Goal: Task Accomplishment & Management: Use online tool/utility

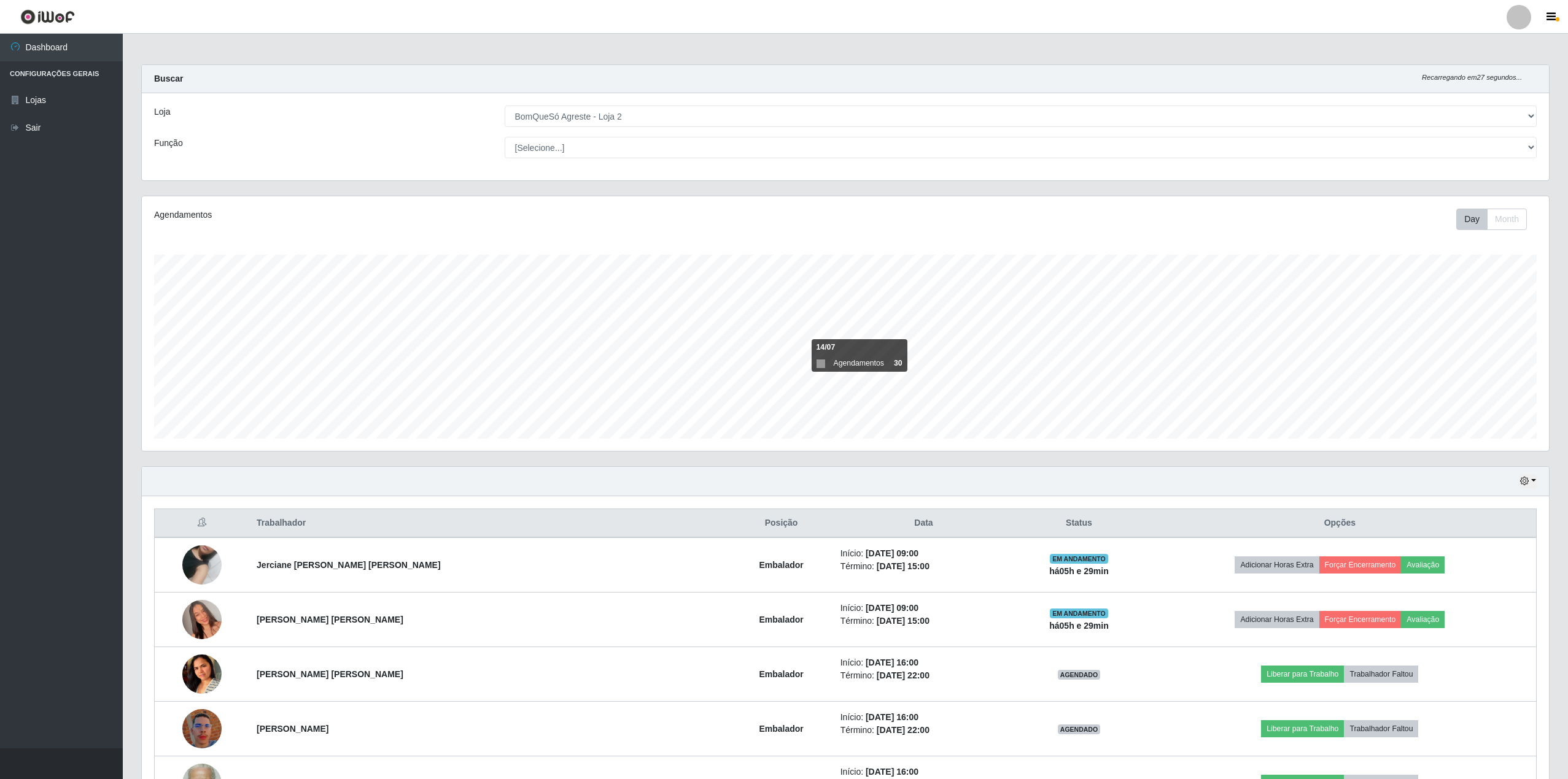
select select "214"
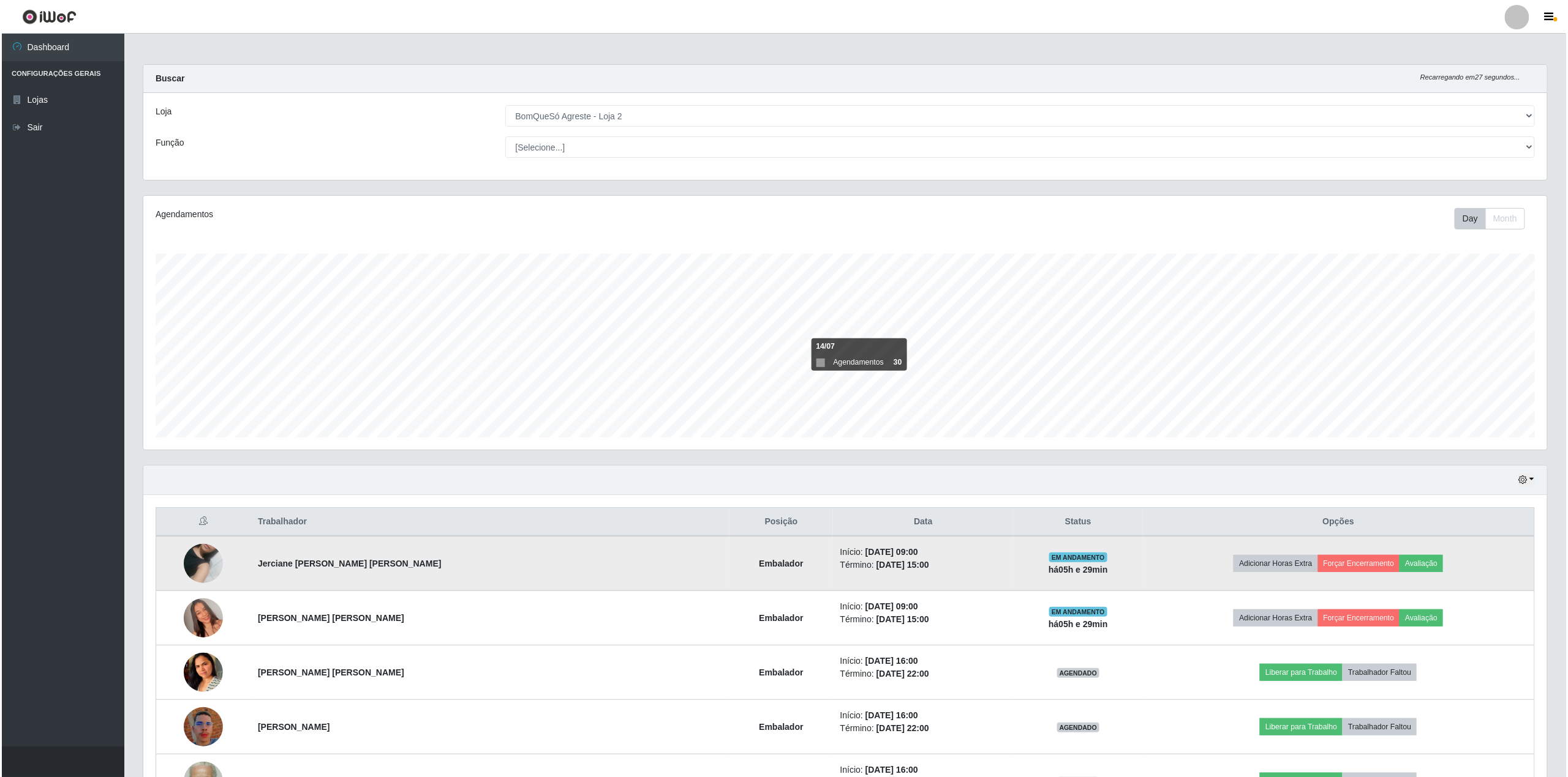
scroll to position [93, 0]
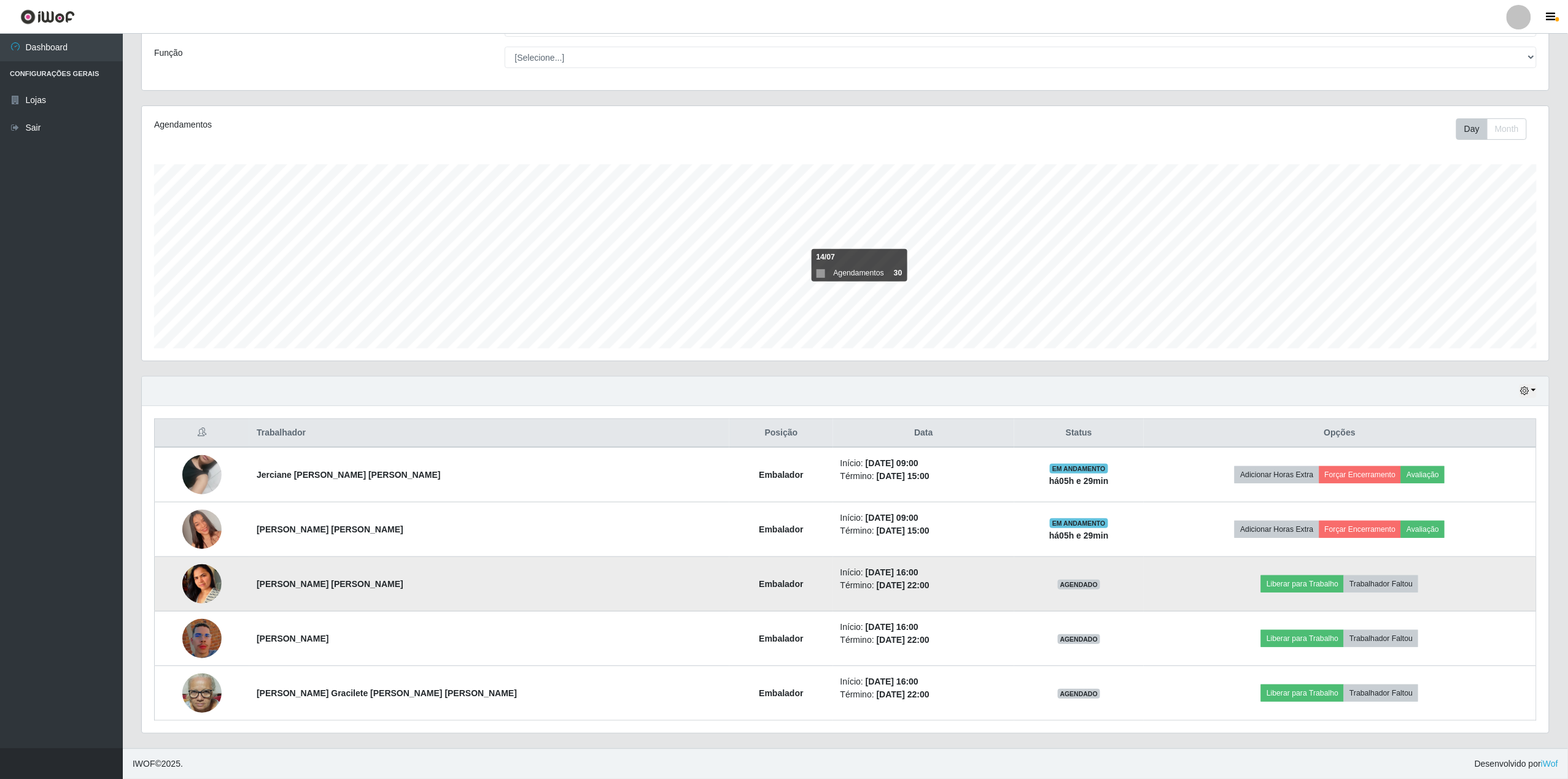
click at [207, 587] on img at bounding box center [201, 584] width 39 height 77
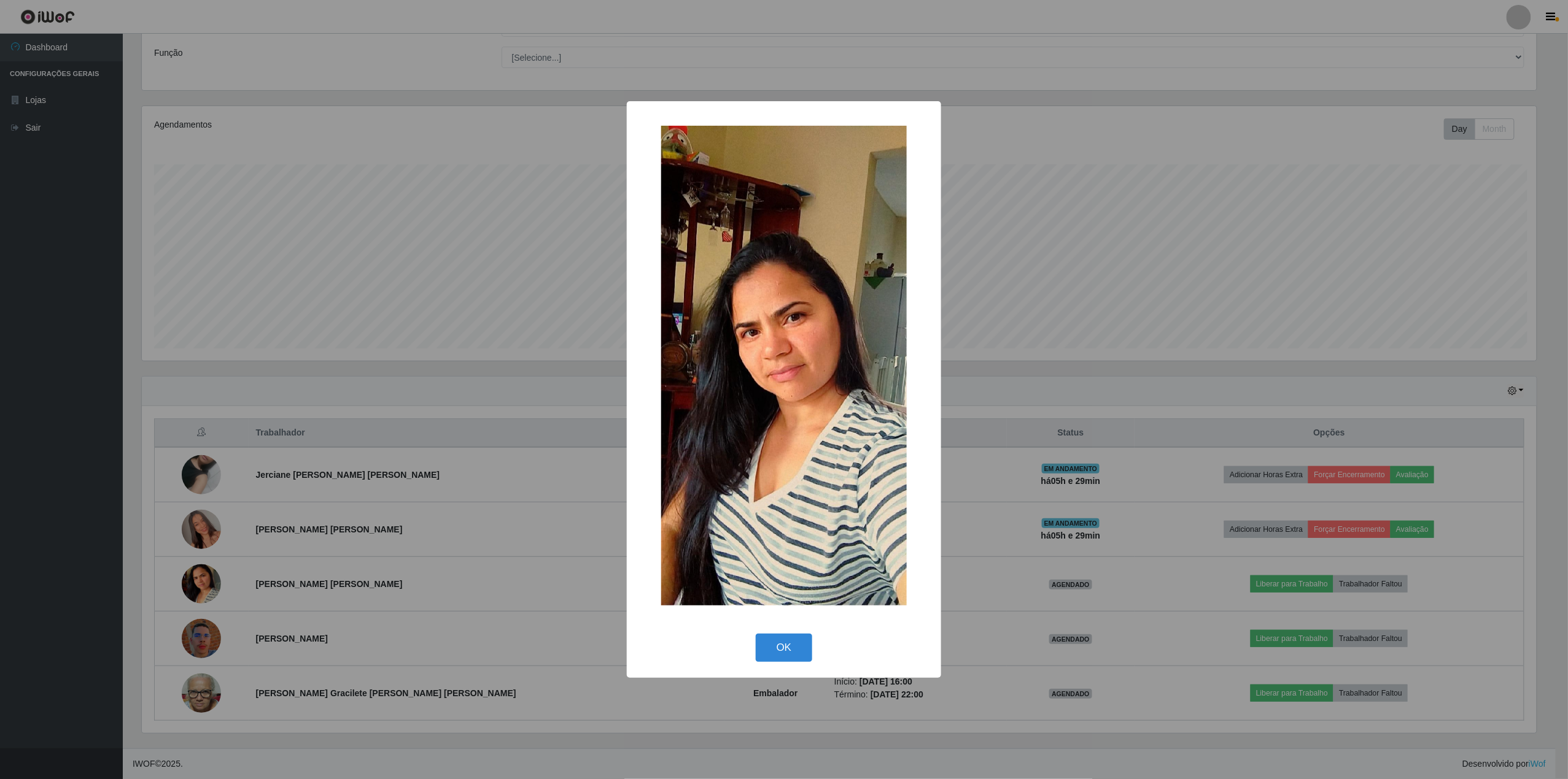
scroll to position [255, 1398]
click at [784, 656] on button "OK" at bounding box center [785, 647] width 57 height 29
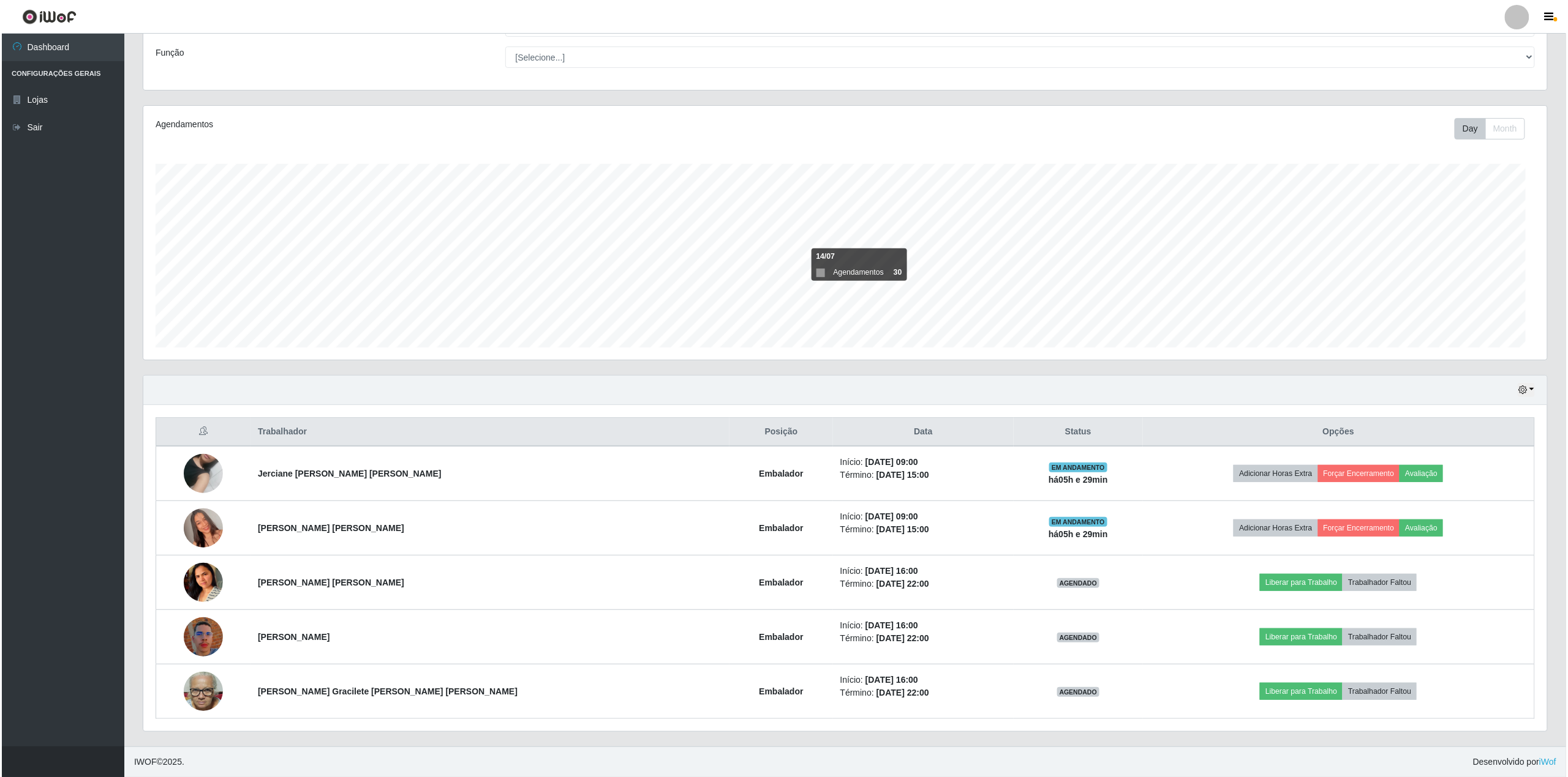
scroll to position [255, 1404]
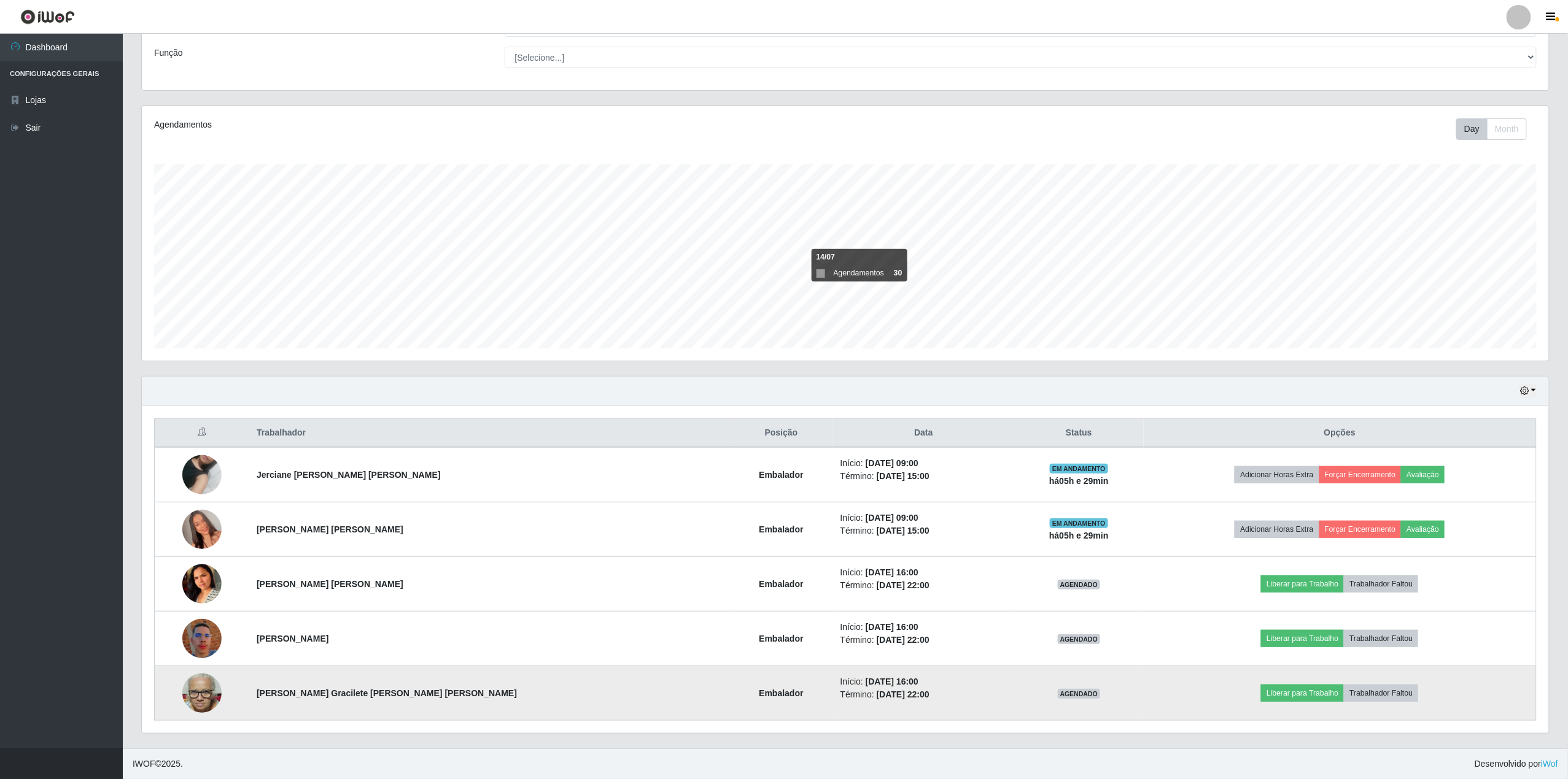
click at [205, 688] on img at bounding box center [201, 694] width 39 height 52
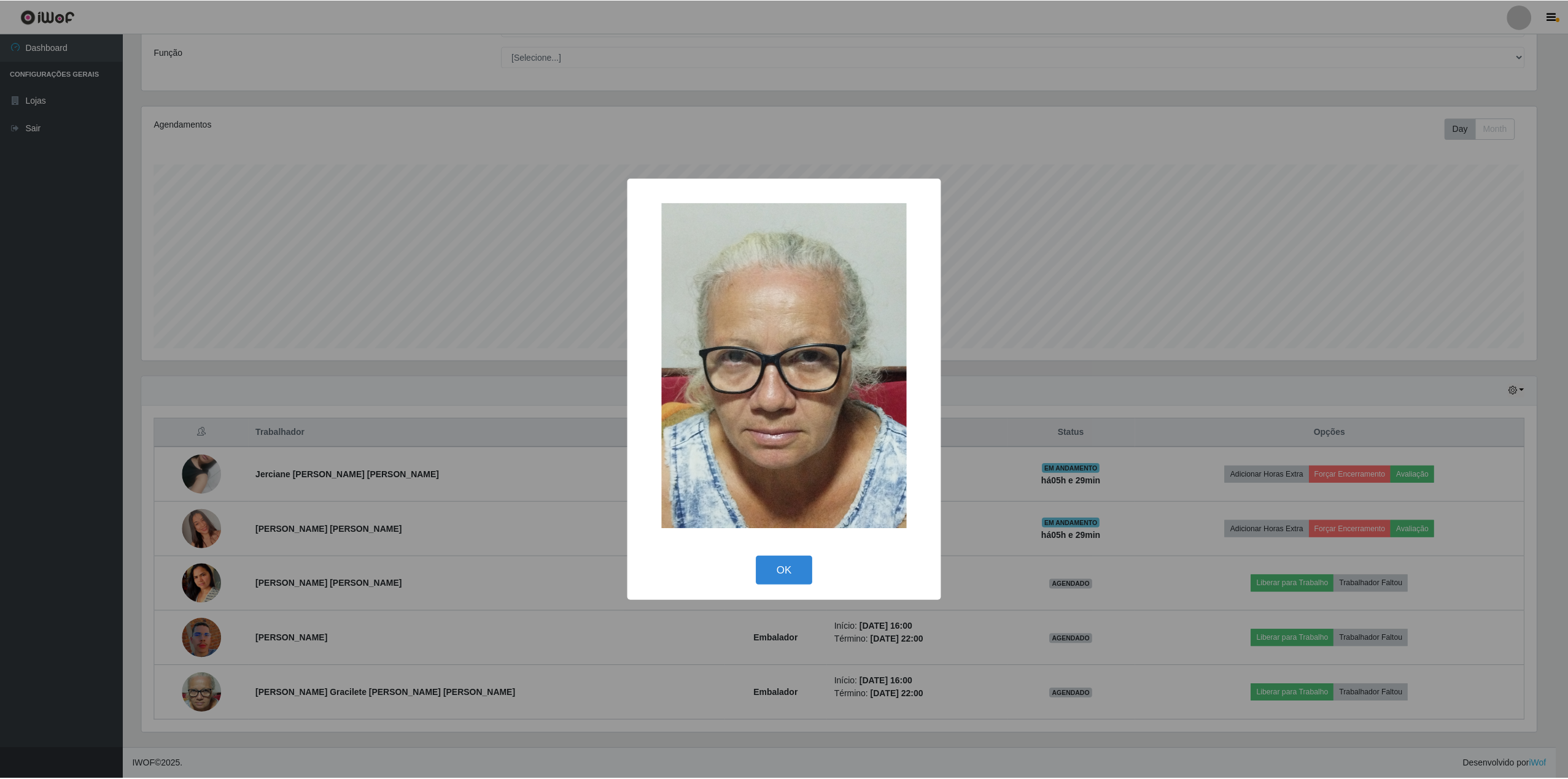
scroll to position [255, 1398]
click at [784, 576] on button "OK" at bounding box center [785, 571] width 57 height 29
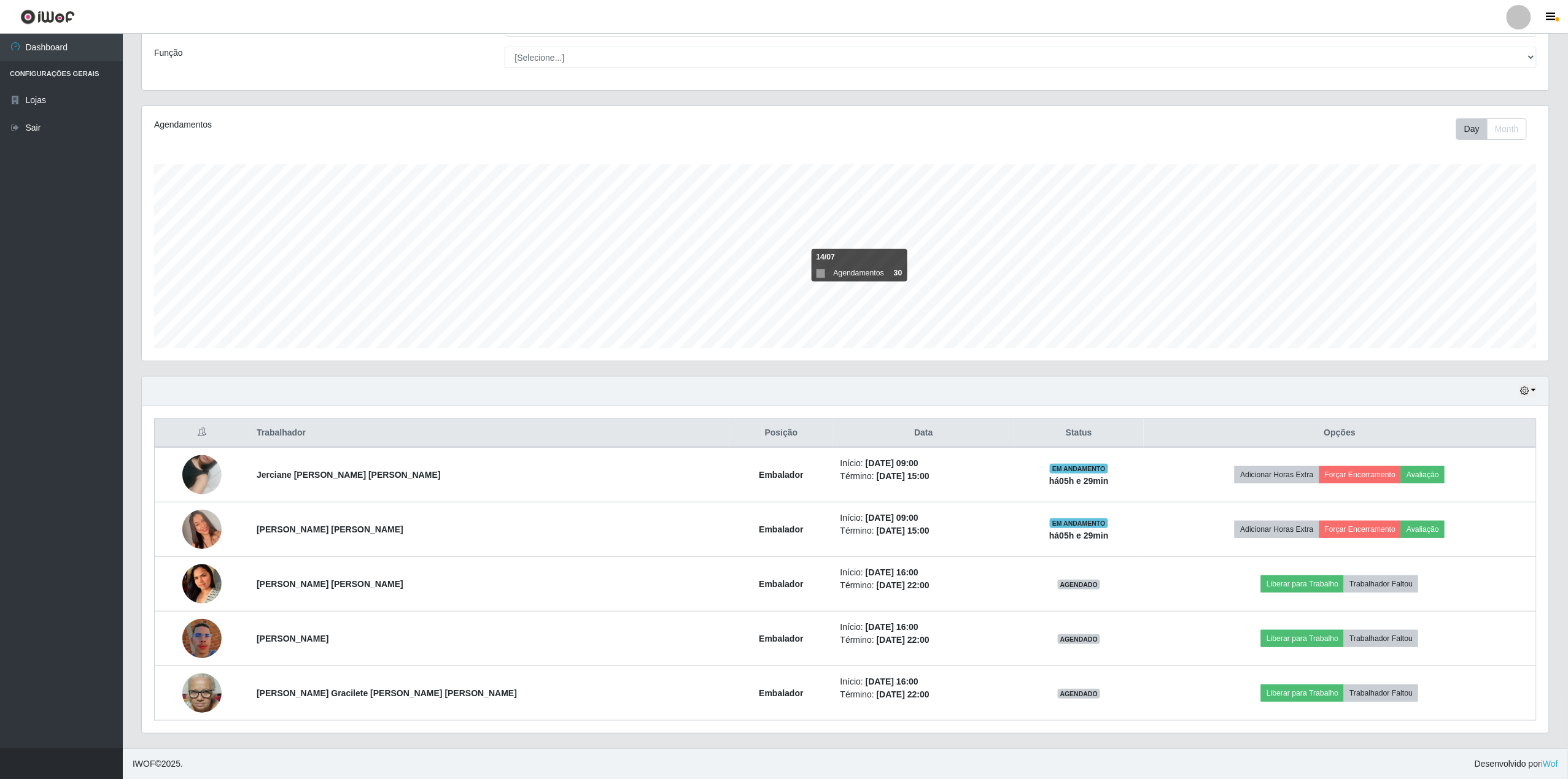
scroll to position [255, 1407]
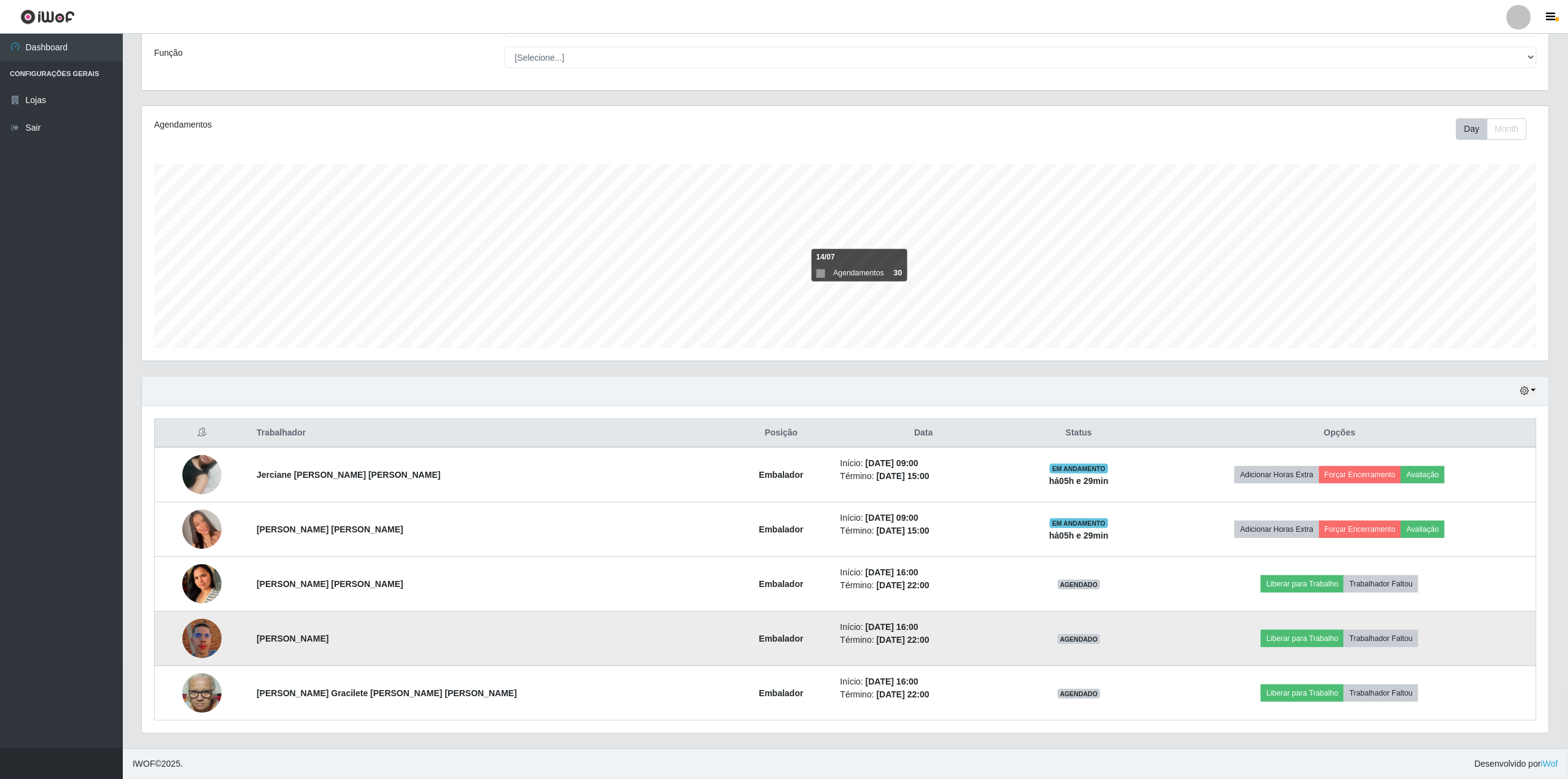
click at [195, 636] on img at bounding box center [201, 639] width 39 height 70
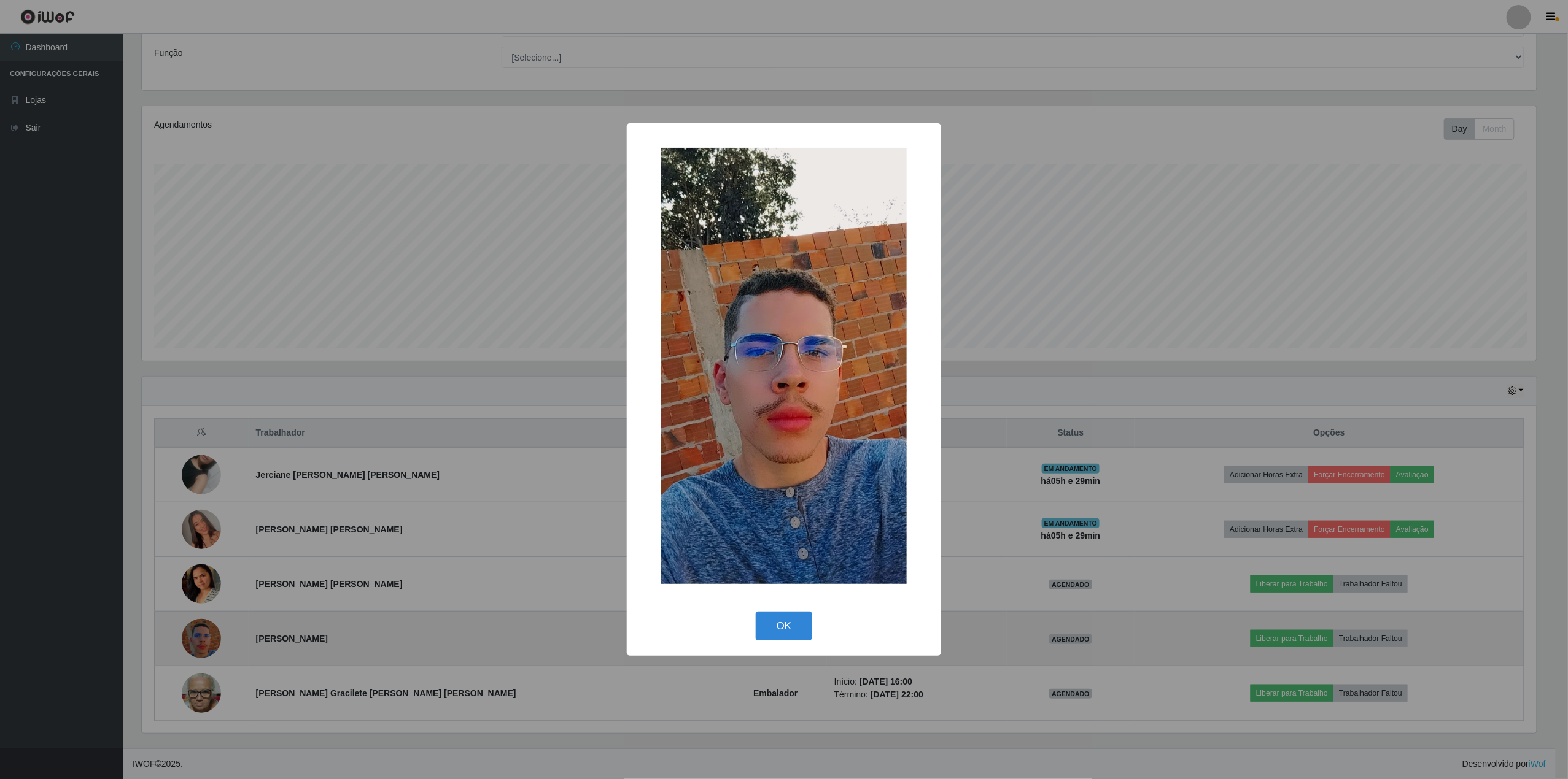
scroll to position [255, 1398]
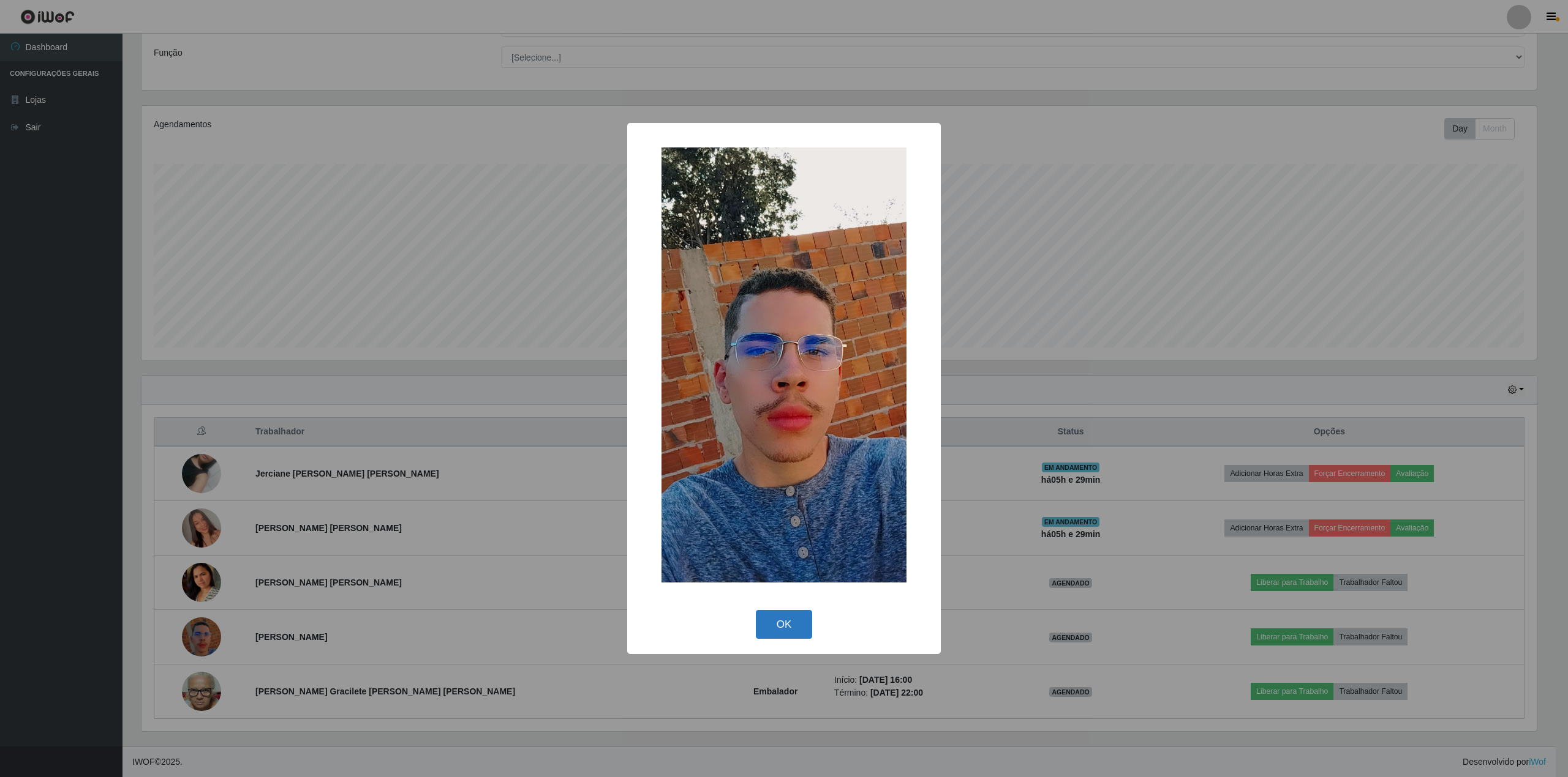
click at [790, 632] on button "OK" at bounding box center [784, 624] width 57 height 29
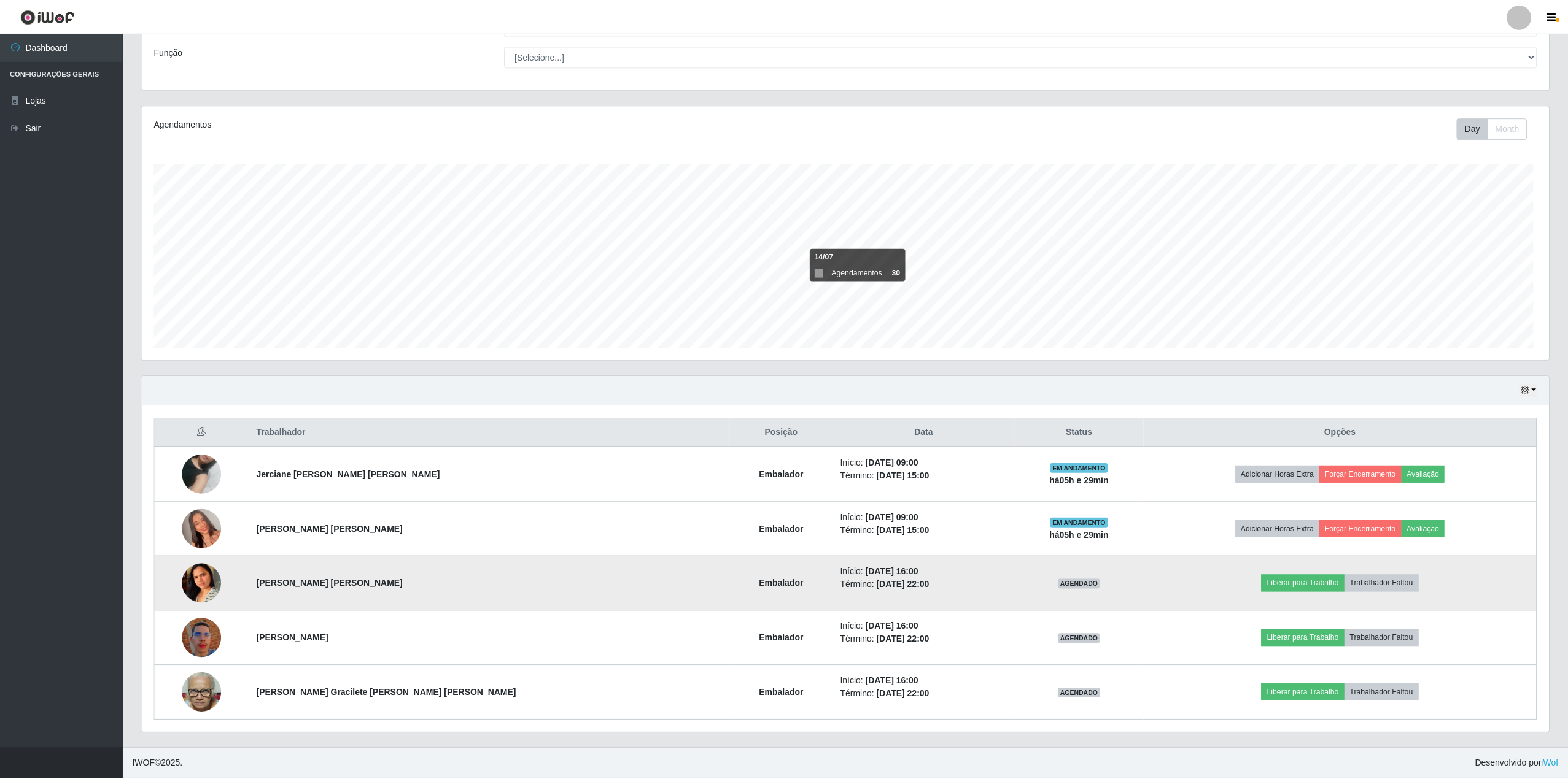
scroll to position [255, 1407]
click at [208, 590] on img at bounding box center [201, 584] width 39 height 77
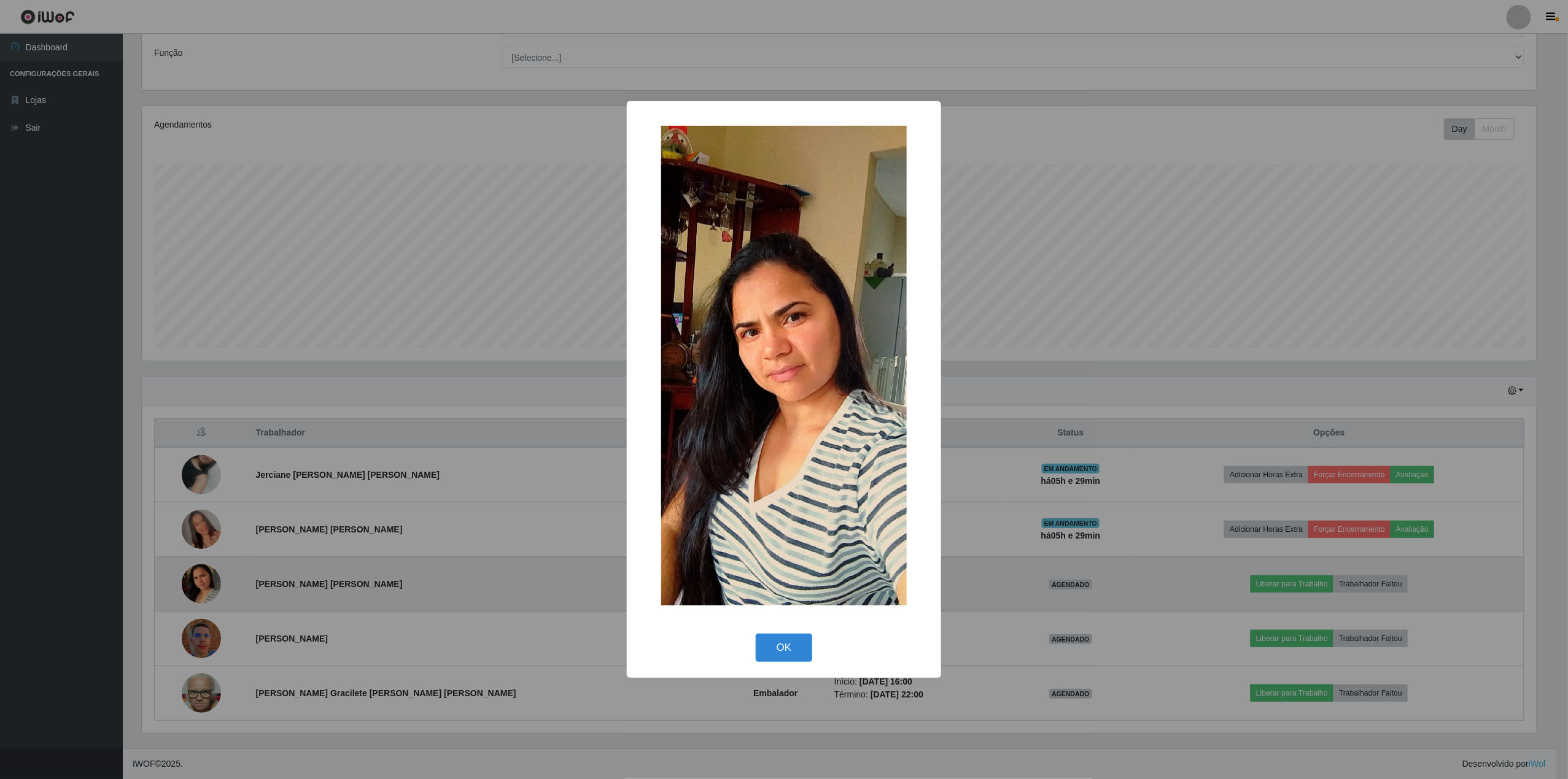
scroll to position [255, 1398]
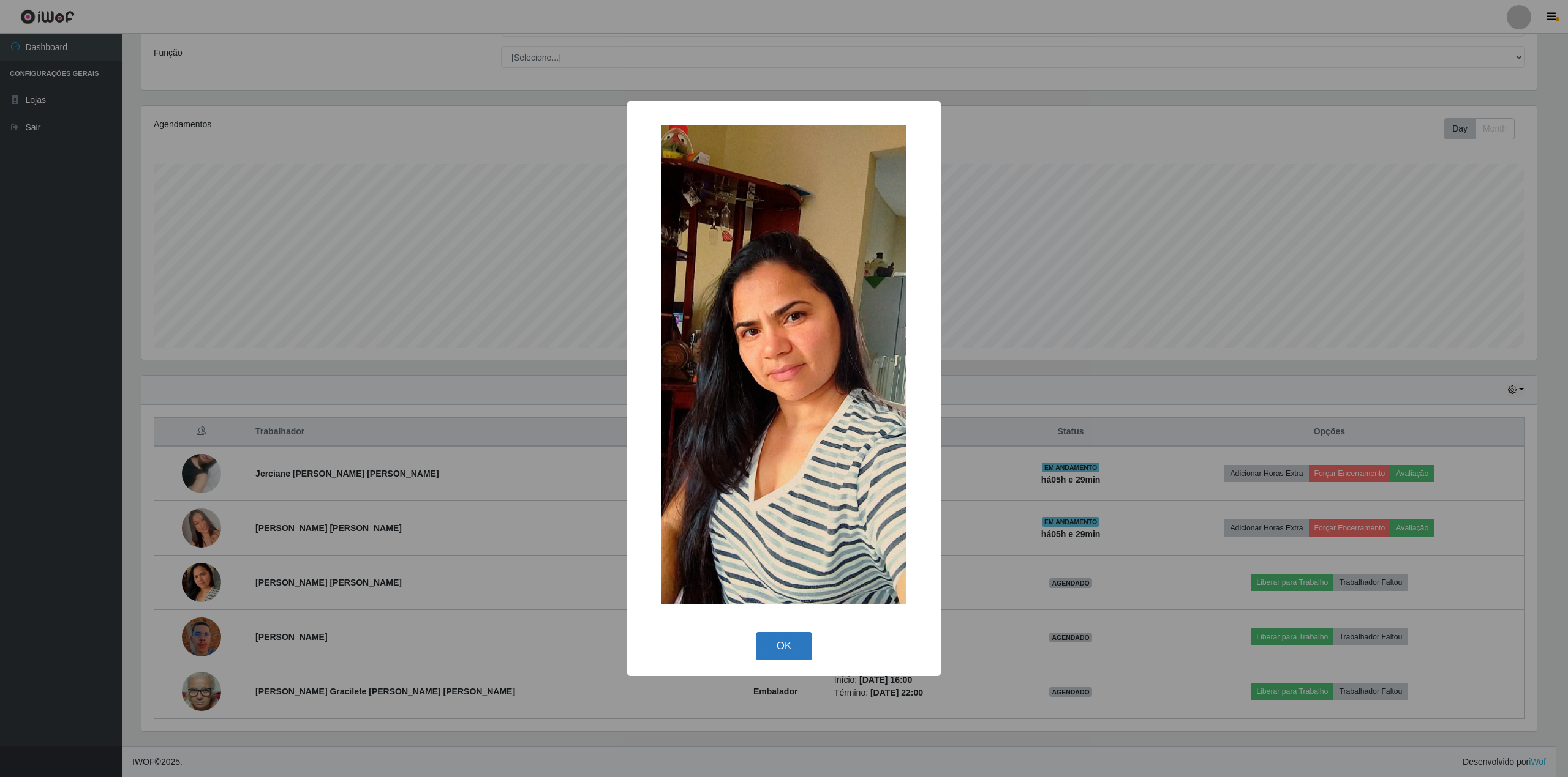
click at [791, 651] on button "OK" at bounding box center [784, 646] width 57 height 29
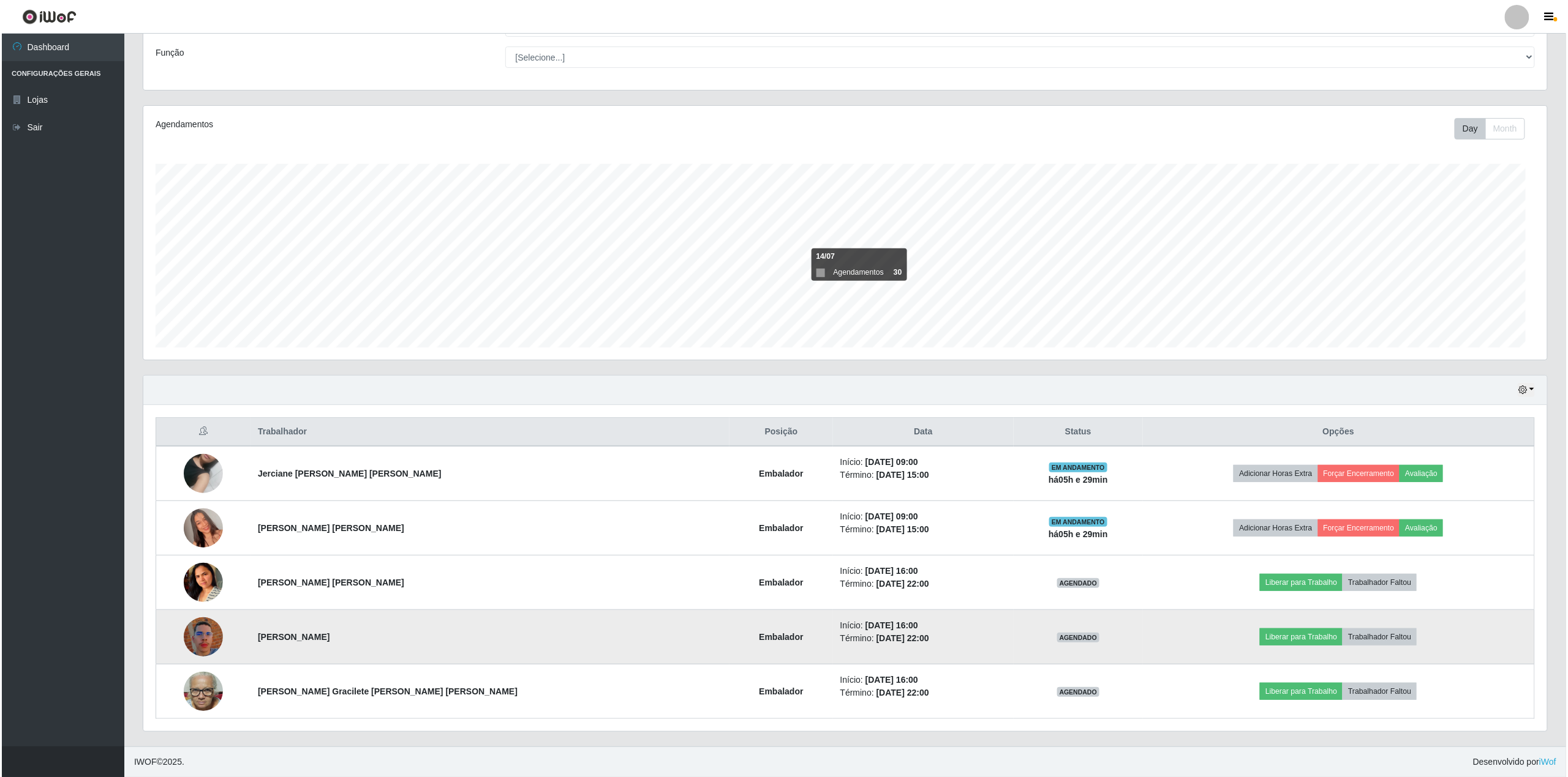
scroll to position [255, 1404]
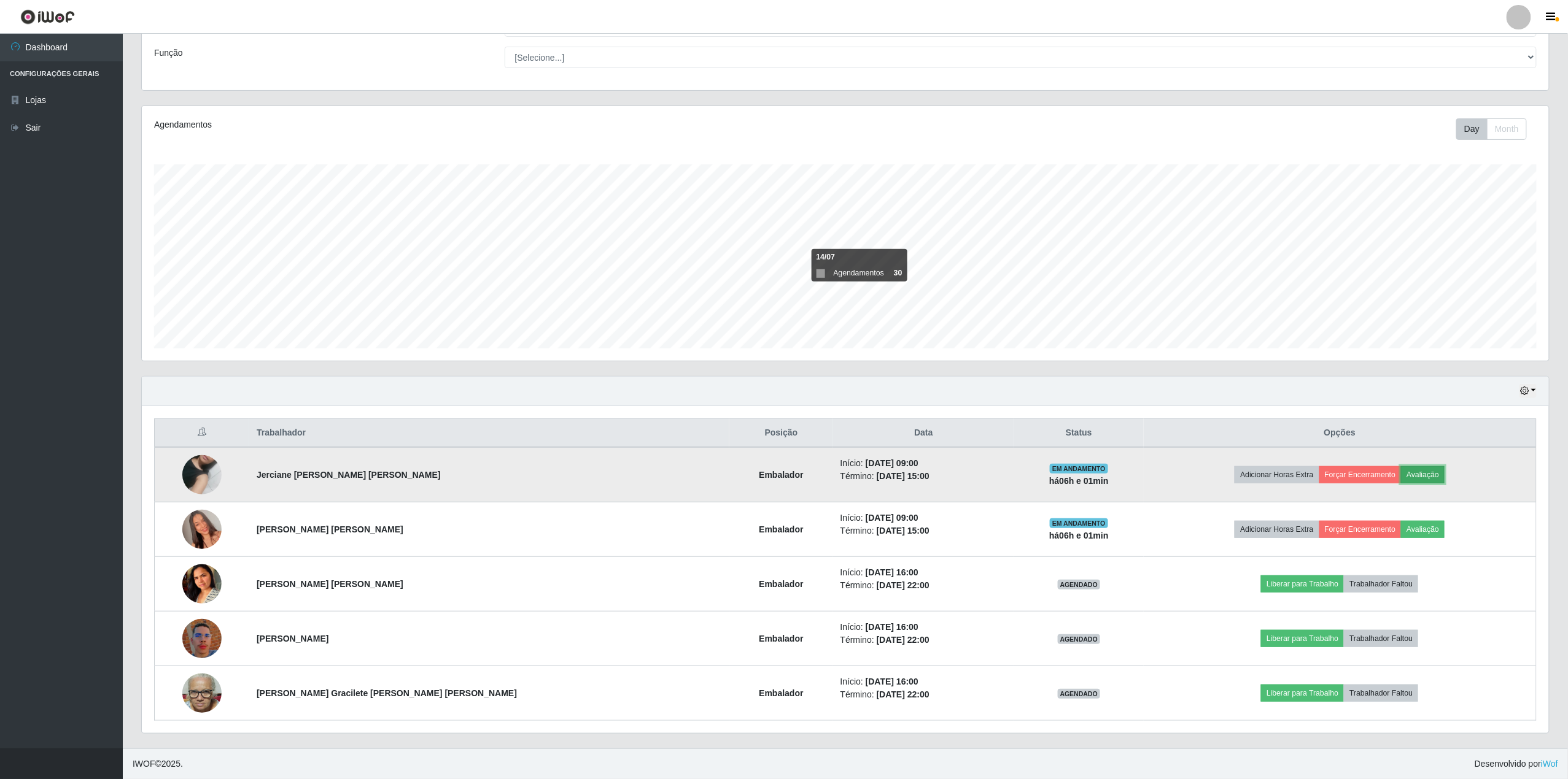
click at [1407, 474] on button "Avaliação" at bounding box center [1422, 475] width 44 height 17
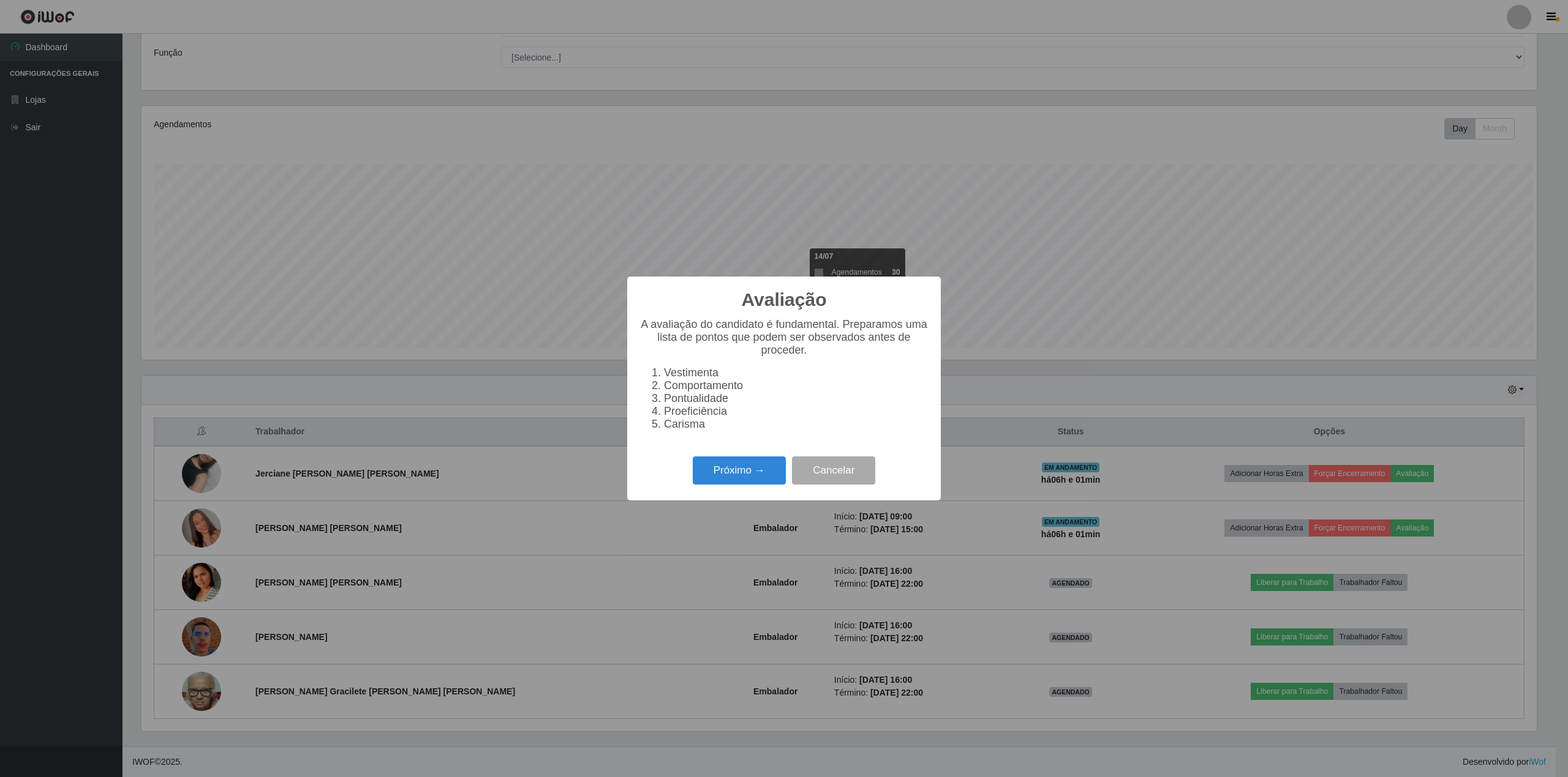
scroll to position [255, 1395]
click at [743, 481] on button "Próximo →" at bounding box center [739, 470] width 93 height 29
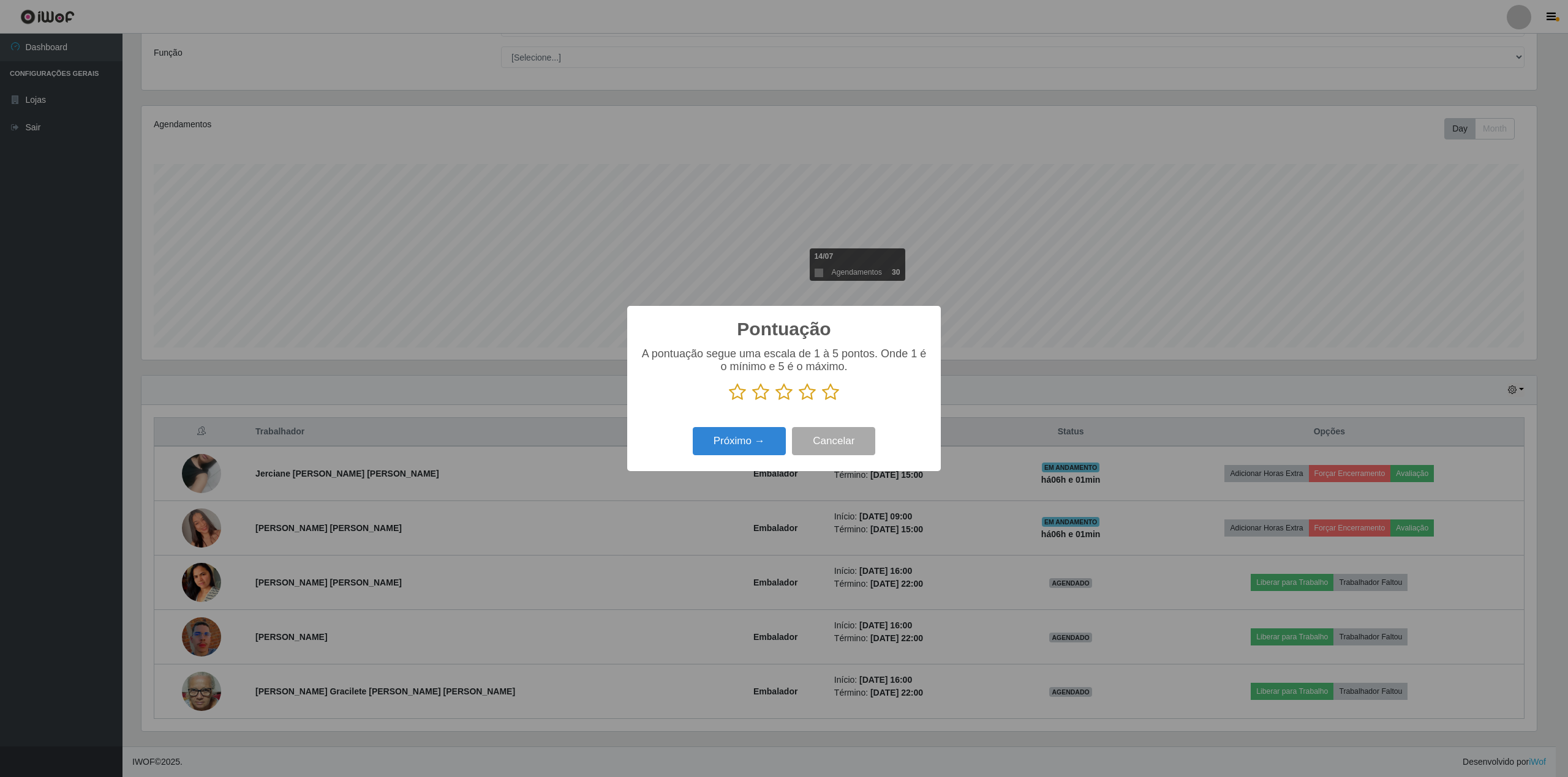
click at [824, 382] on div "A pontuação segue uma escala de 1 à 5 pontos. Onde 1 é o mínimo e 5 é o máximo." at bounding box center [784, 375] width 289 height 54
click at [829, 397] on icon at bounding box center [831, 392] width 17 height 18
click at [822, 402] on input "radio" at bounding box center [822, 402] width 0 height 0
click at [713, 444] on button "Próximo →" at bounding box center [739, 442] width 93 height 29
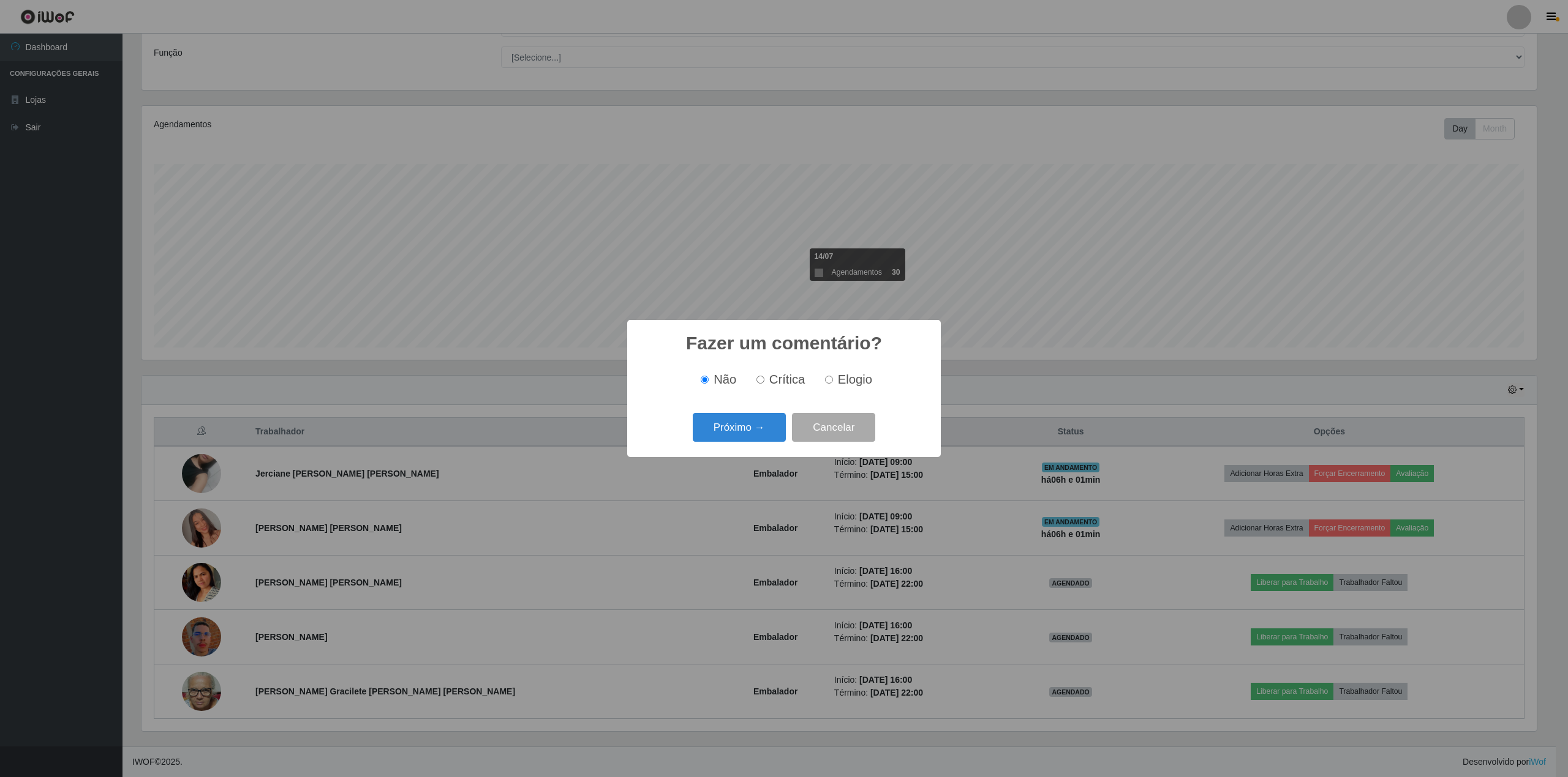
click at [831, 383] on input "Elogio" at bounding box center [829, 379] width 8 height 8
radio input "true"
click at [751, 428] on button "Próximo →" at bounding box center [739, 427] width 93 height 29
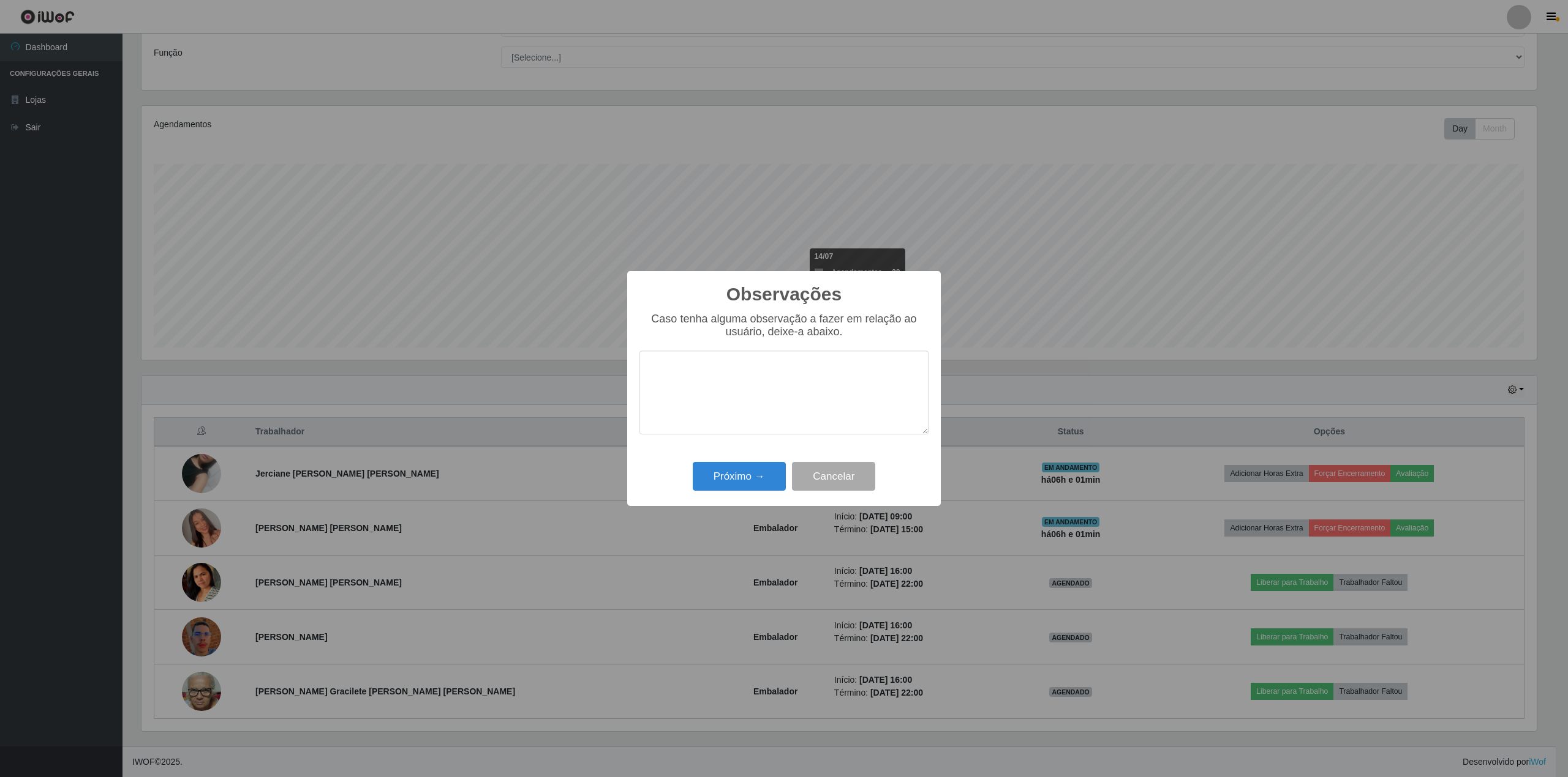
click at [748, 411] on textarea at bounding box center [784, 393] width 289 height 83
type textarea "nota 10"
click at [759, 488] on button "Próximo →" at bounding box center [739, 476] width 93 height 29
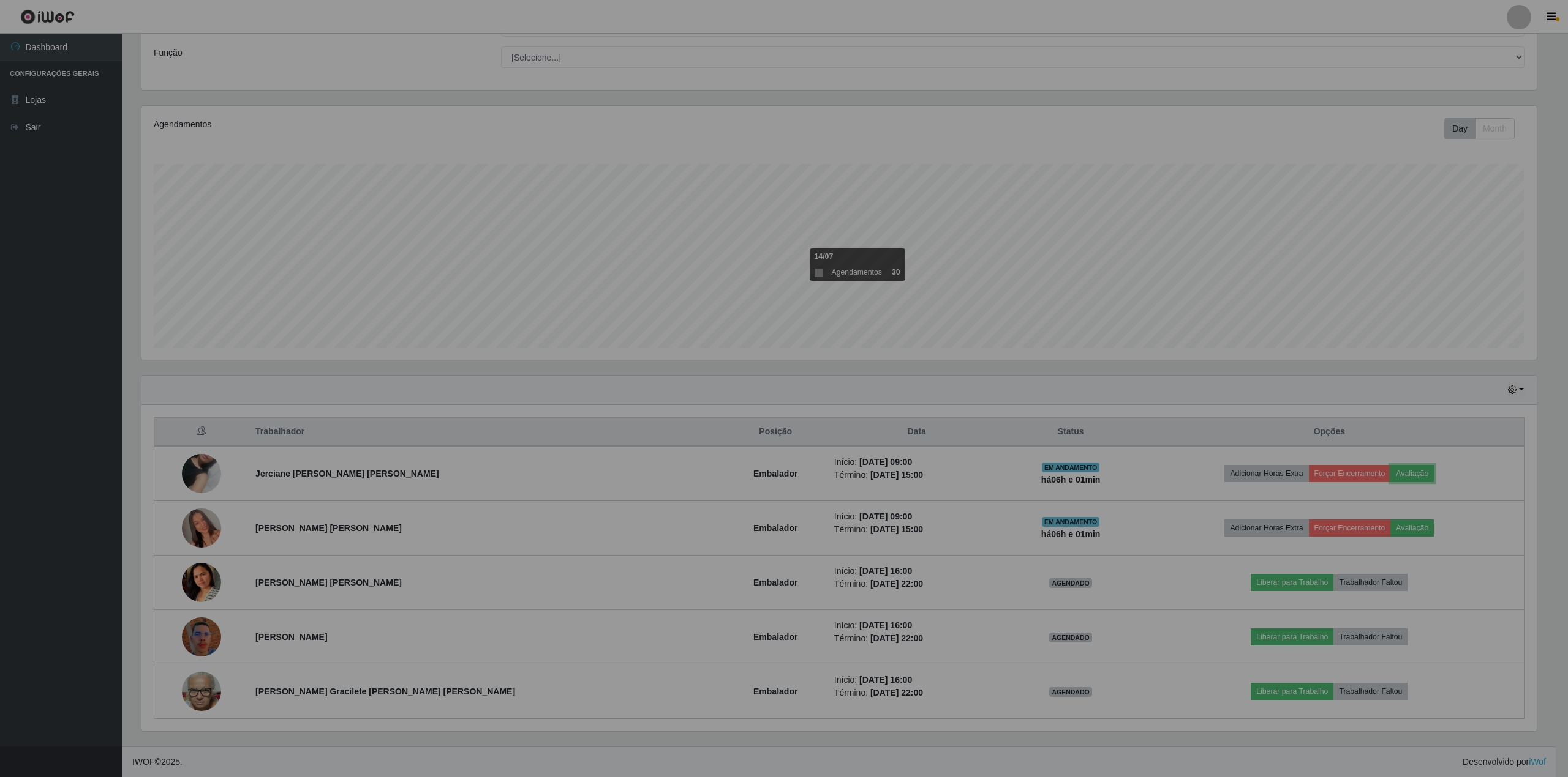
scroll to position [255, 1404]
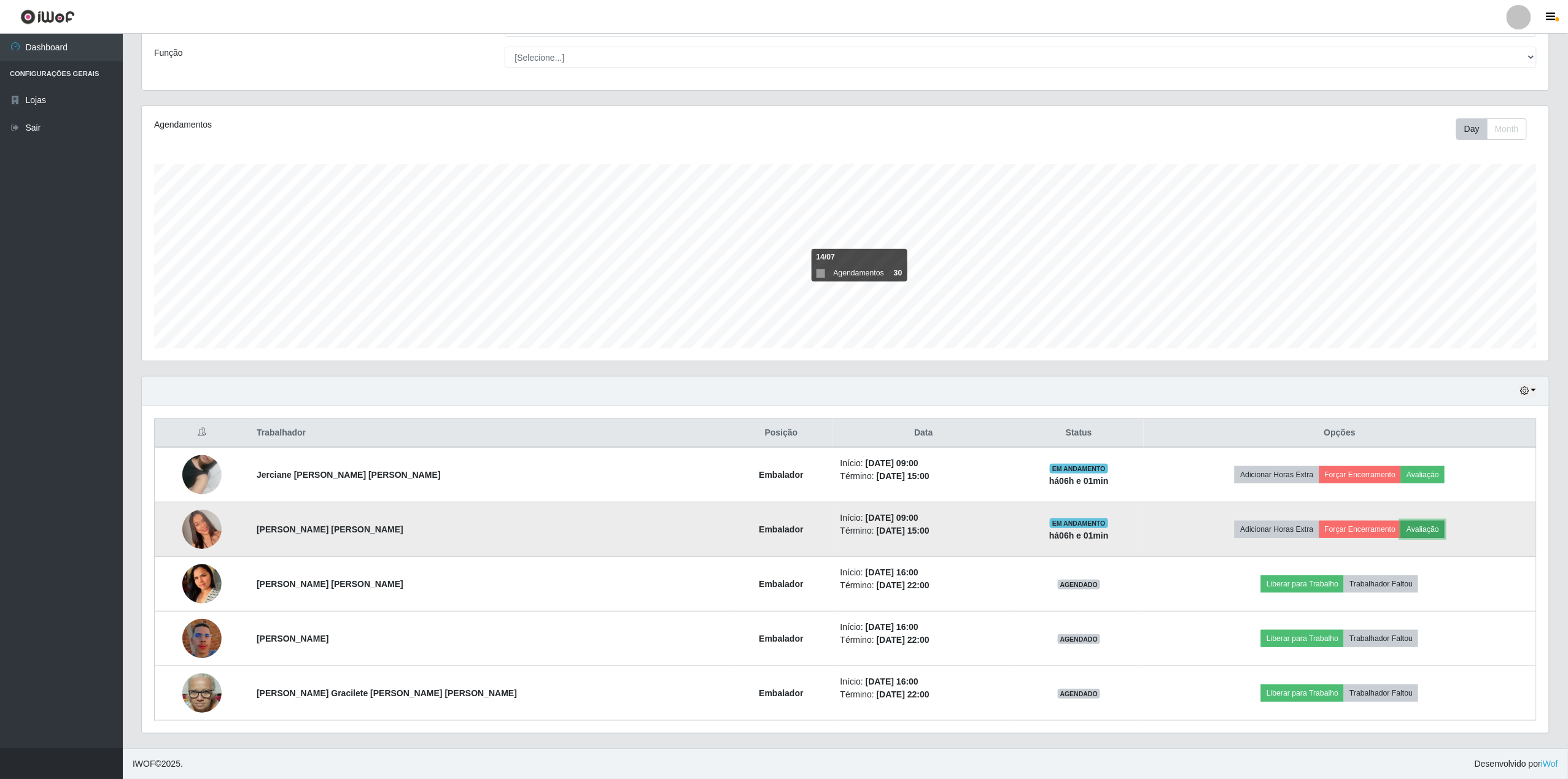
click at [1405, 524] on button "Avaliação" at bounding box center [1422, 530] width 44 height 17
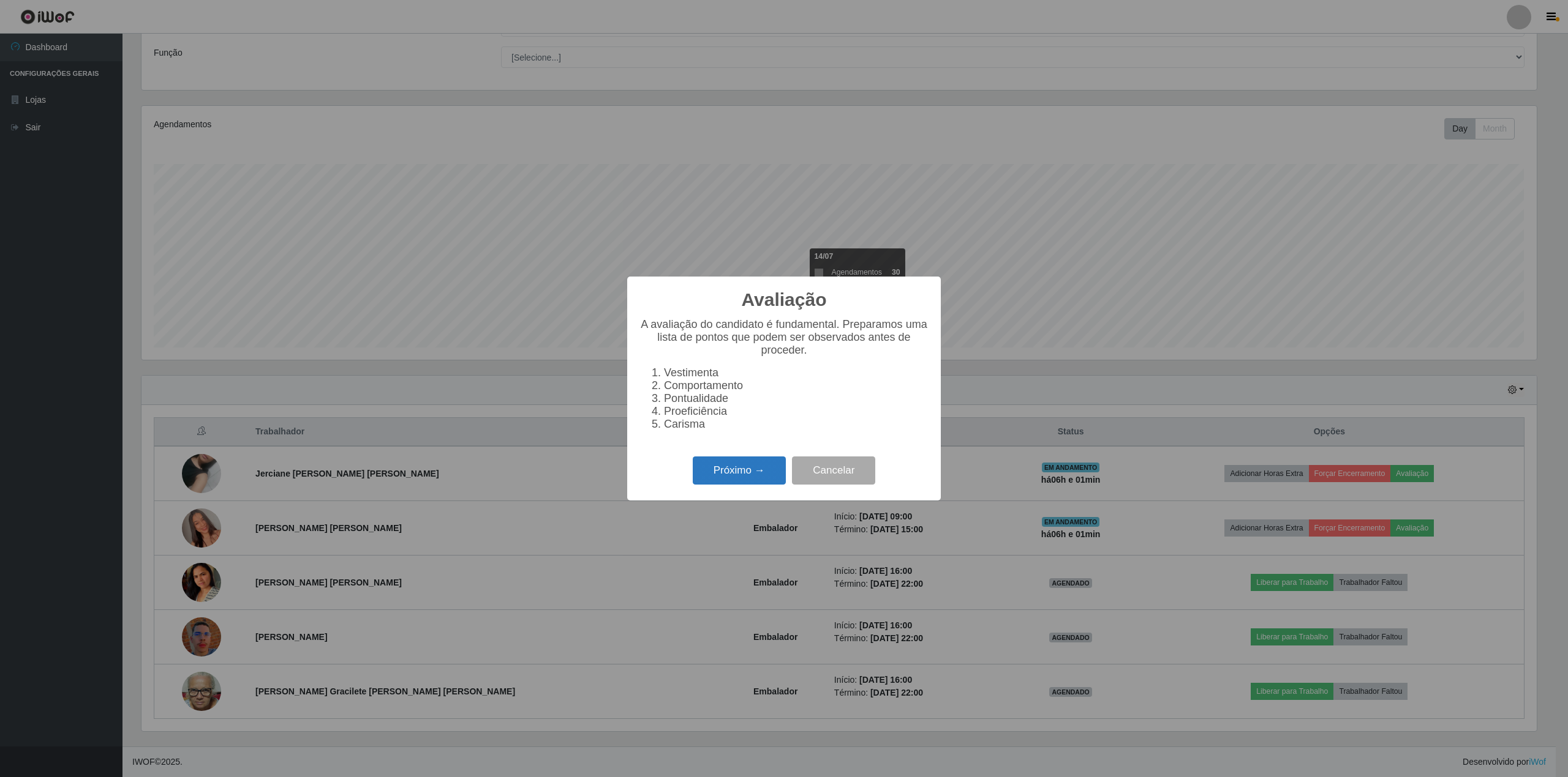
click at [708, 485] on button "Próximo →" at bounding box center [739, 470] width 93 height 29
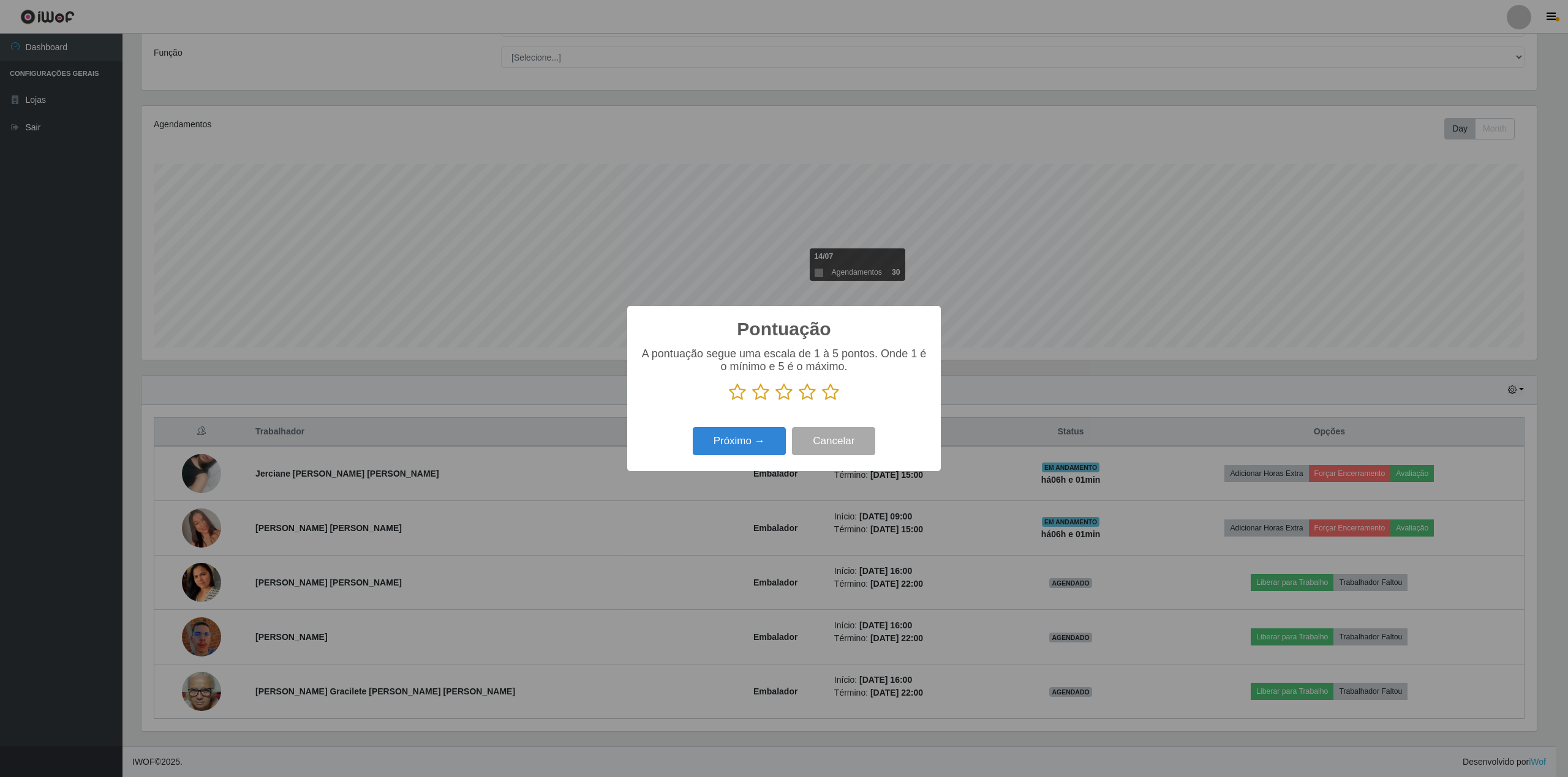
scroll to position [611826, 611062]
click at [828, 395] on icon at bounding box center [831, 392] width 17 height 18
click at [822, 402] on input "radio" at bounding box center [822, 402] width 0 height 0
click at [757, 442] on button "Próximo →" at bounding box center [739, 442] width 93 height 29
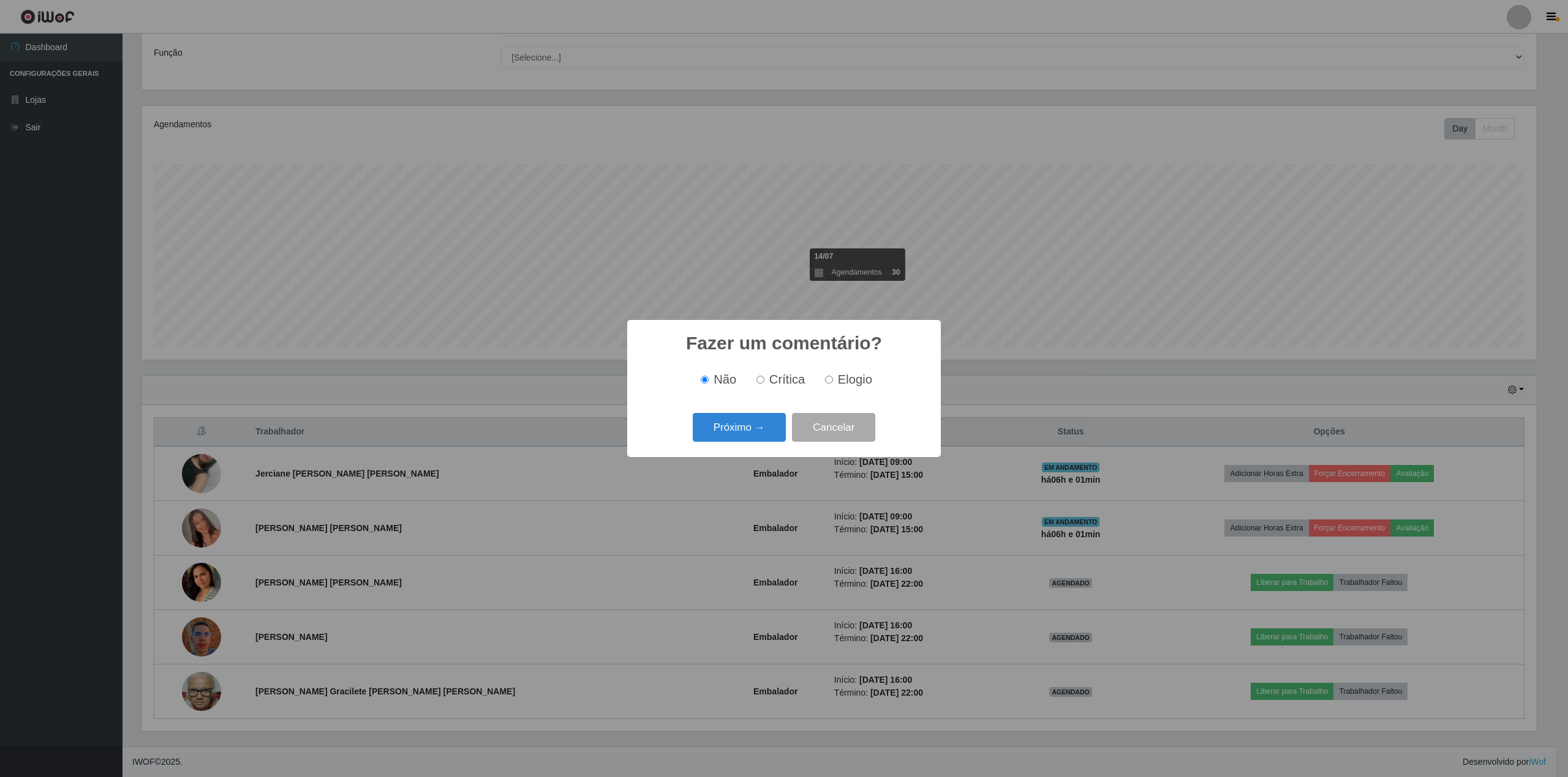
click at [827, 382] on input "Elogio" at bounding box center [829, 379] width 8 height 8
radio input "true"
click at [758, 432] on button "Próximo →" at bounding box center [739, 427] width 93 height 29
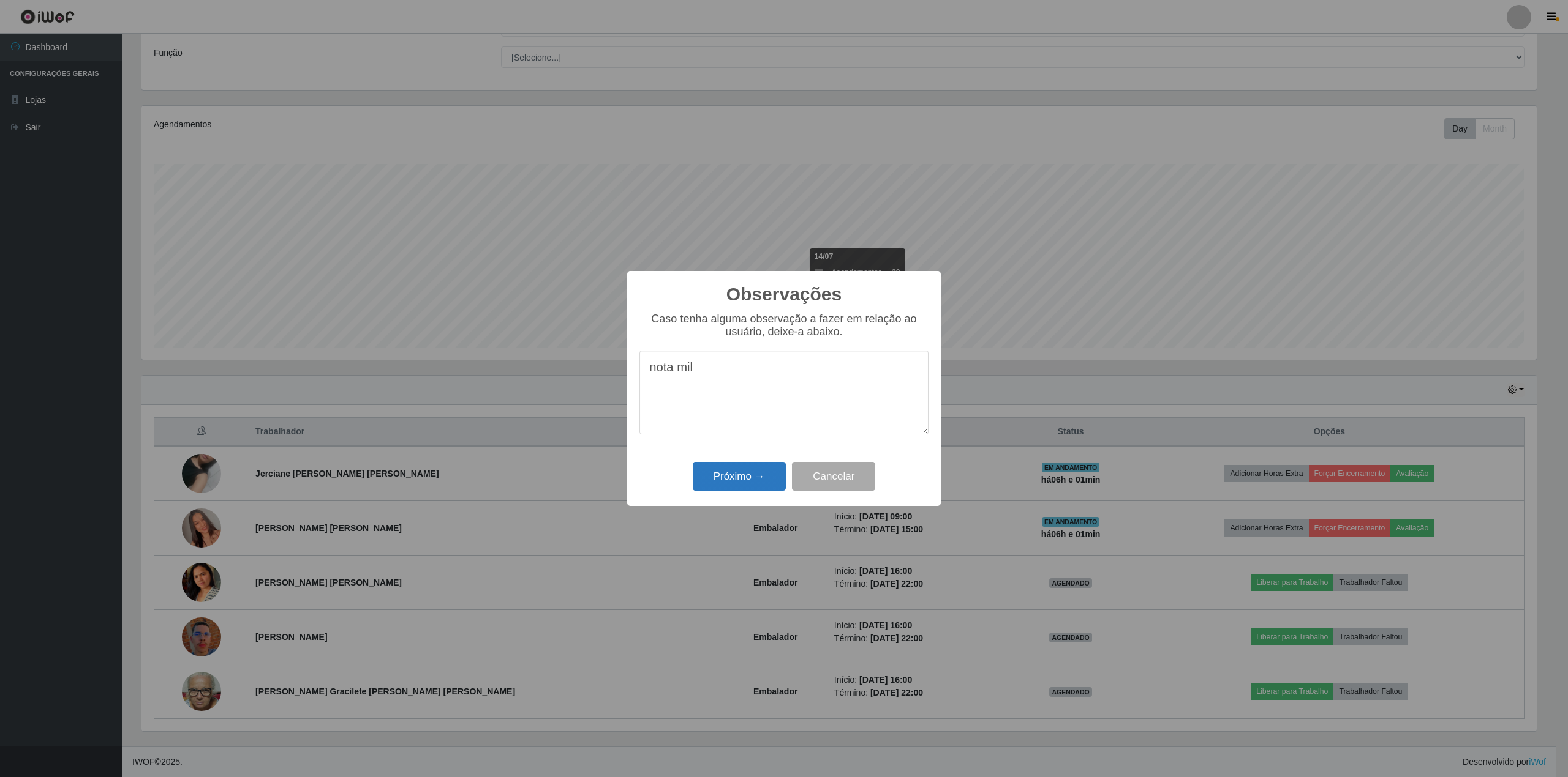
type textarea "nota mil"
drag, startPoint x: 731, startPoint y: 475, endPoint x: 768, endPoint y: 468, distance: 37.7
click at [734, 473] on button "Próximo →" at bounding box center [739, 476] width 93 height 29
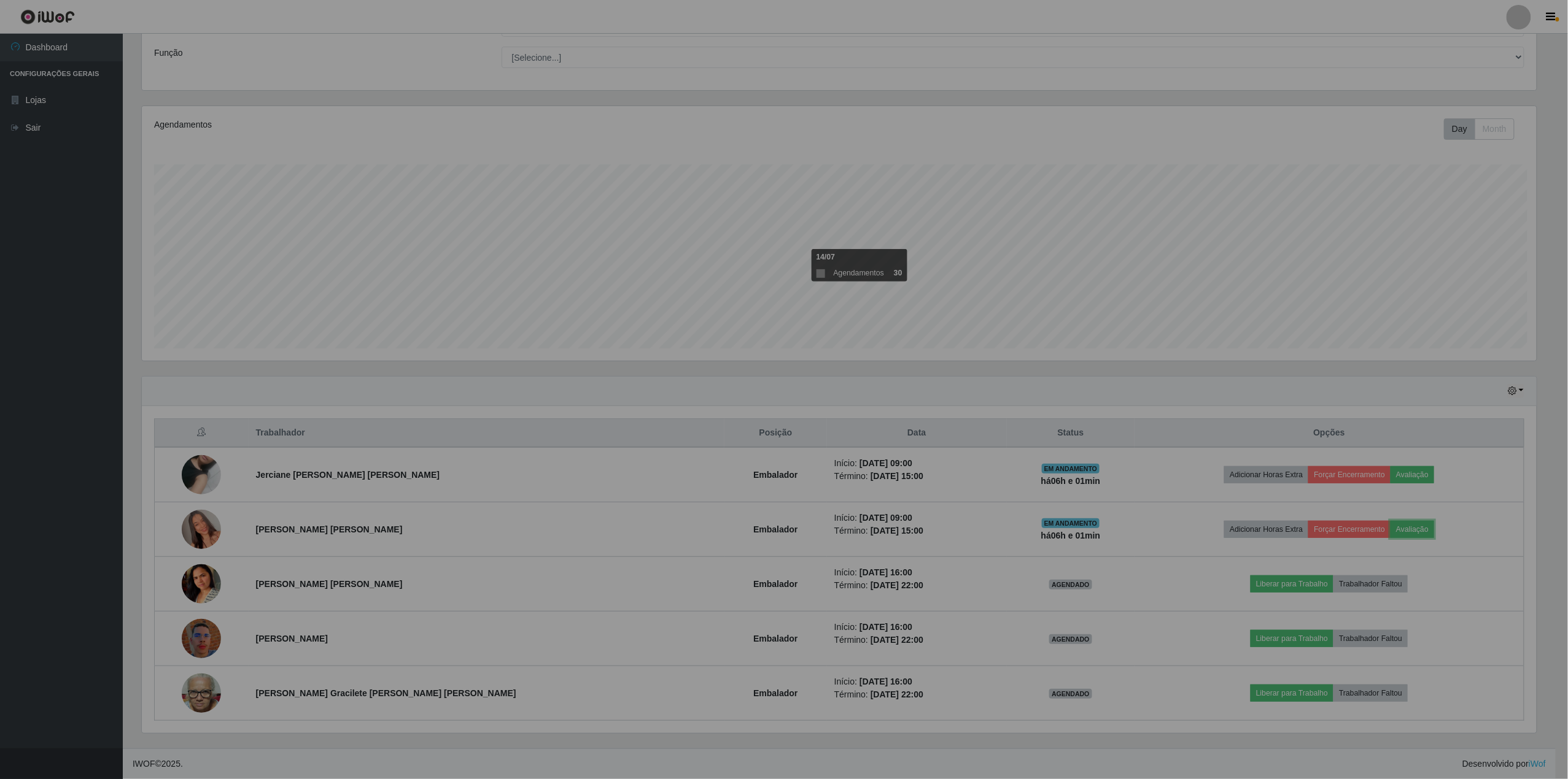
scroll to position [255, 1407]
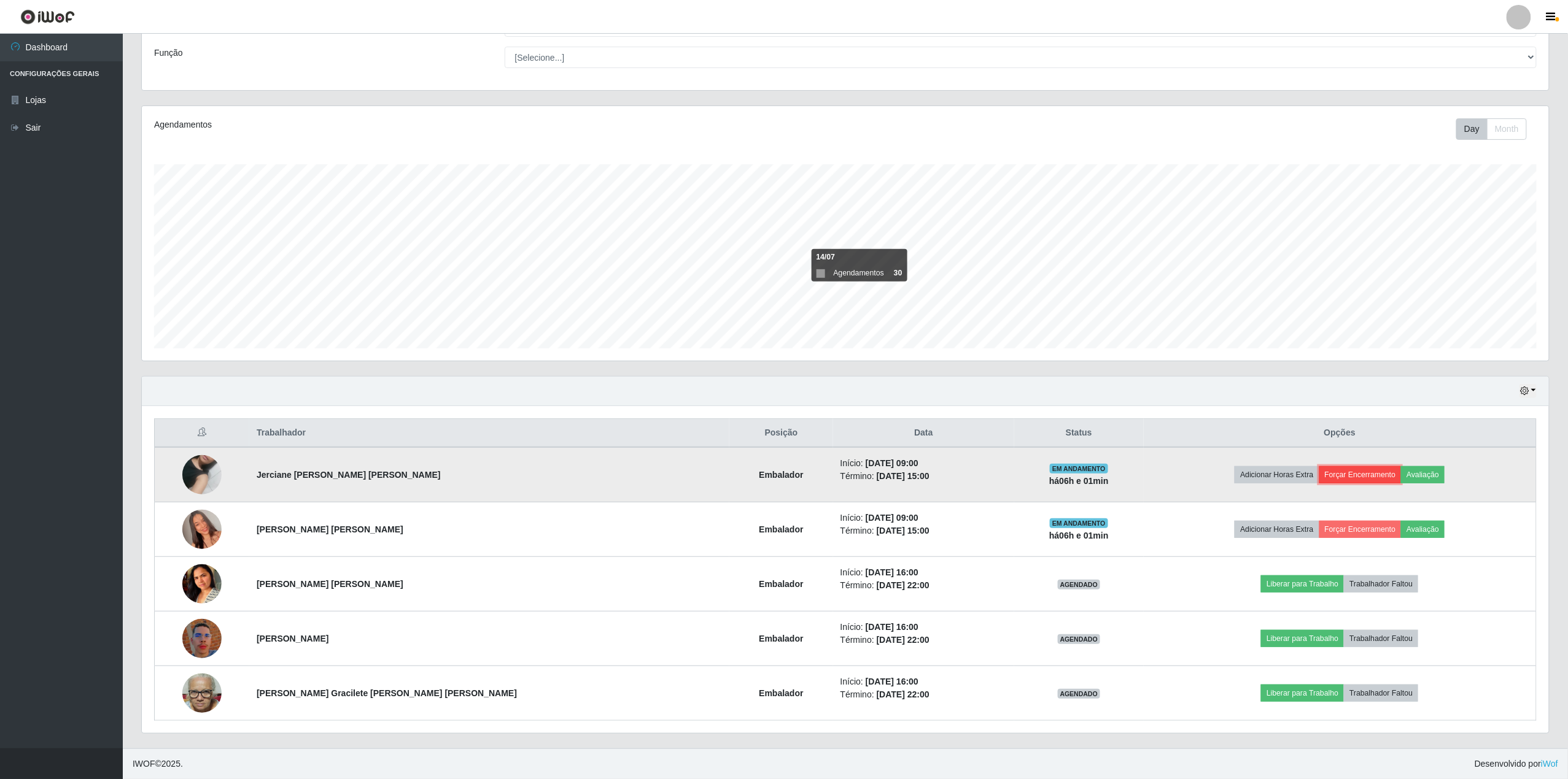
click at [1328, 469] on button "Forçar Encerramento" at bounding box center [1360, 475] width 82 height 17
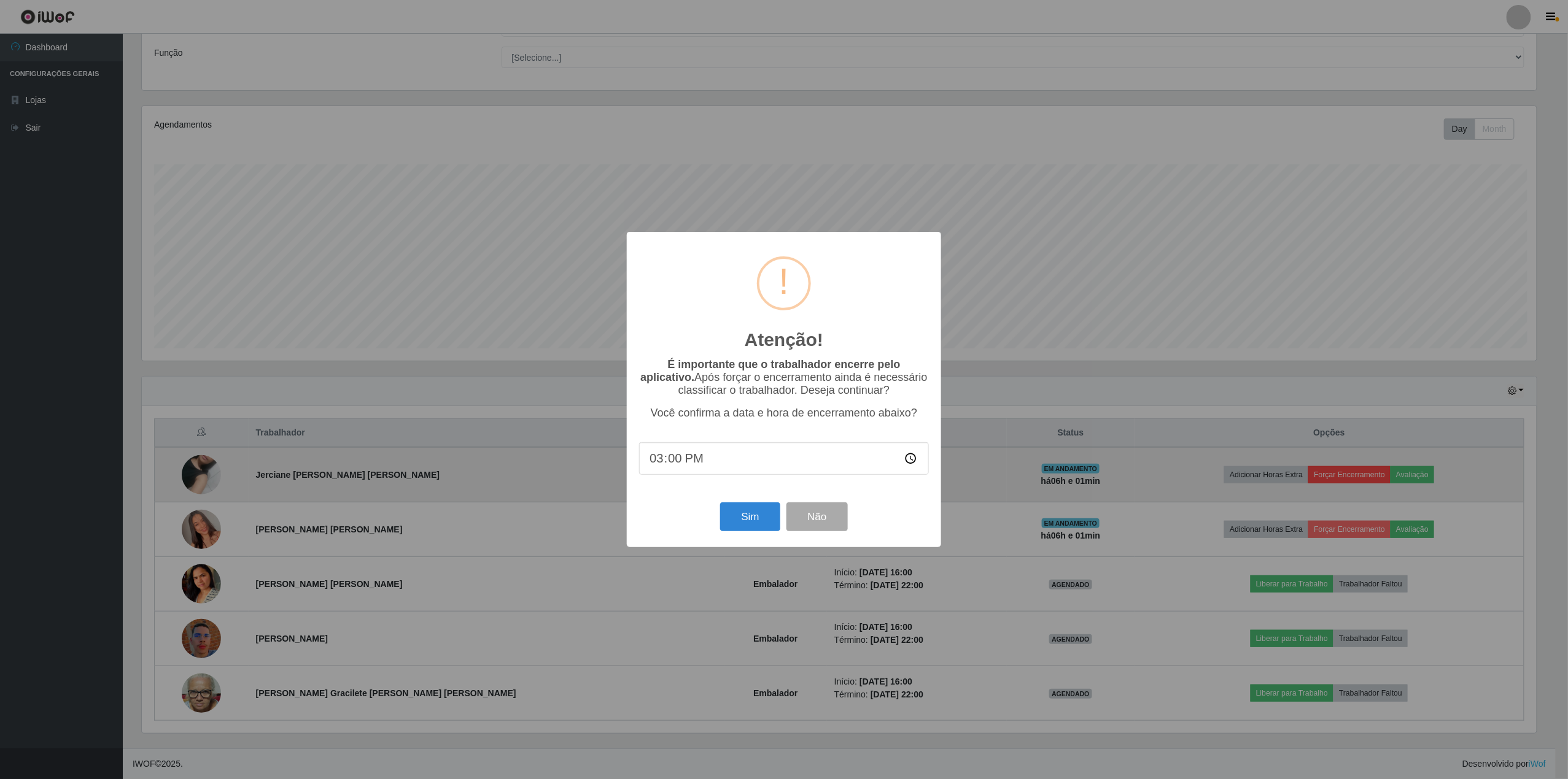
scroll to position [255, 1398]
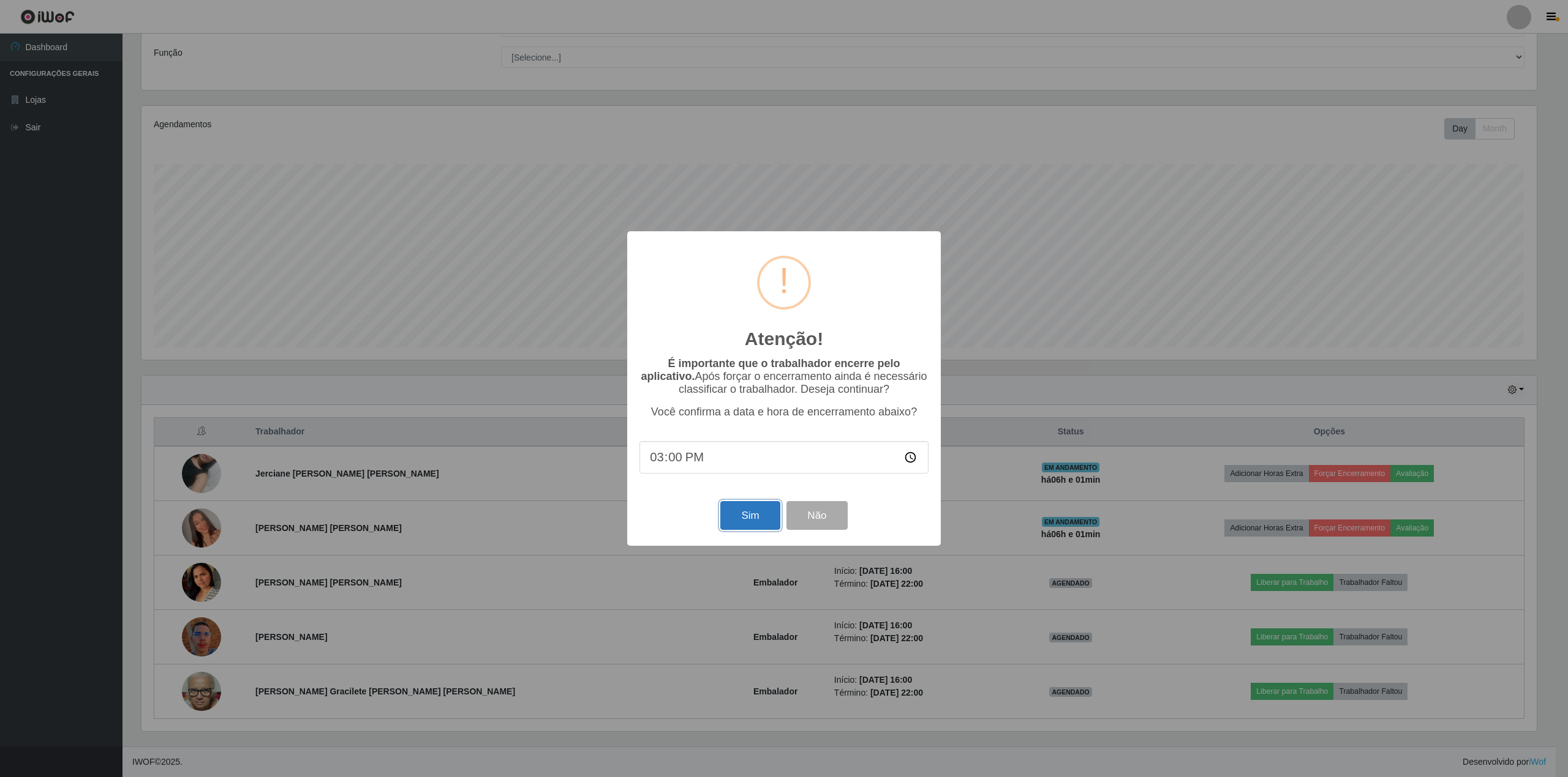
click at [744, 520] on button "Sim" at bounding box center [750, 515] width 59 height 29
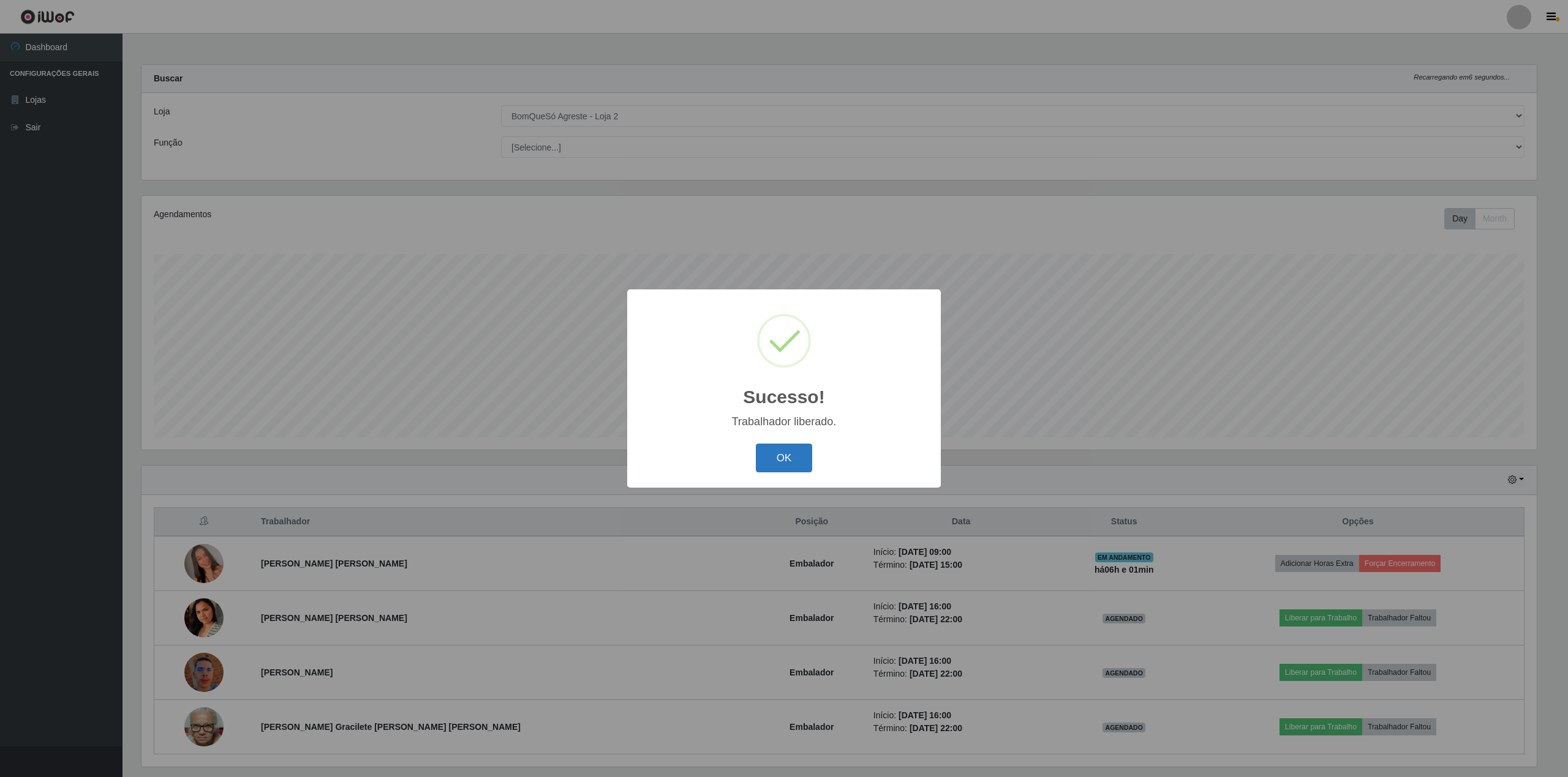
click at [780, 464] on button "OK" at bounding box center [784, 458] width 57 height 29
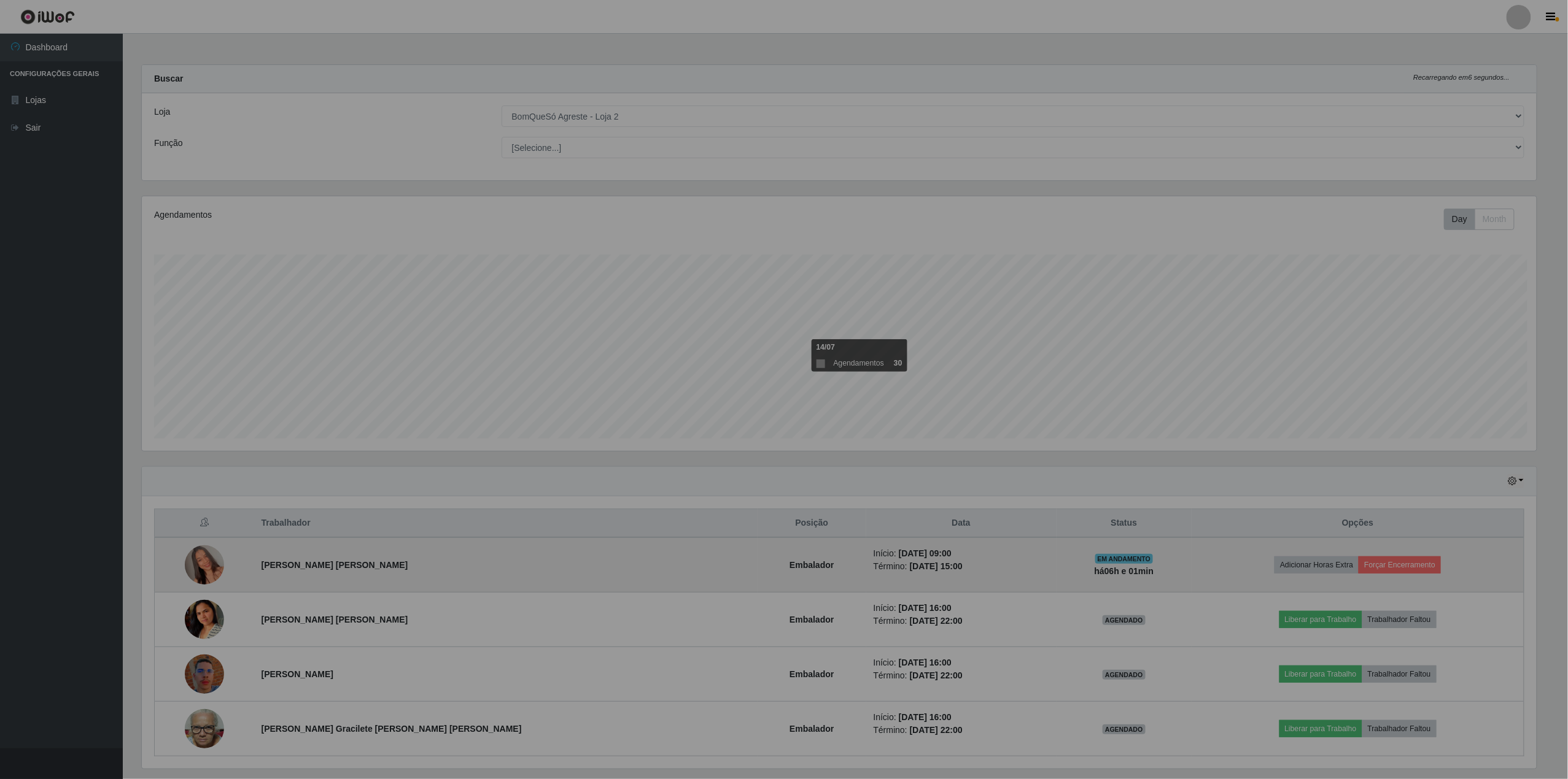
scroll to position [255, 1407]
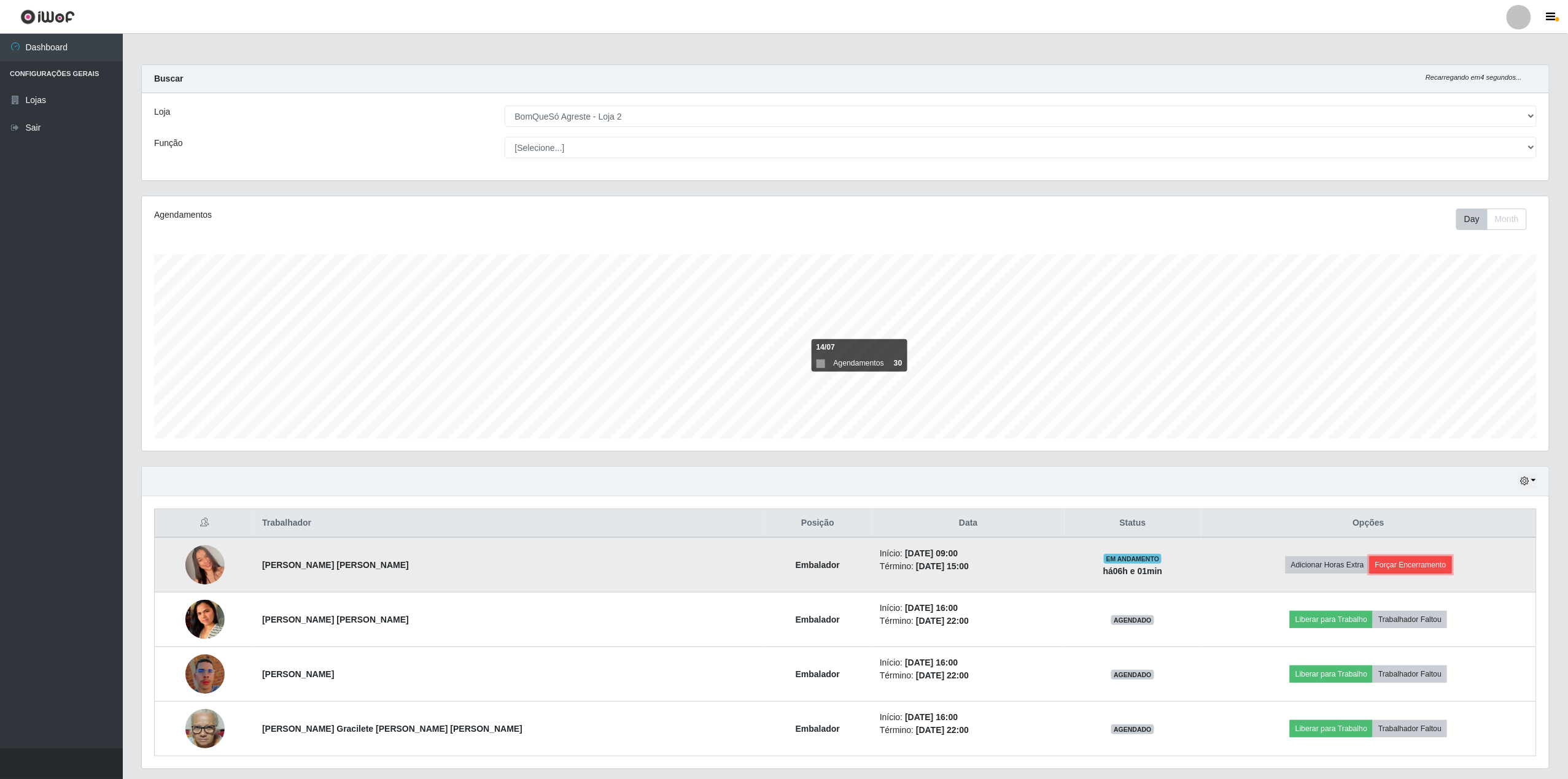
click at [1388, 561] on button "Forçar Encerramento" at bounding box center [1410, 566] width 82 height 17
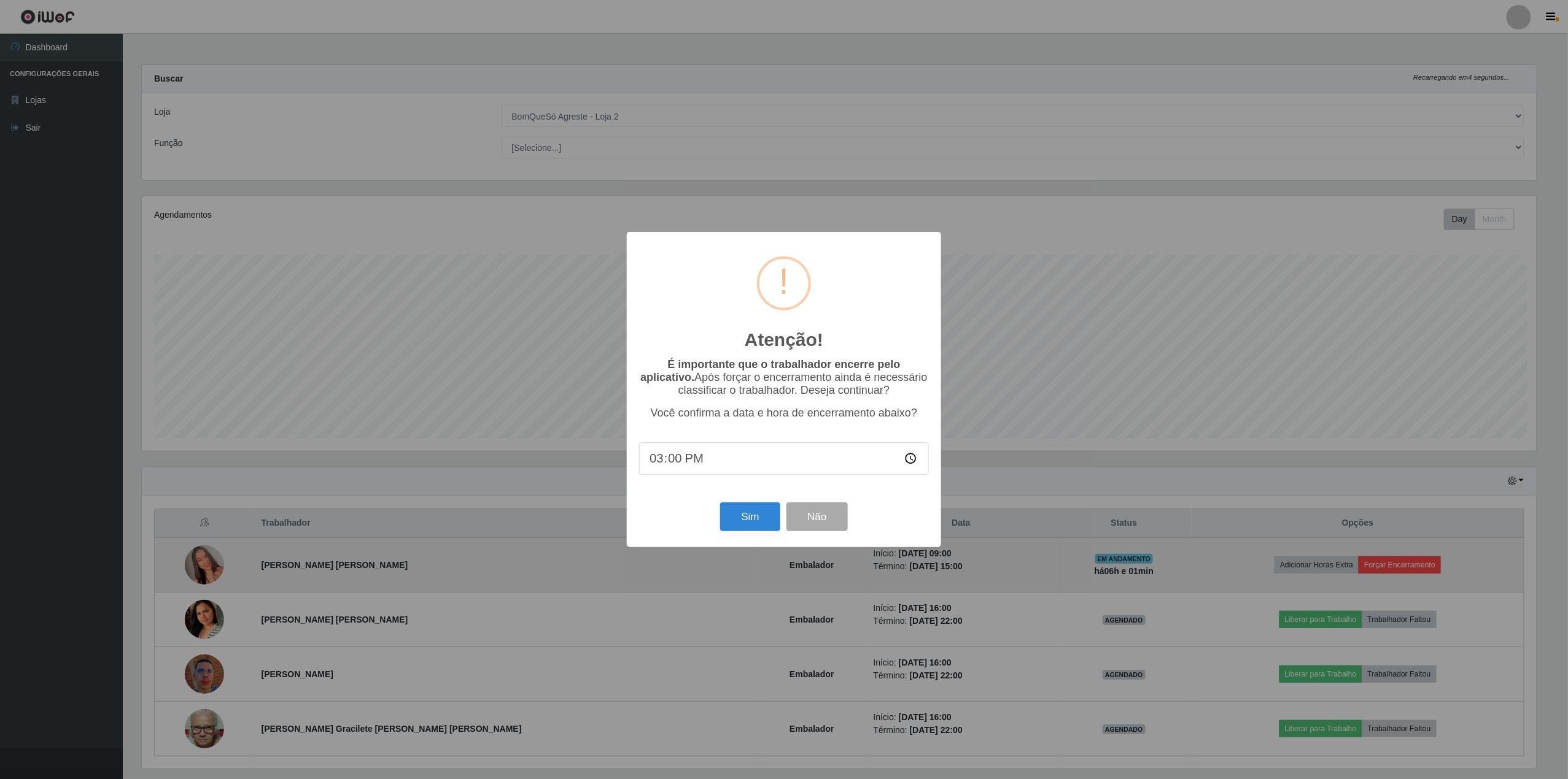
scroll to position [255, 1398]
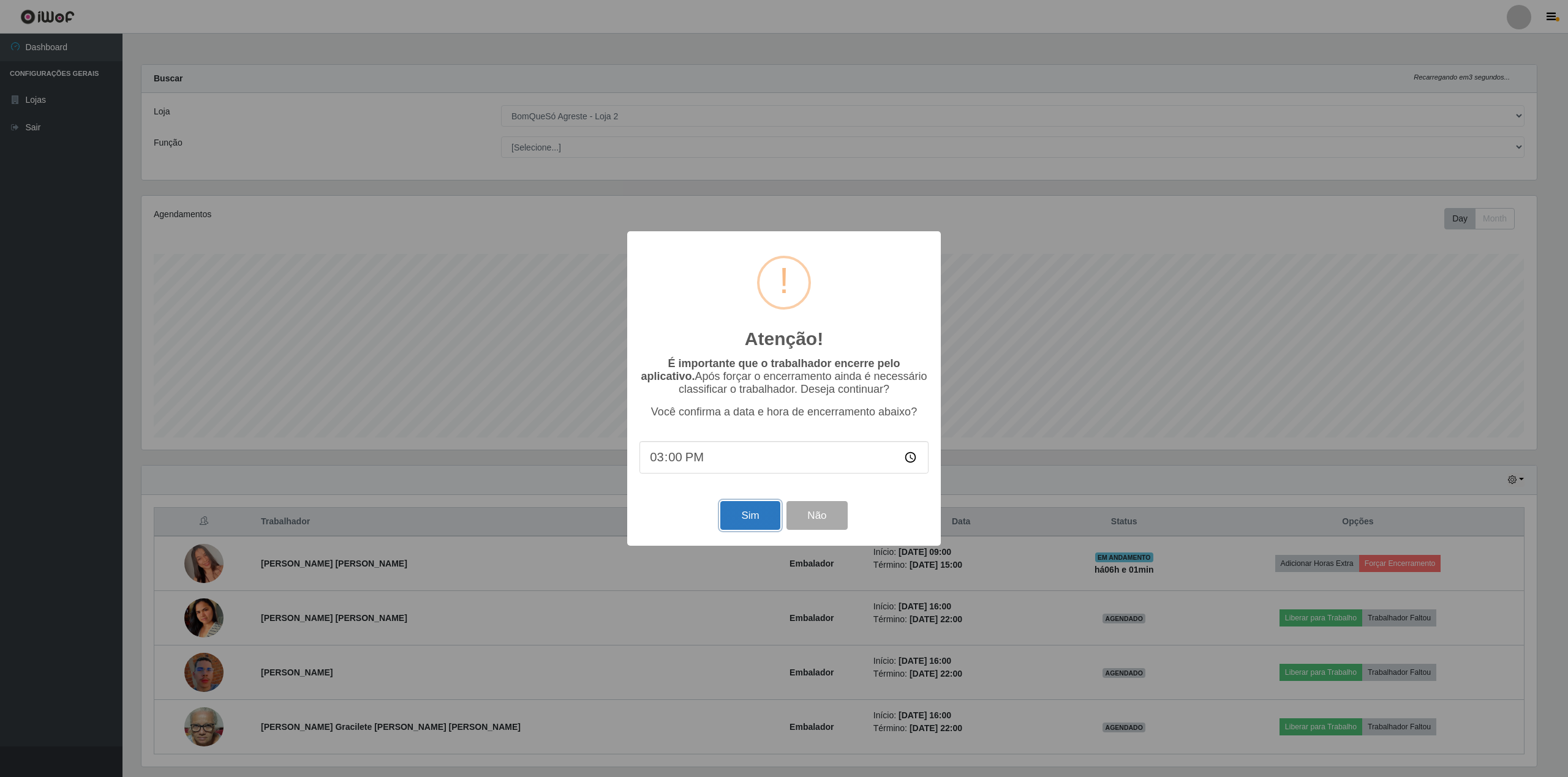
click at [771, 517] on button "Sim" at bounding box center [750, 515] width 59 height 29
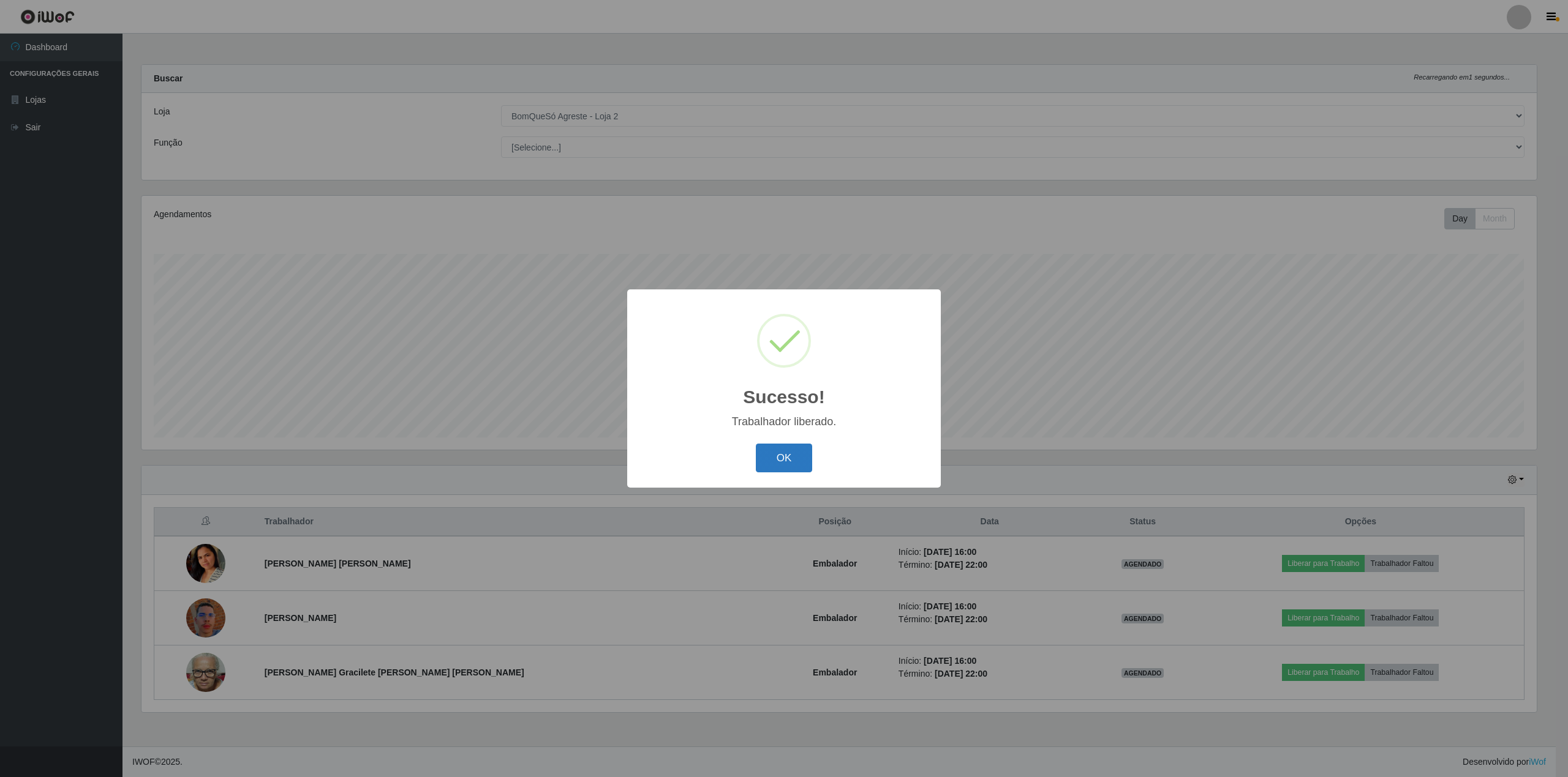
click at [798, 458] on button "OK" at bounding box center [784, 458] width 57 height 29
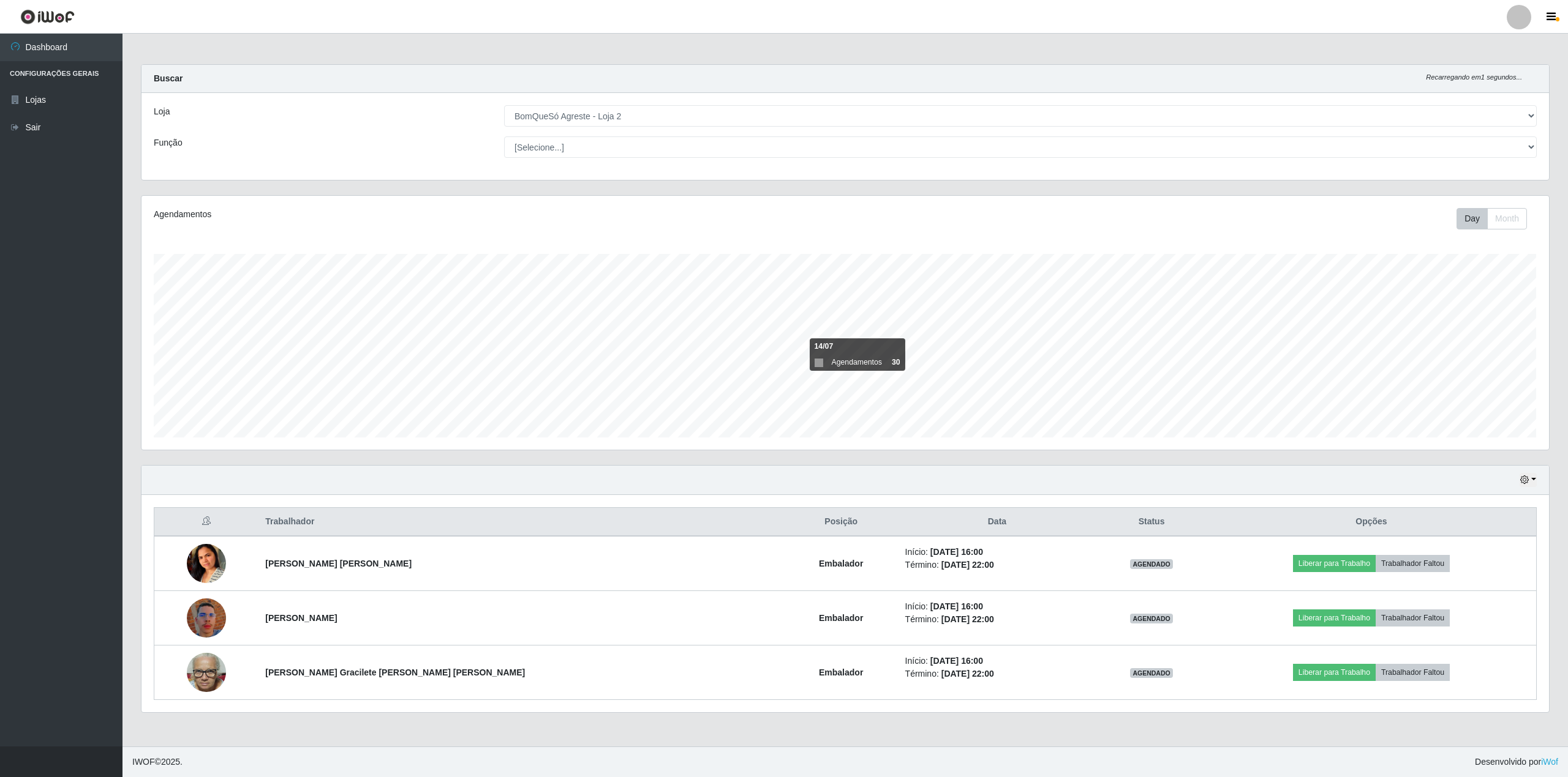
scroll to position [0, 0]
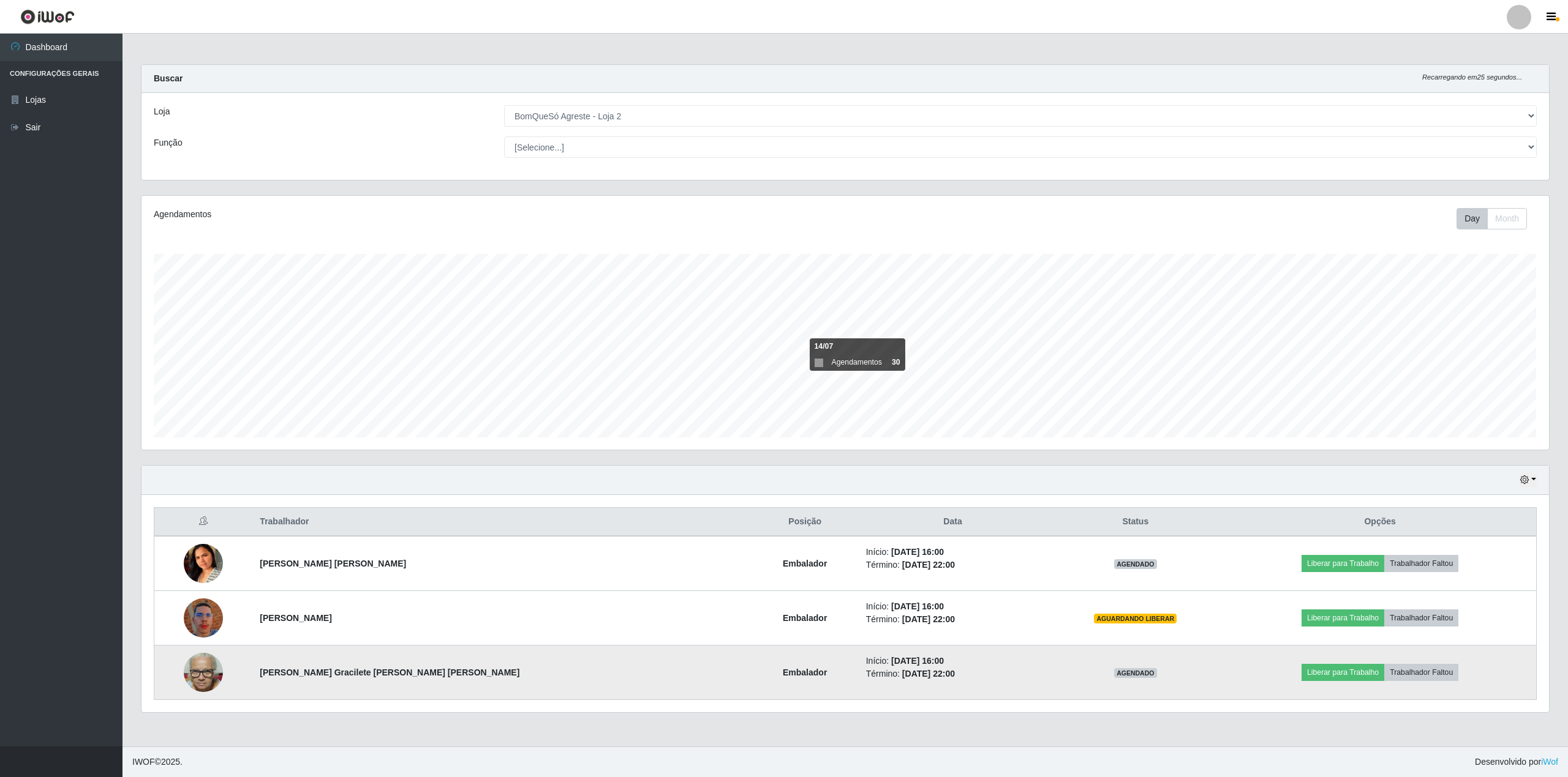
click at [192, 674] on img at bounding box center [203, 673] width 39 height 52
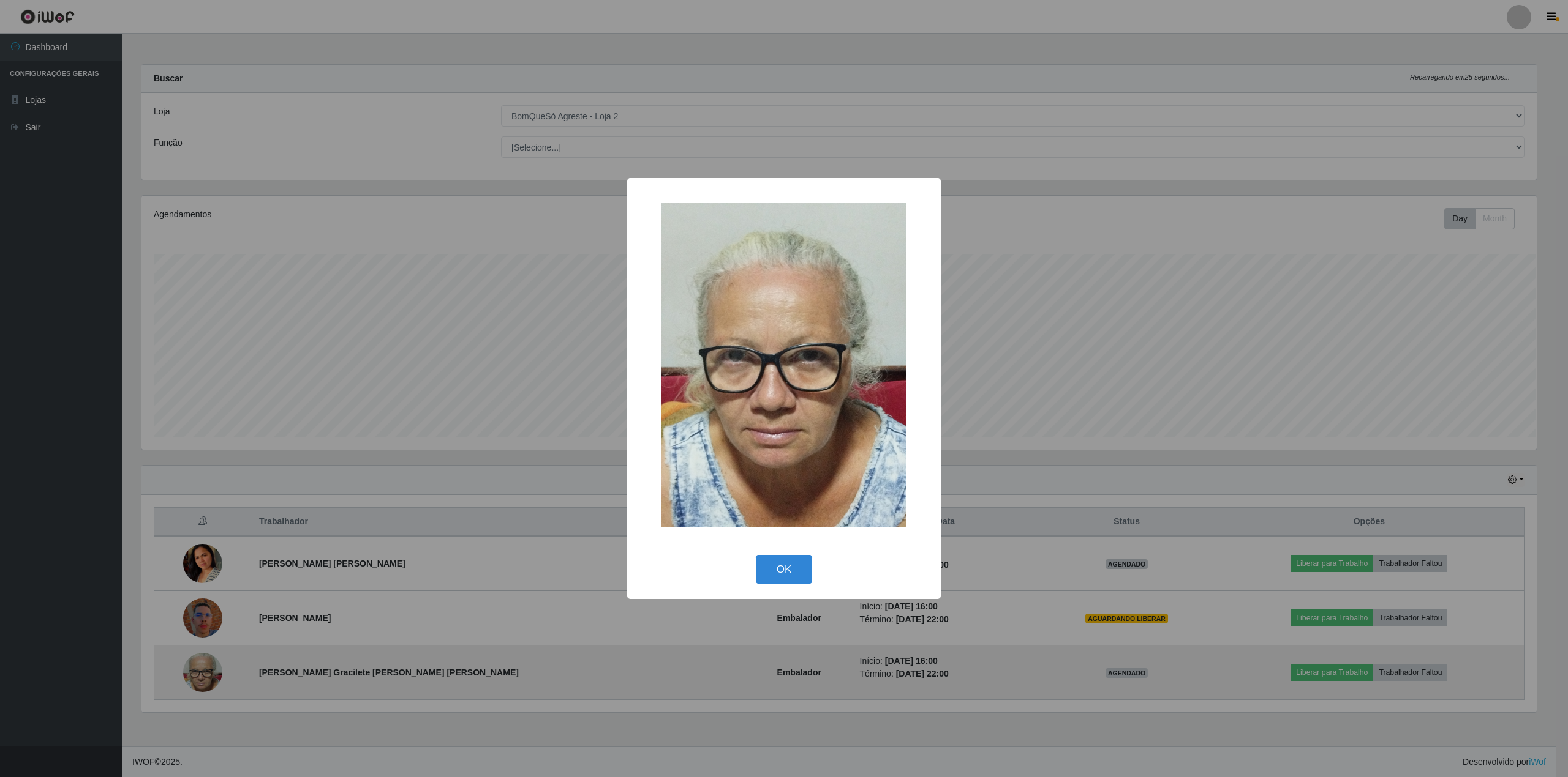
scroll to position [611826, 611062]
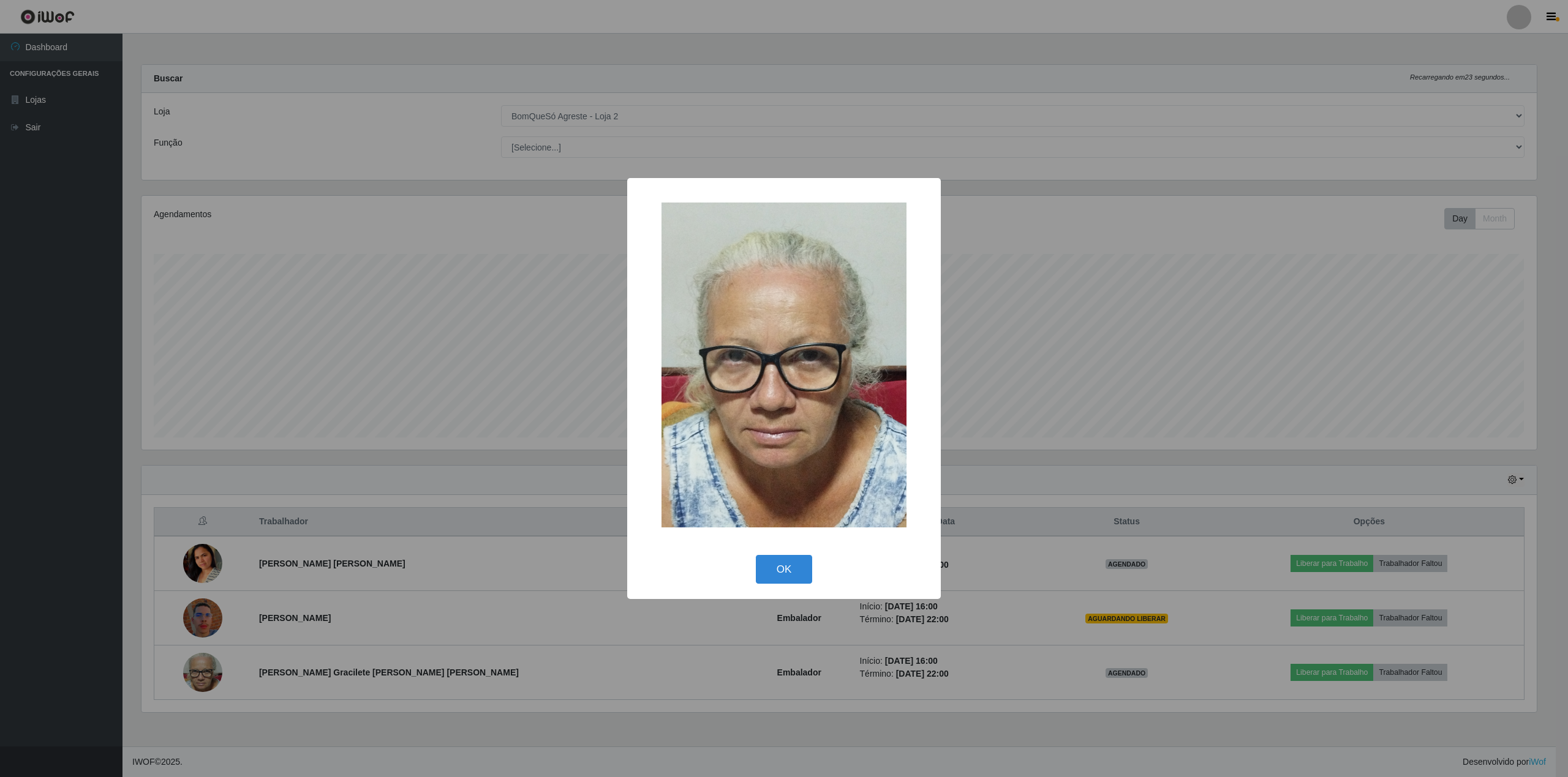
click at [114, 586] on div "× OK Cancel" at bounding box center [784, 388] width 1568 height 777
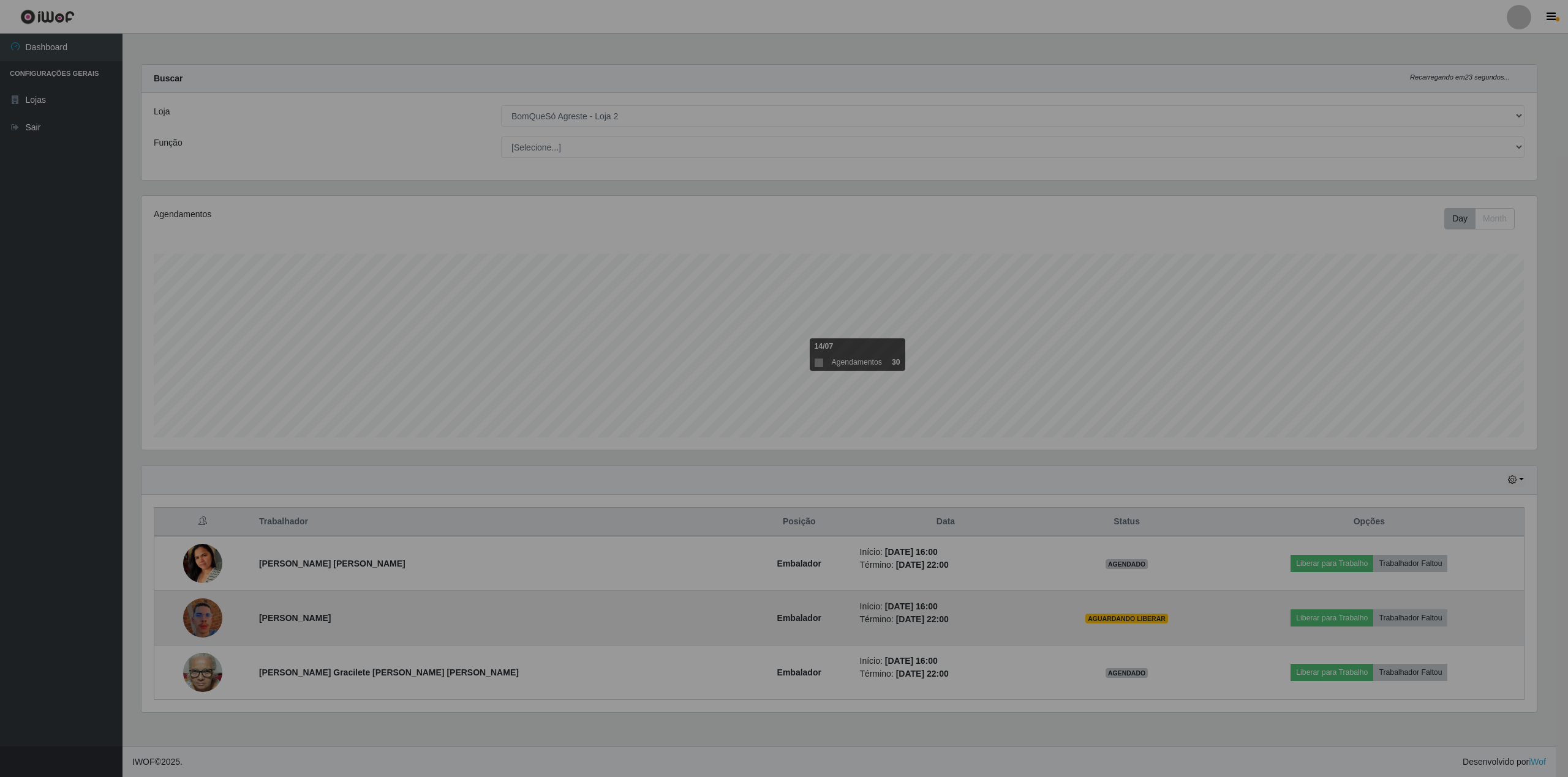
scroll to position [611826, 611050]
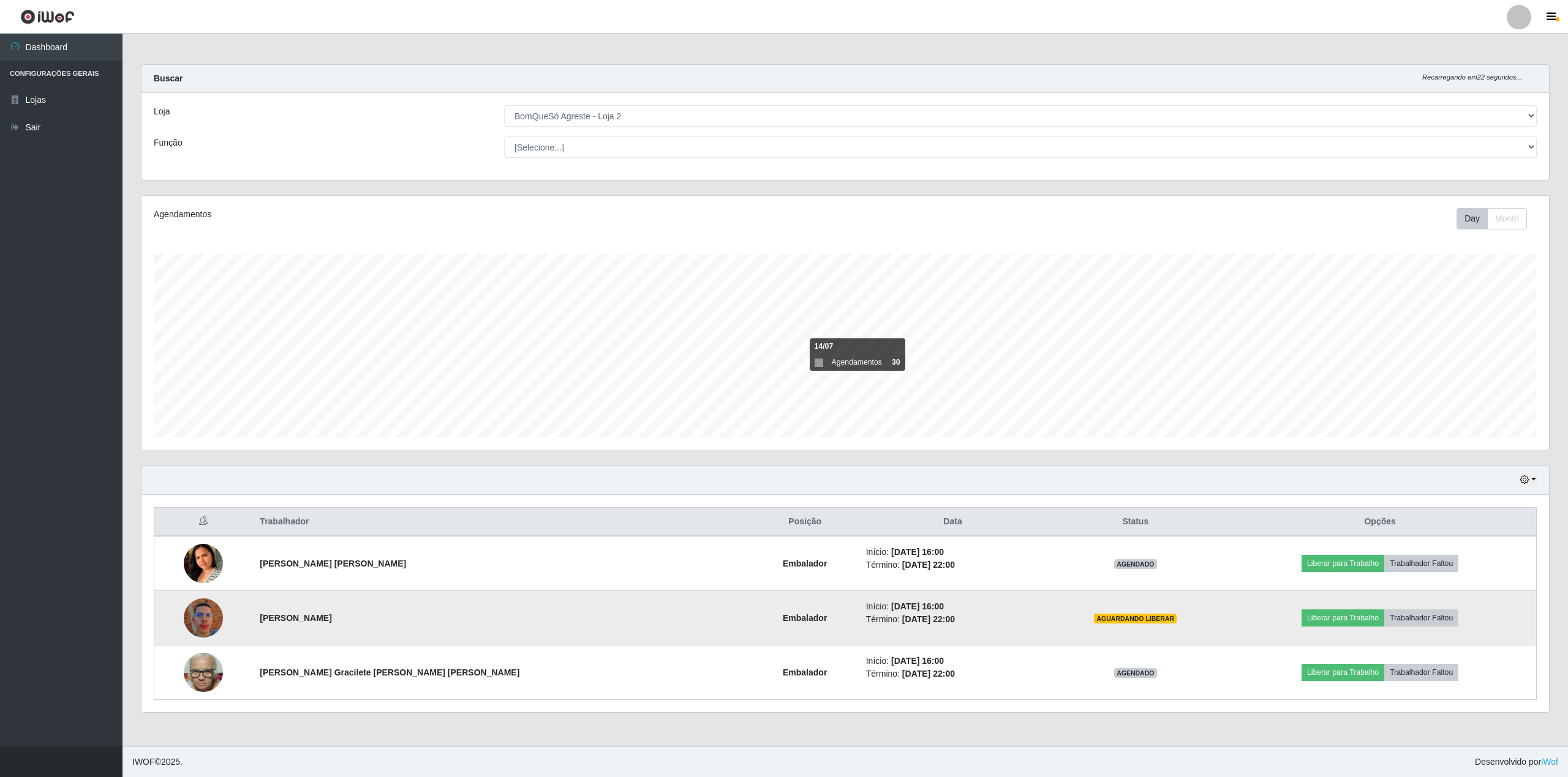
click at [218, 620] on img at bounding box center [203, 618] width 39 height 70
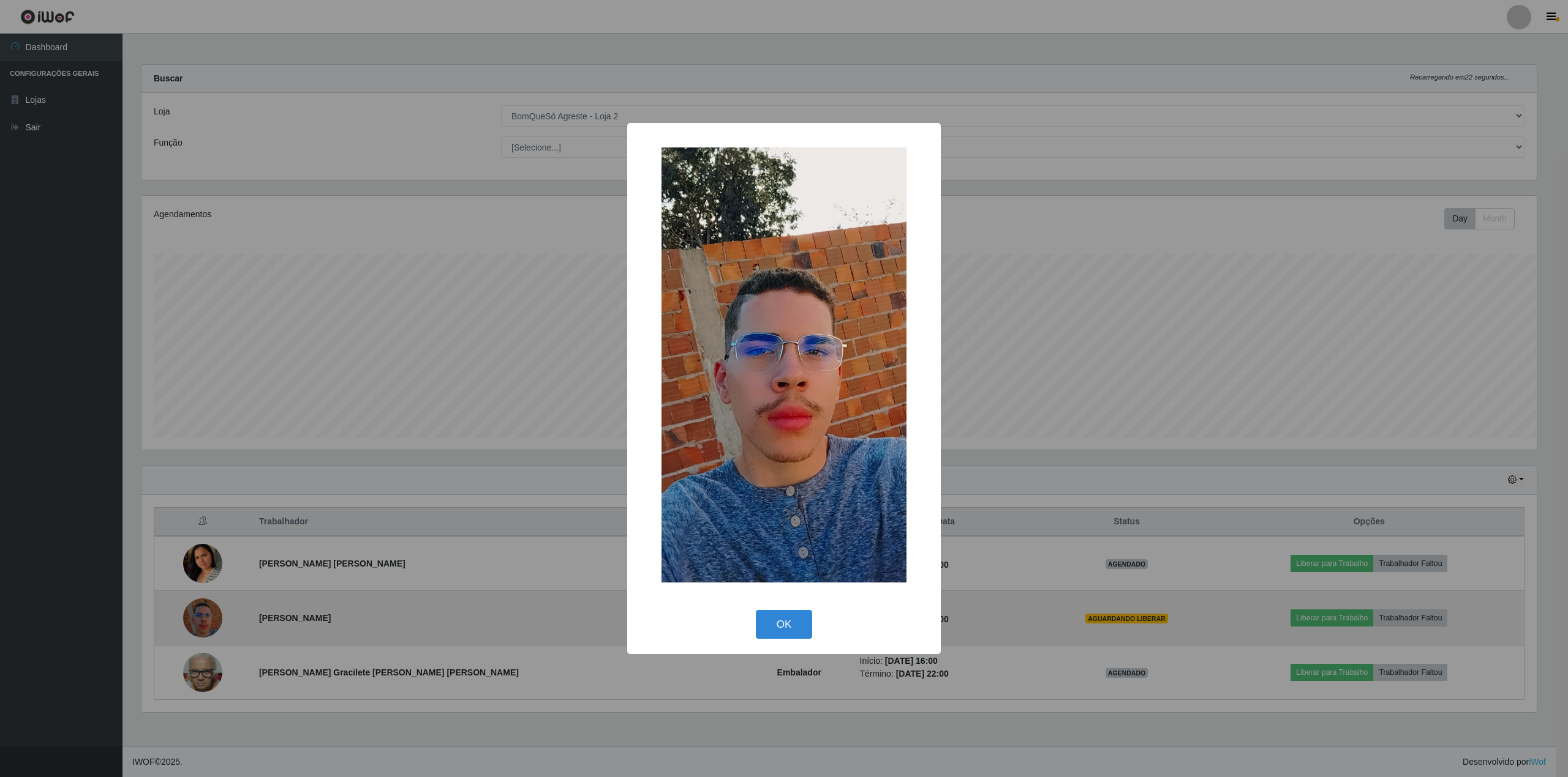
scroll to position [611826, 611062]
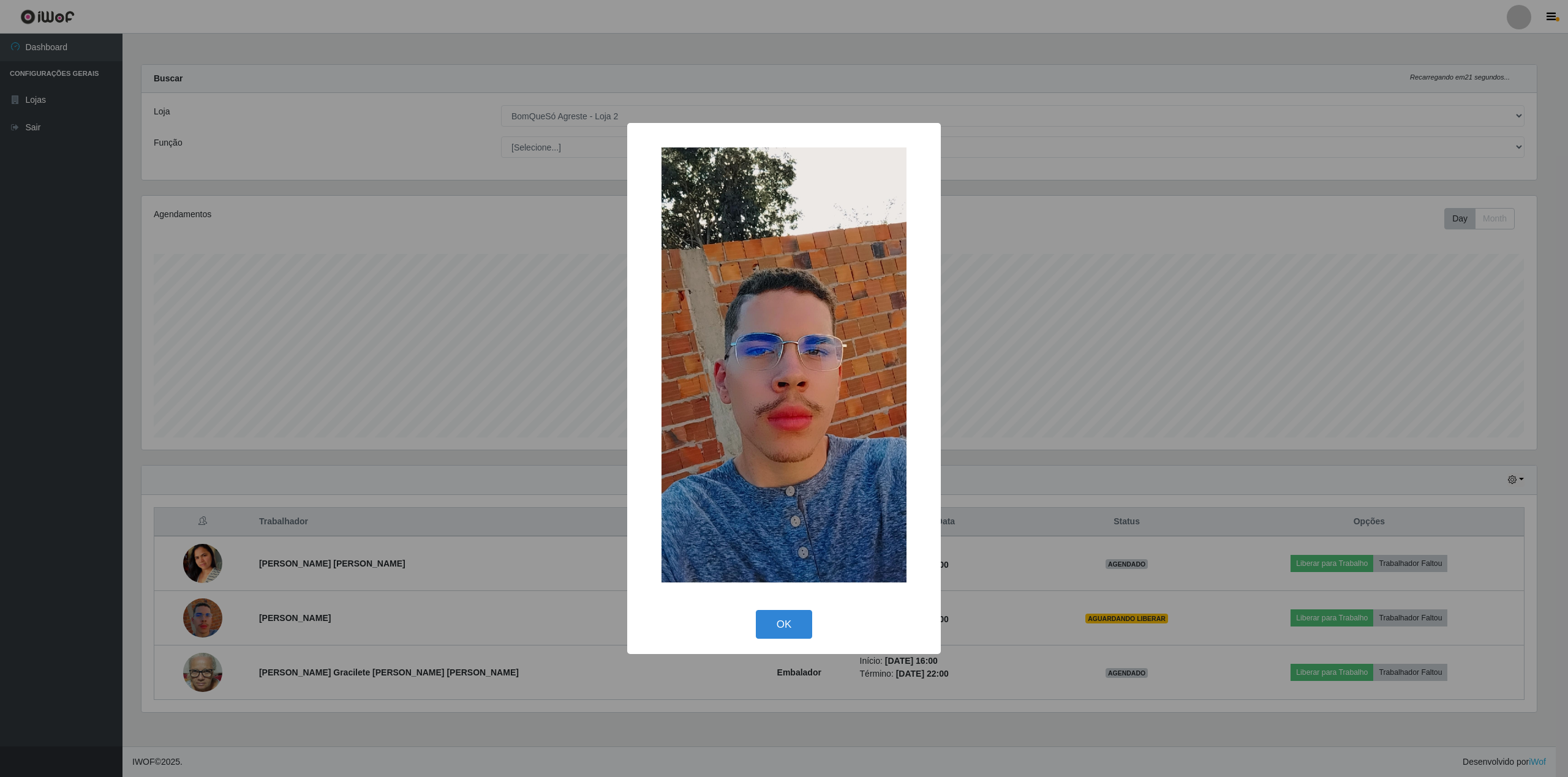
drag, startPoint x: 26, startPoint y: 477, endPoint x: 57, endPoint y: 471, distance: 31.6
click at [26, 478] on div "× OK Cancel" at bounding box center [784, 388] width 1568 height 777
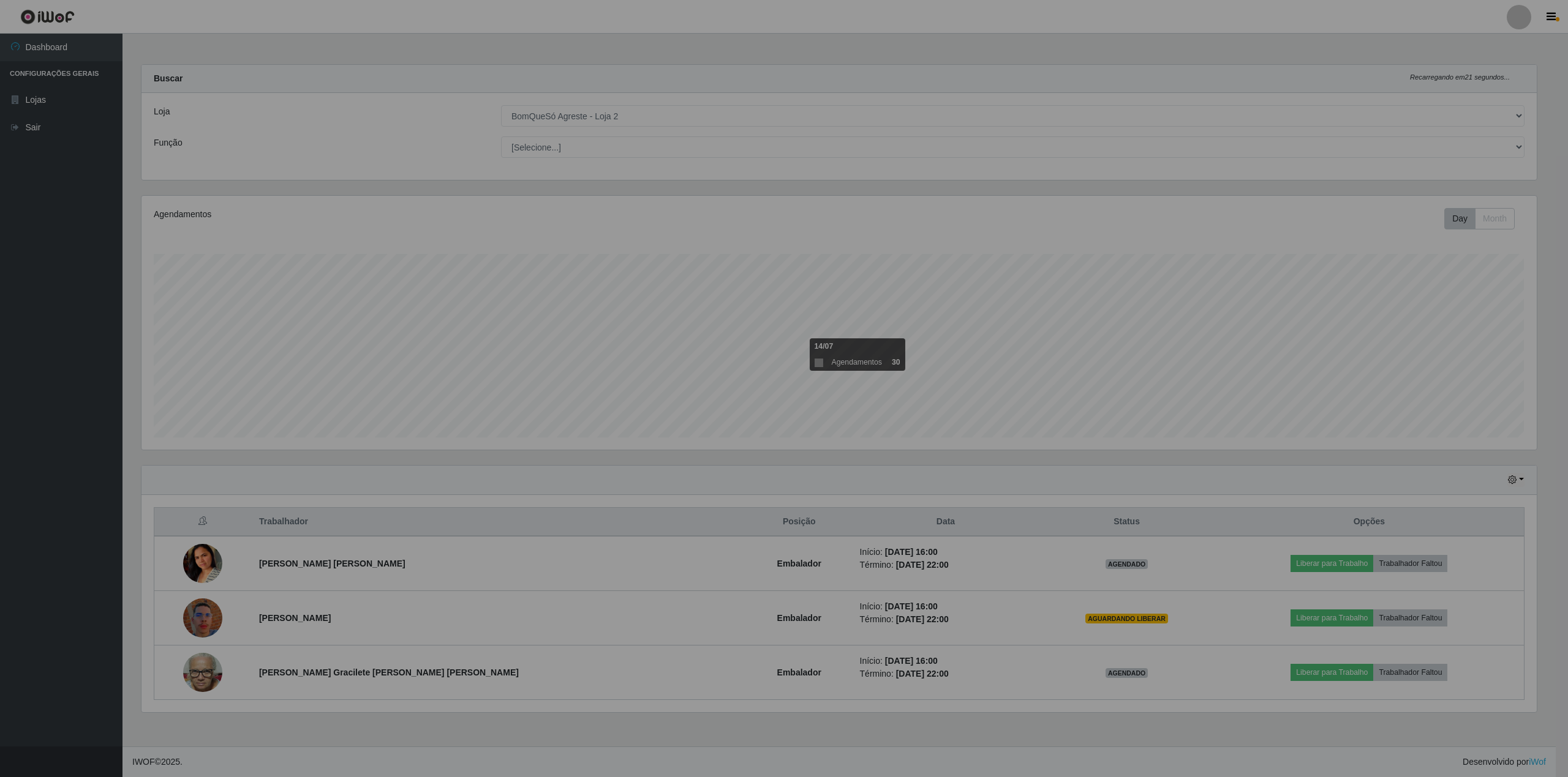
scroll to position [611826, 611050]
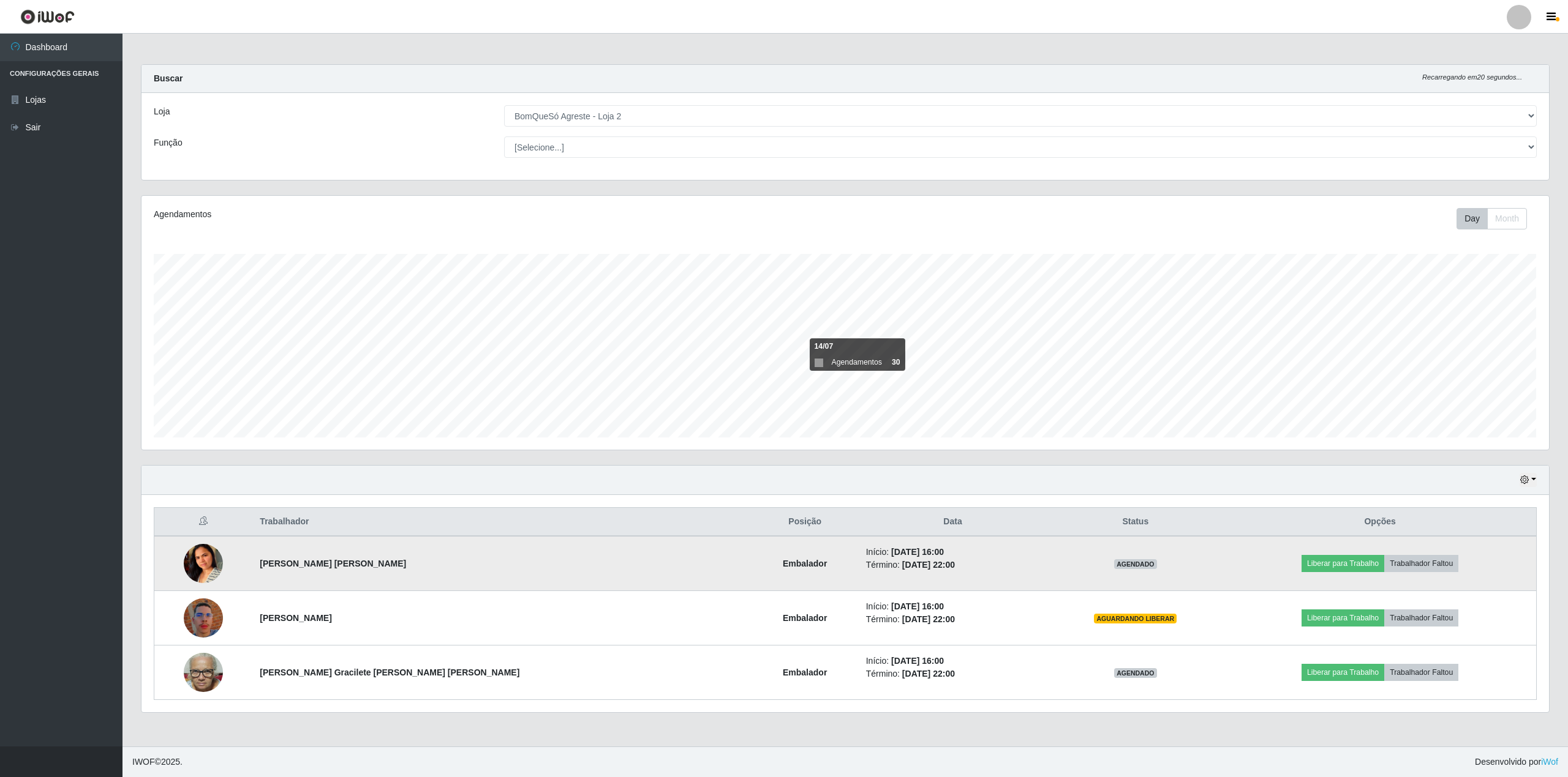
click at [223, 566] on img at bounding box center [203, 563] width 39 height 76
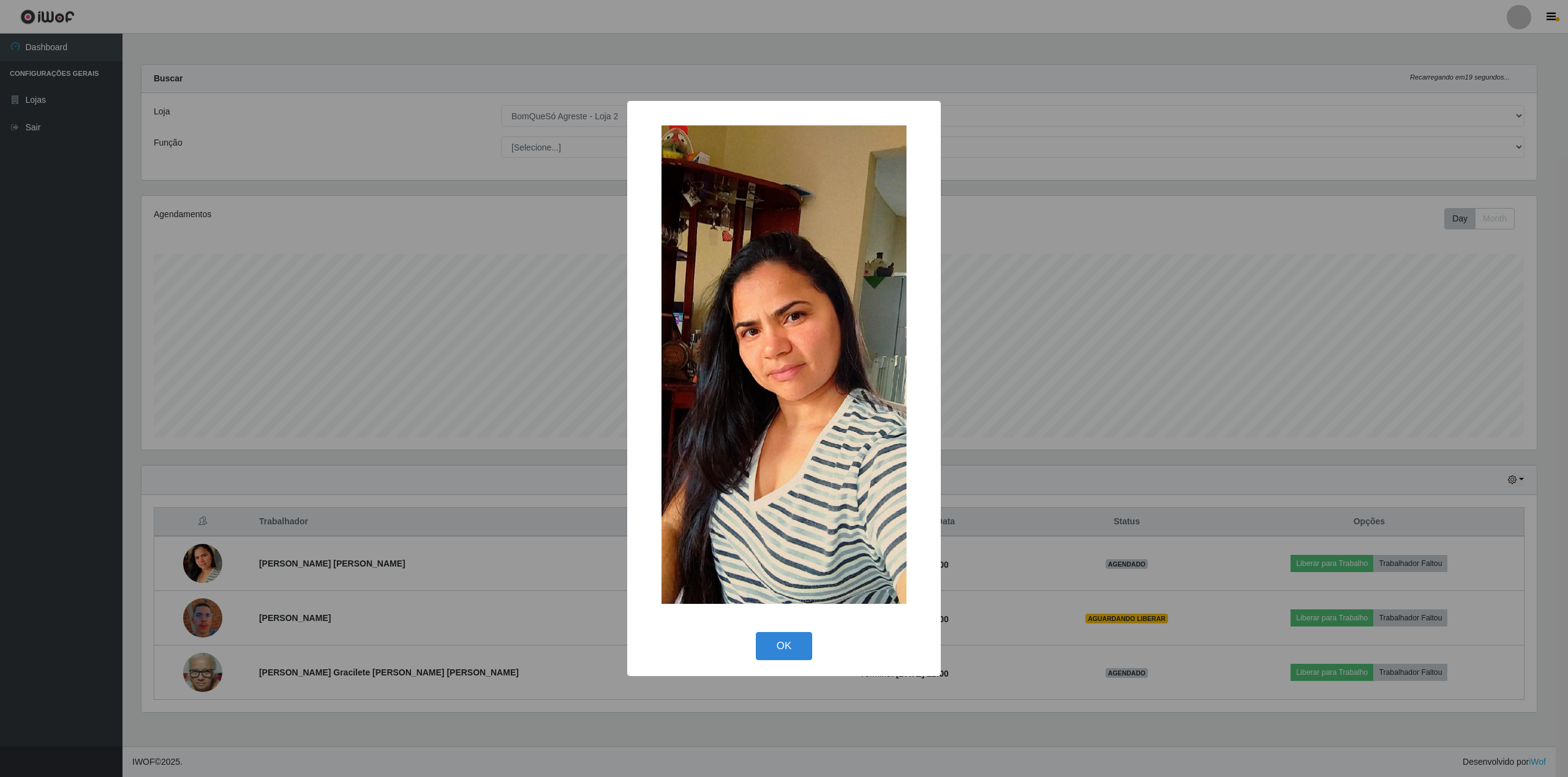
click at [0, 458] on div "× OK Cancel" at bounding box center [784, 388] width 1568 height 777
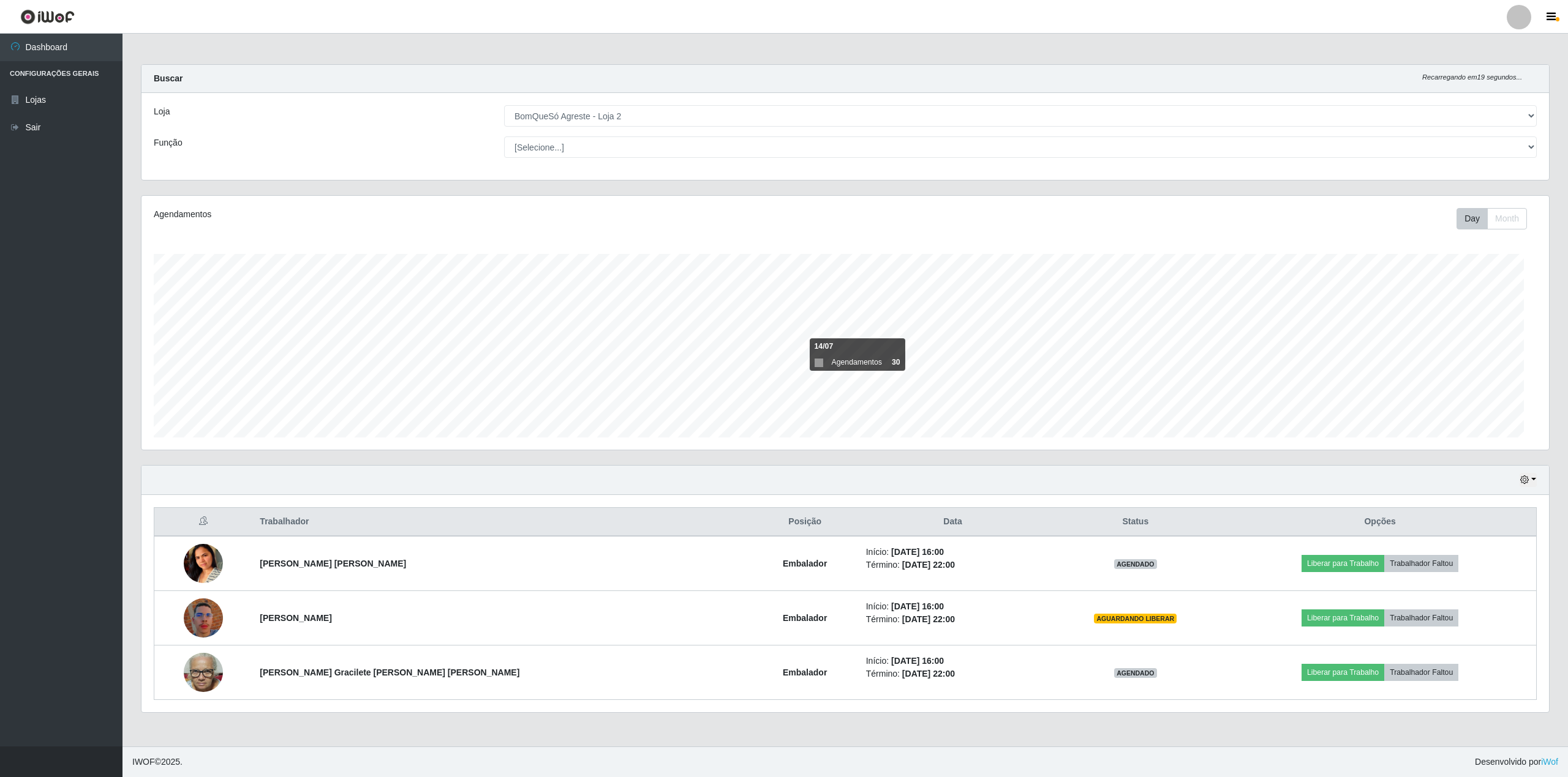
scroll to position [255, 1407]
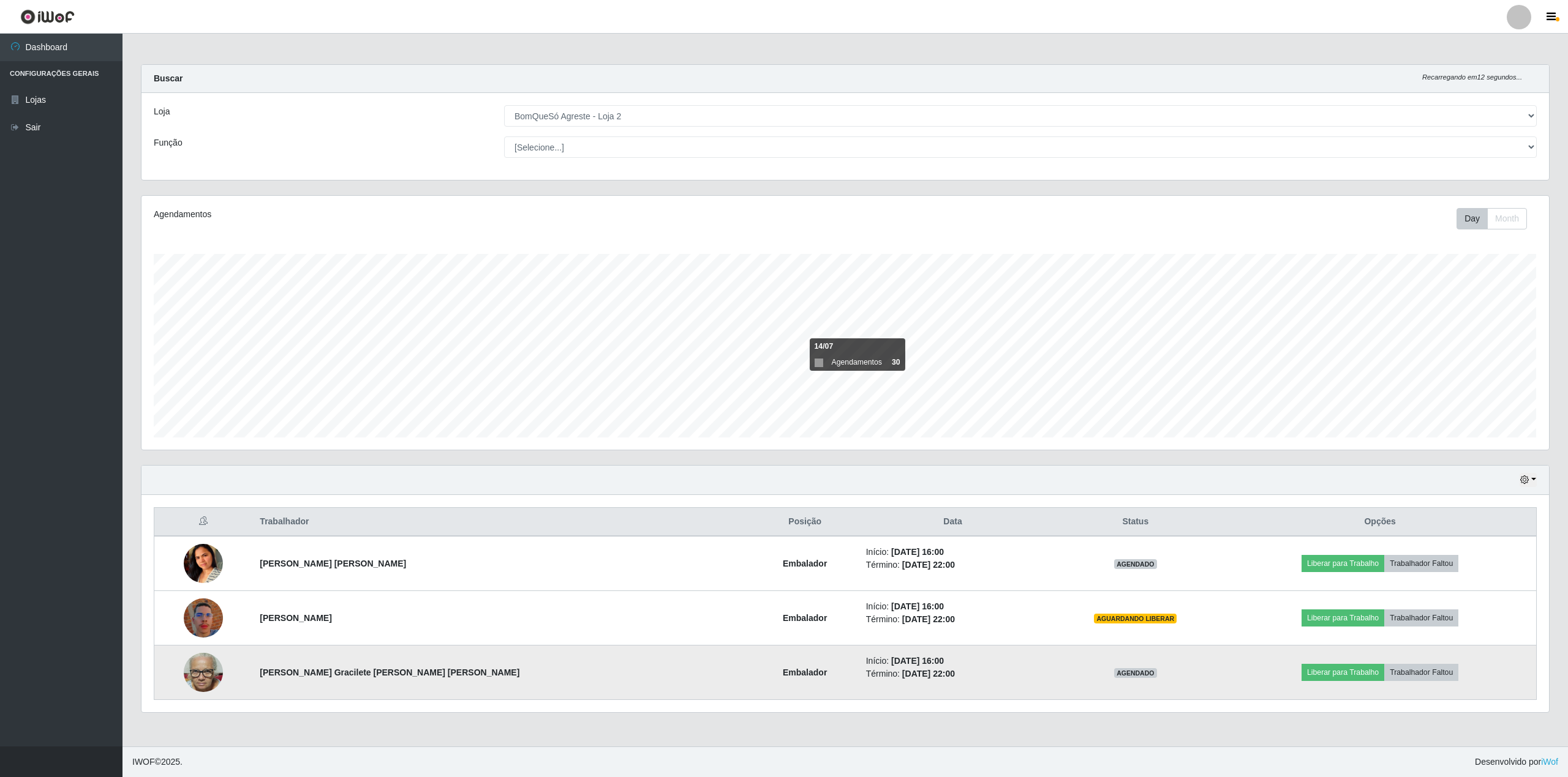
click at [1307, 686] on td "Liberar para Trabalho Trabalhador Faltou" at bounding box center [1379, 673] width 312 height 55
click at [1307, 679] on button "Liberar para Trabalho" at bounding box center [1343, 673] width 83 height 17
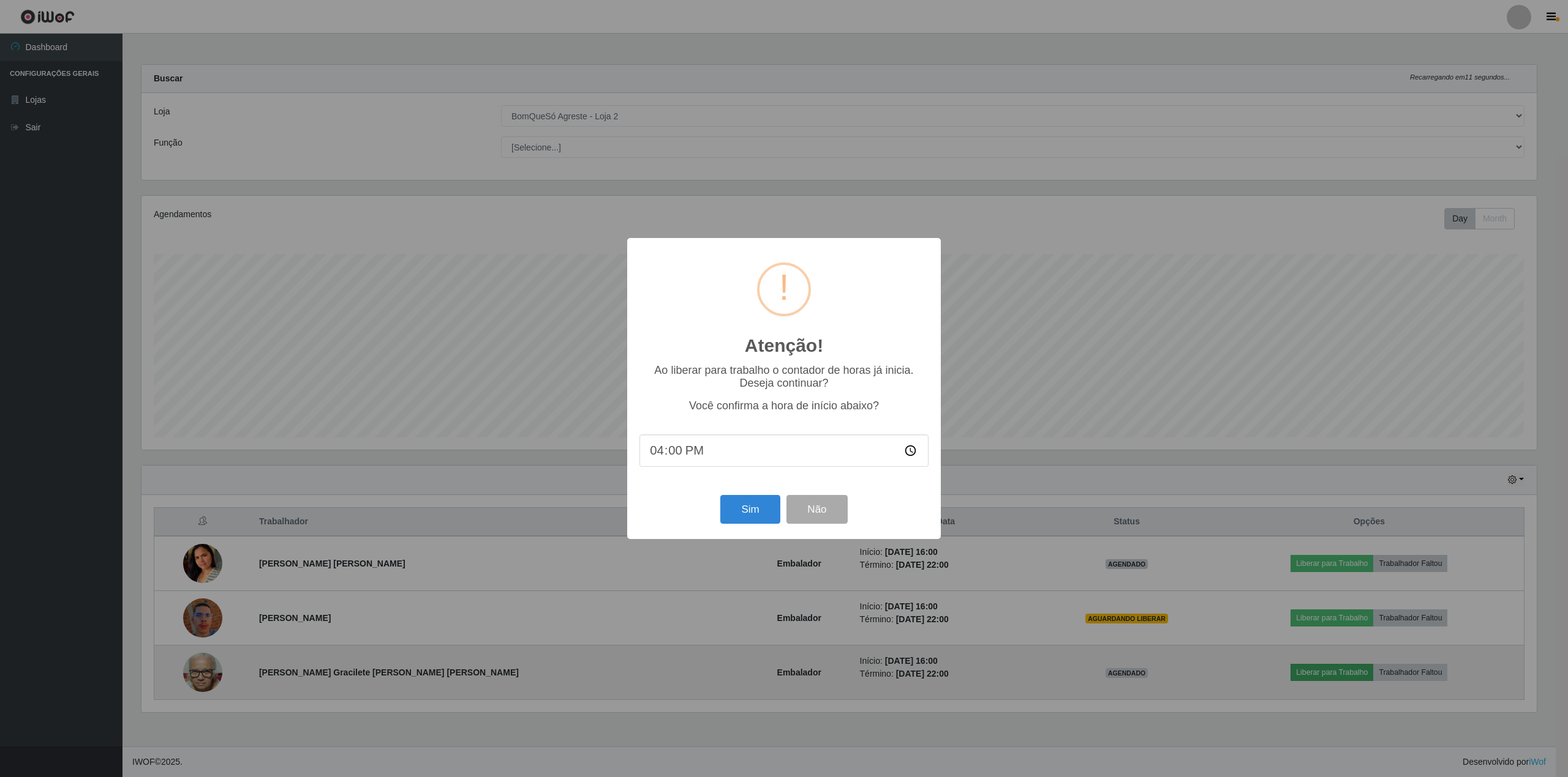
scroll to position [611826, 611062]
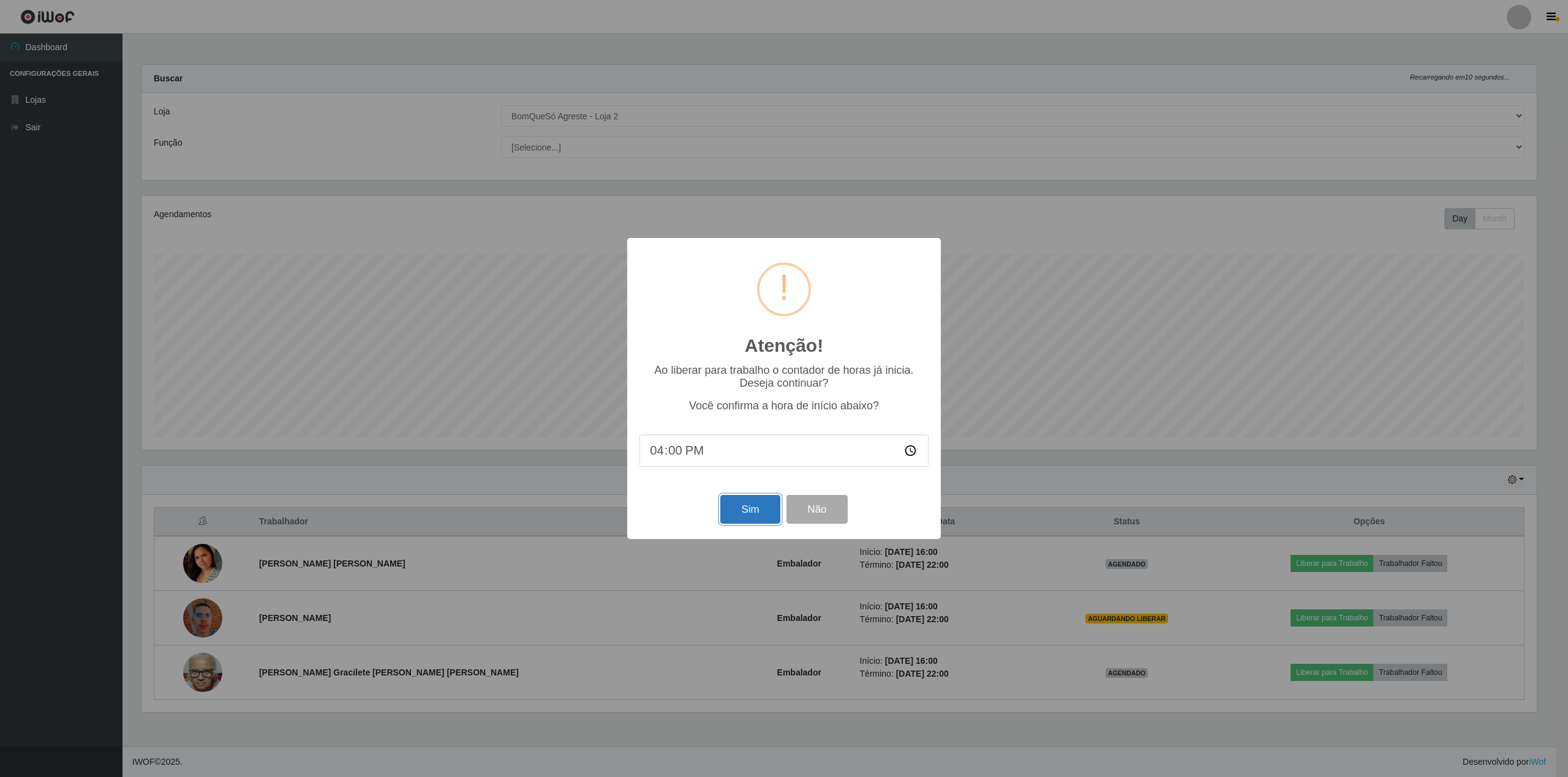
click at [774, 521] on button "Sim" at bounding box center [750, 509] width 59 height 29
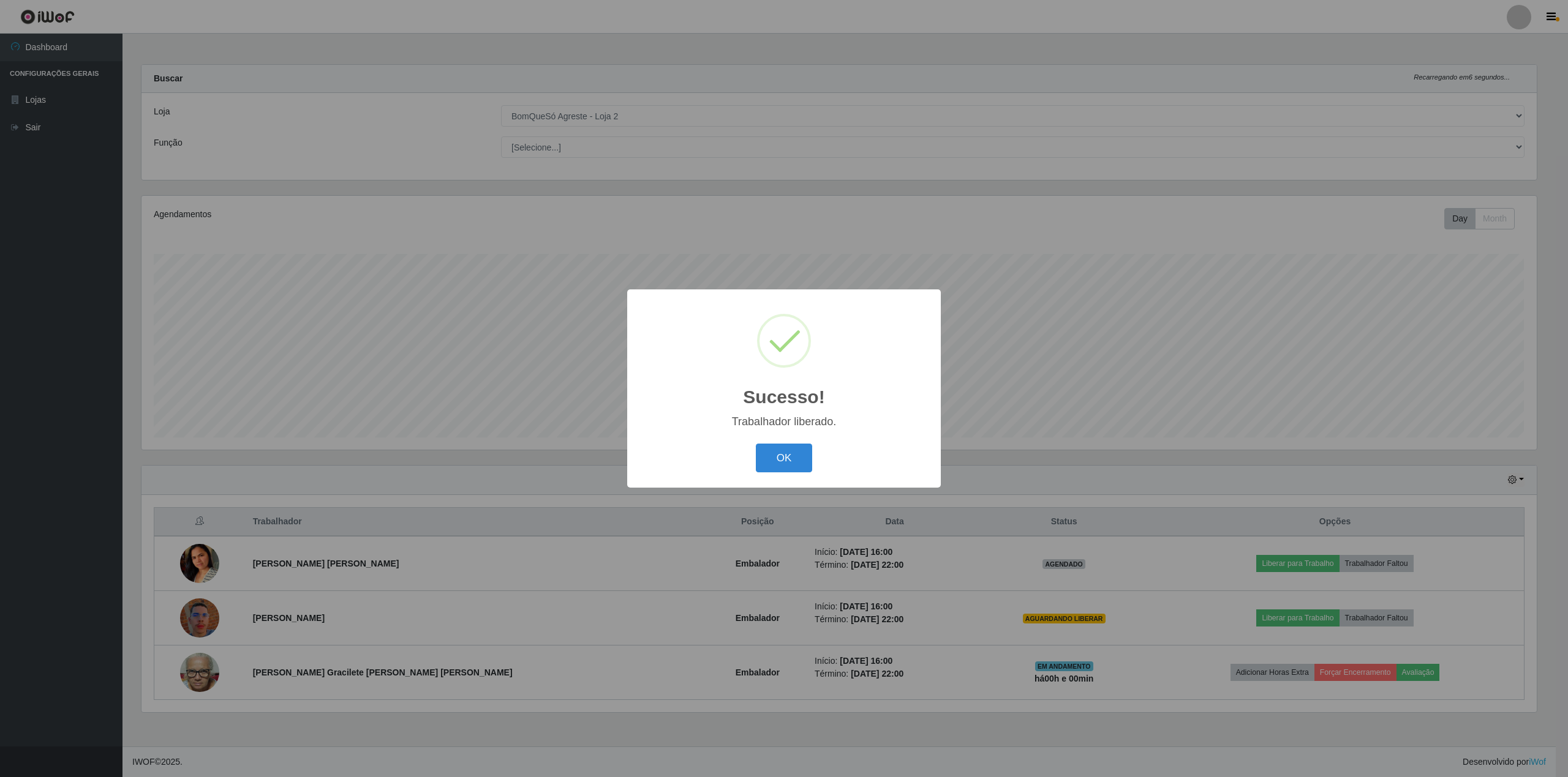
click at [1269, 564] on div "Sucesso! × Trabalhador liberado. OK Cancel" at bounding box center [784, 388] width 1568 height 777
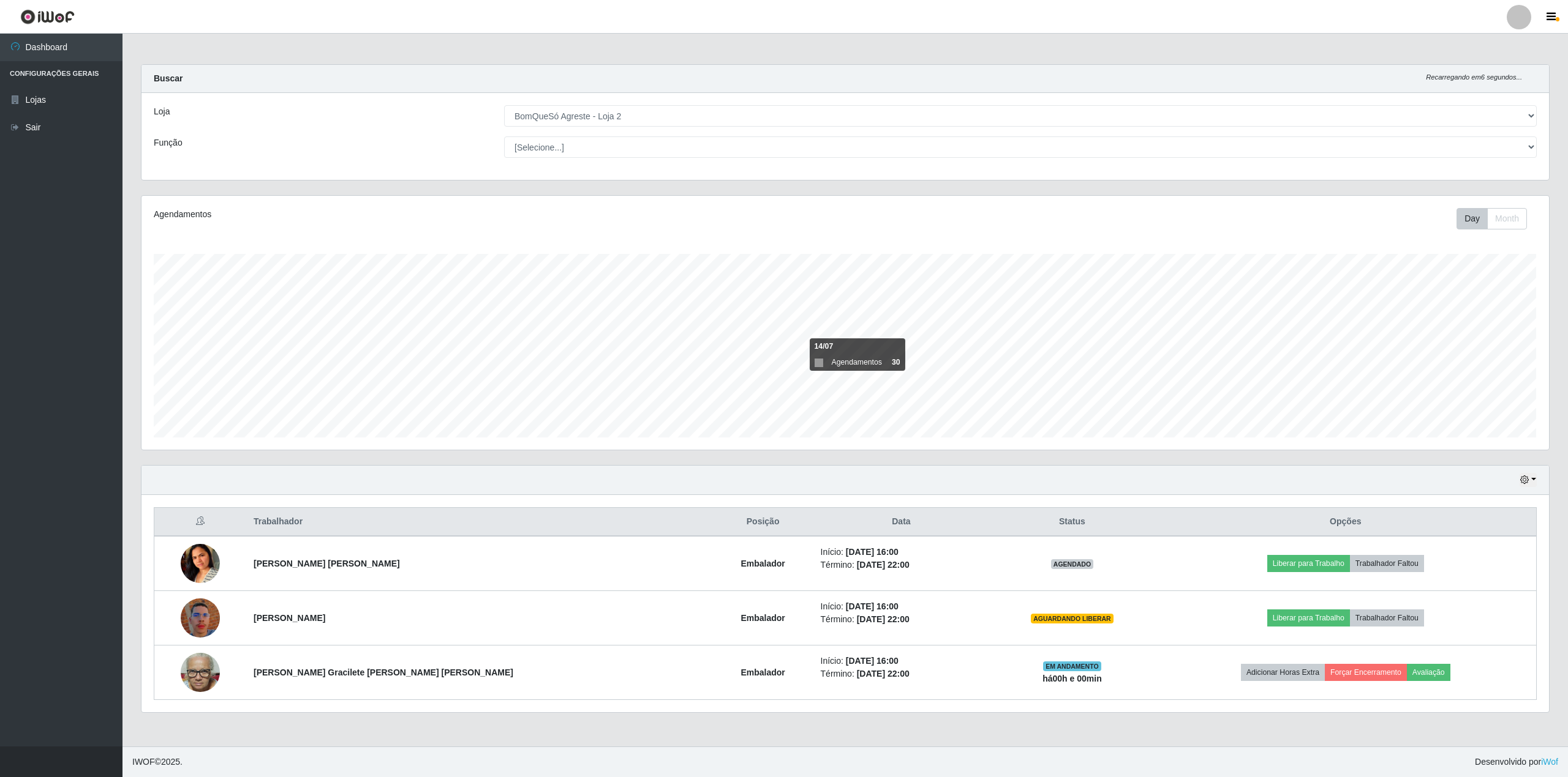
scroll to position [255, 1407]
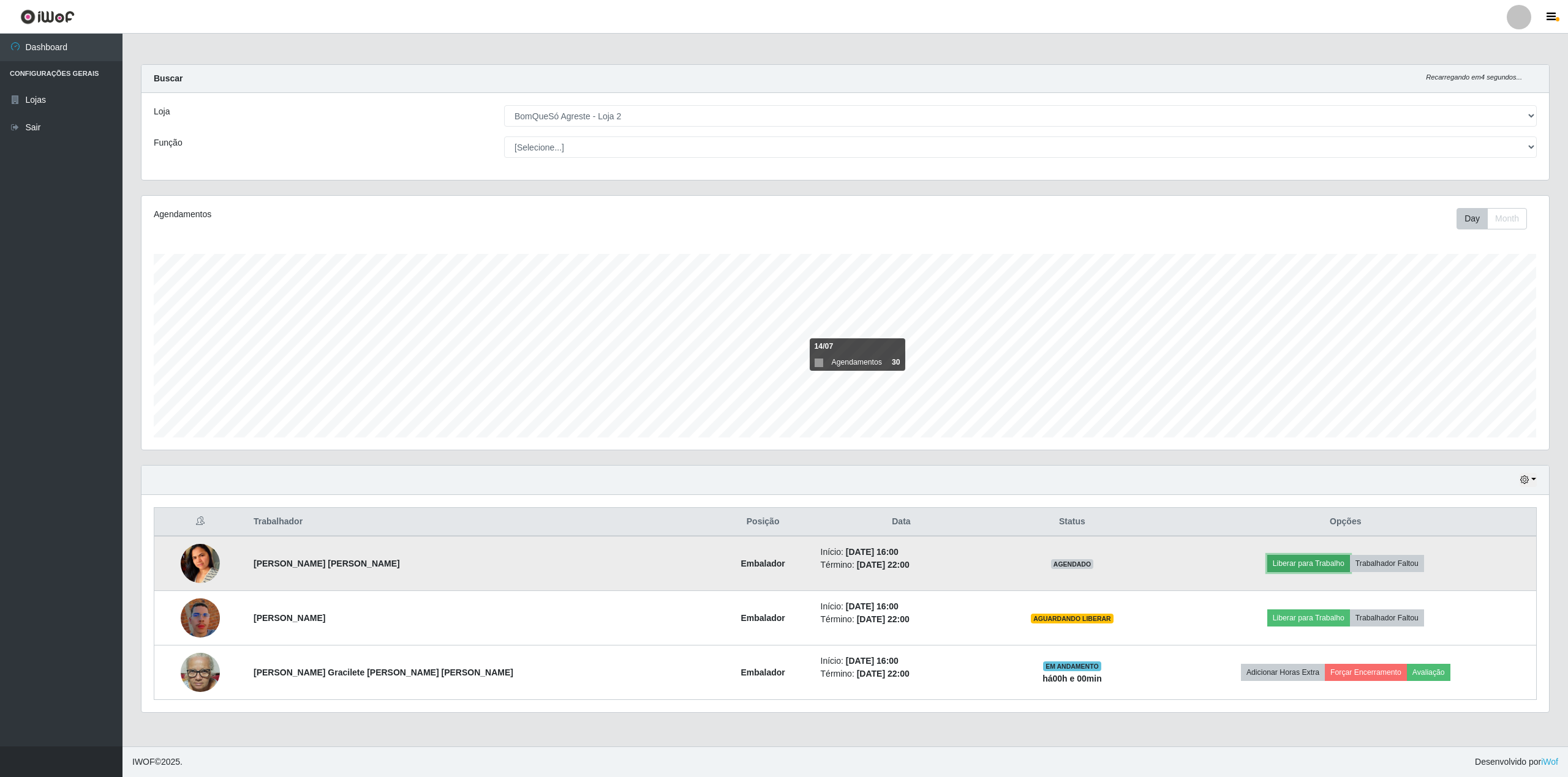
click at [1269, 566] on button "Liberar para Trabalho" at bounding box center [1308, 564] width 83 height 17
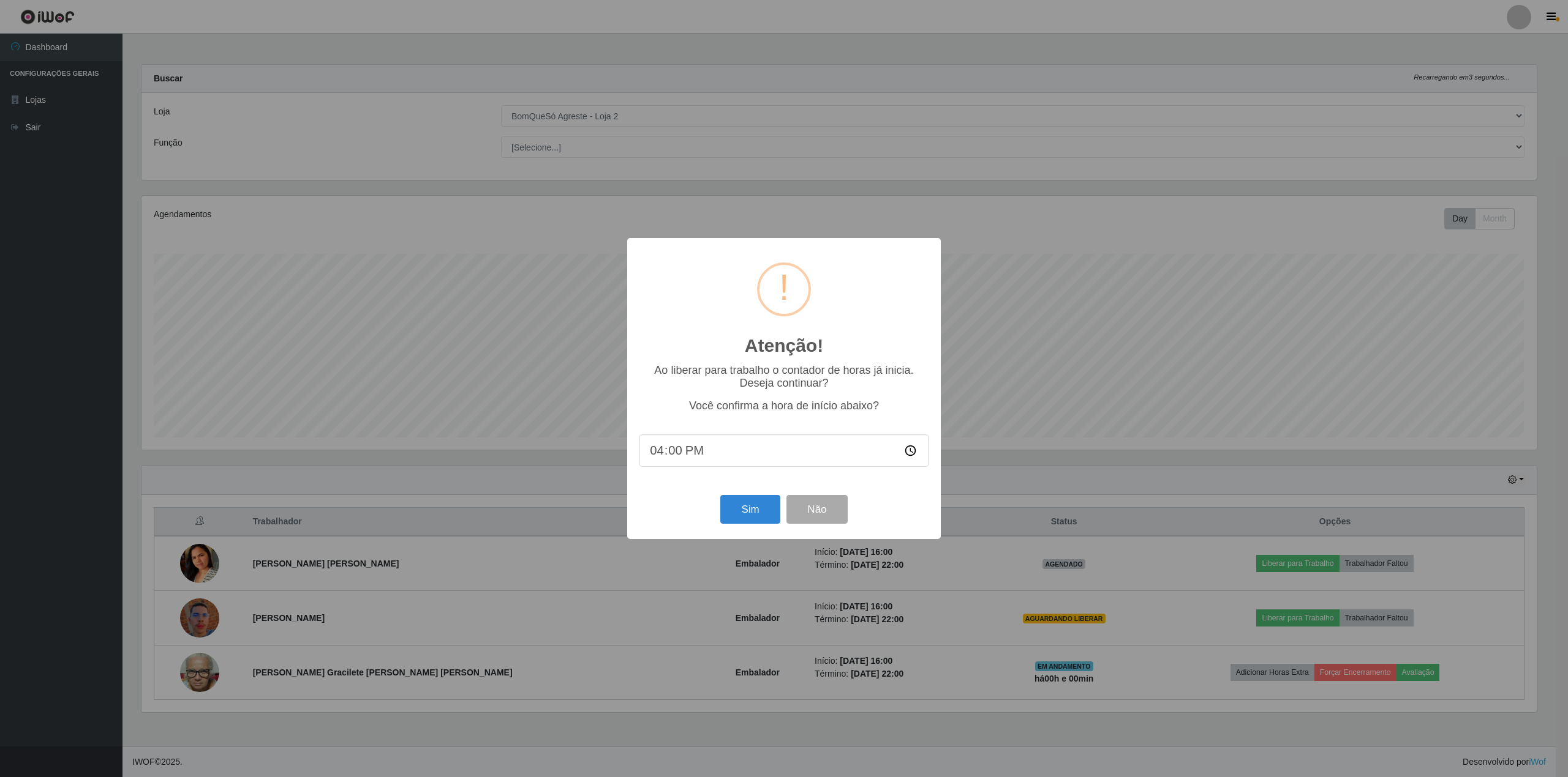
click at [760, 527] on div "Sim Não" at bounding box center [784, 509] width 289 height 35
click at [756, 519] on button "Sim" at bounding box center [750, 509] width 59 height 29
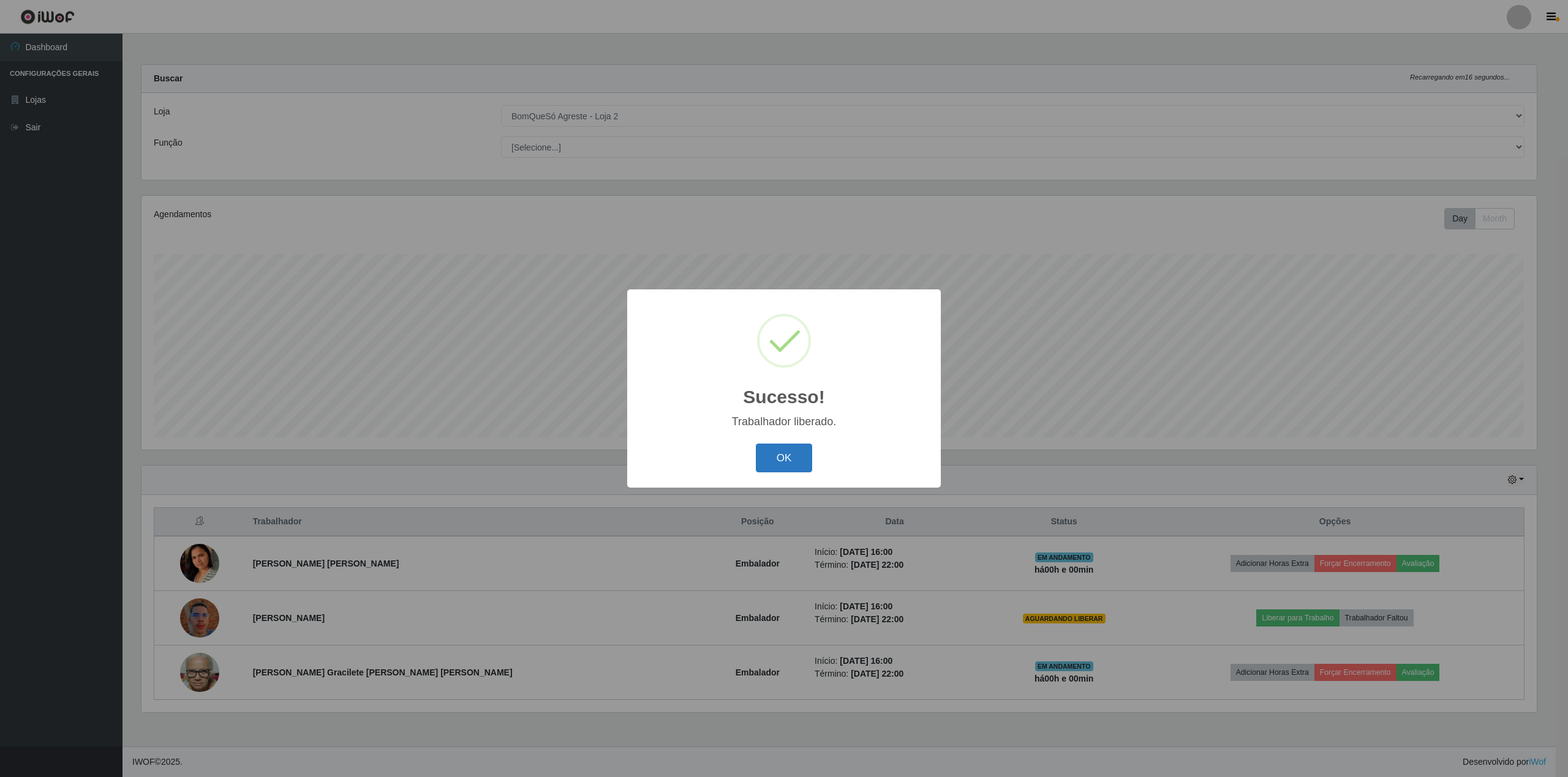
click at [792, 463] on button "OK" at bounding box center [784, 458] width 57 height 29
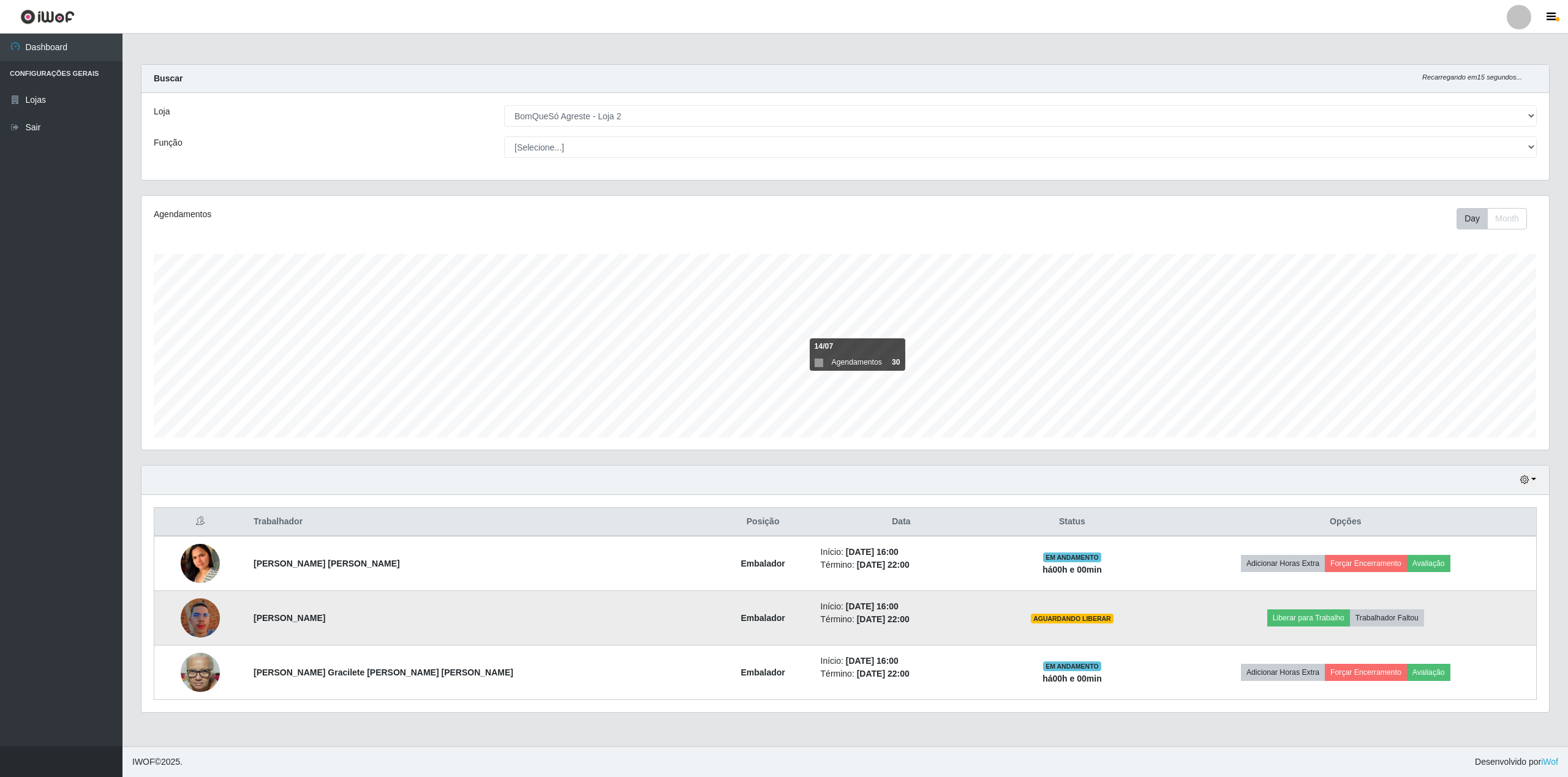
scroll to position [255, 1407]
click at [1284, 624] on button "Liberar para Trabalho" at bounding box center [1308, 618] width 83 height 17
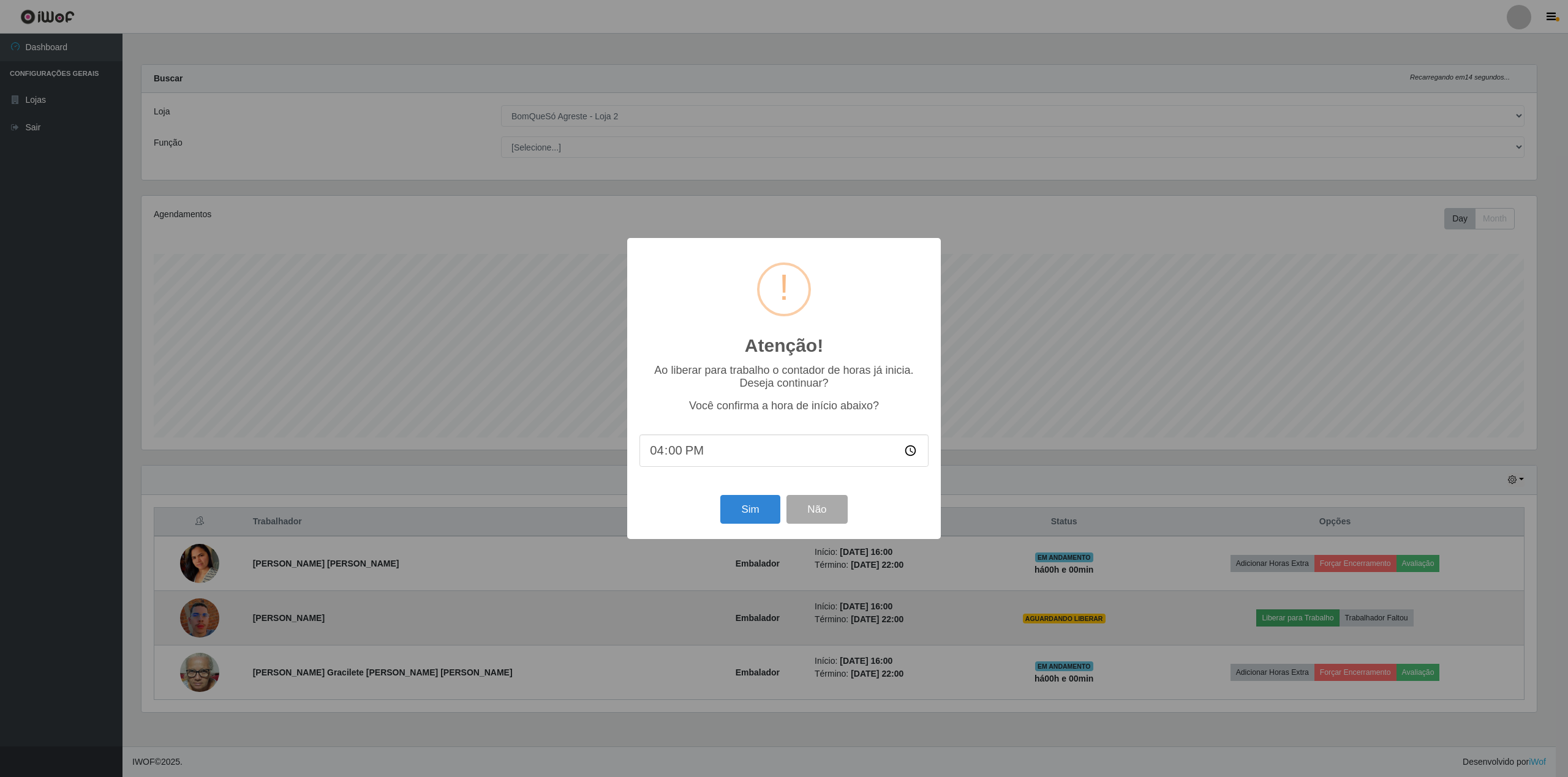
scroll to position [611826, 611062]
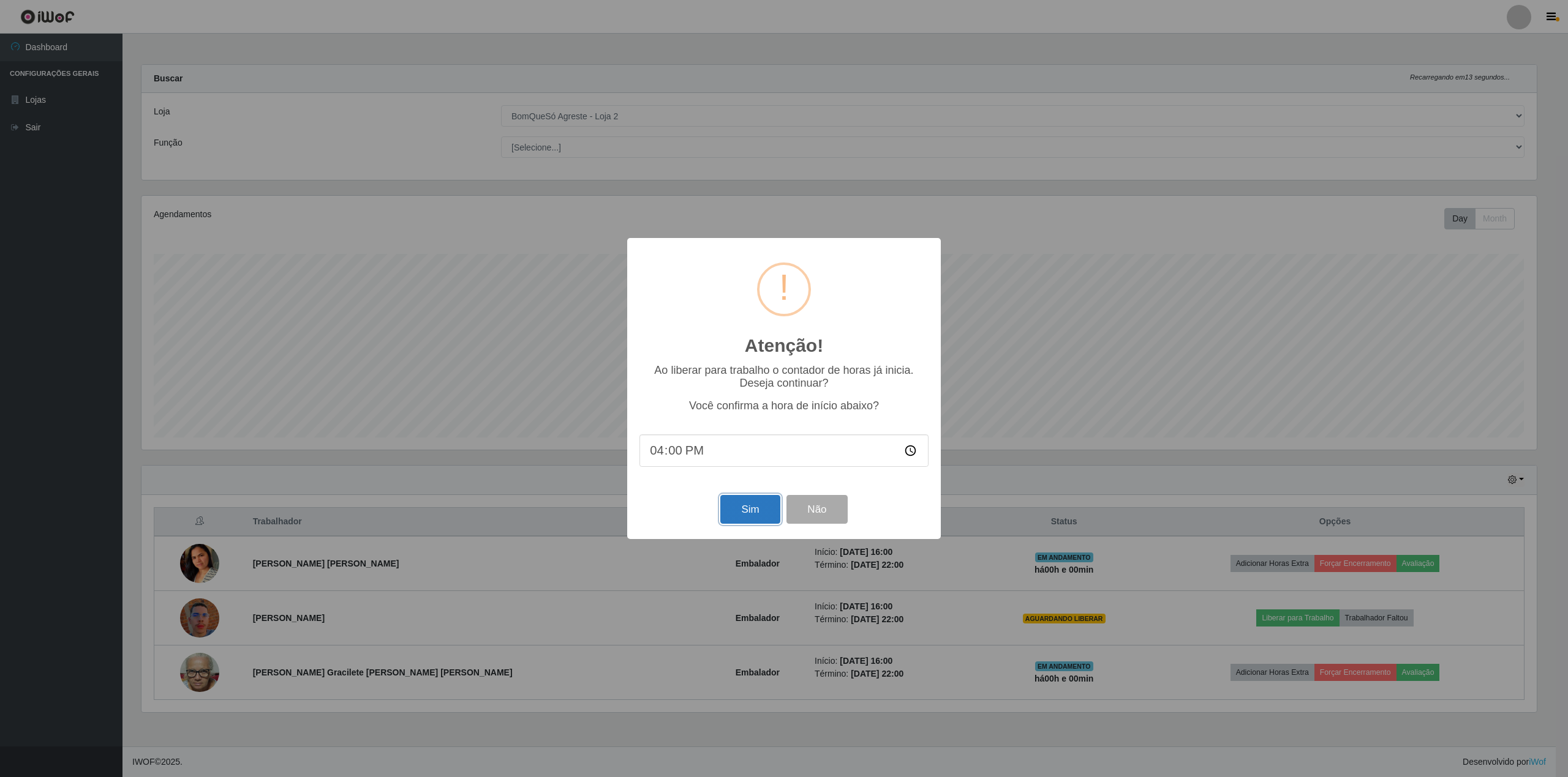
click at [744, 513] on button "Sim" at bounding box center [750, 509] width 59 height 29
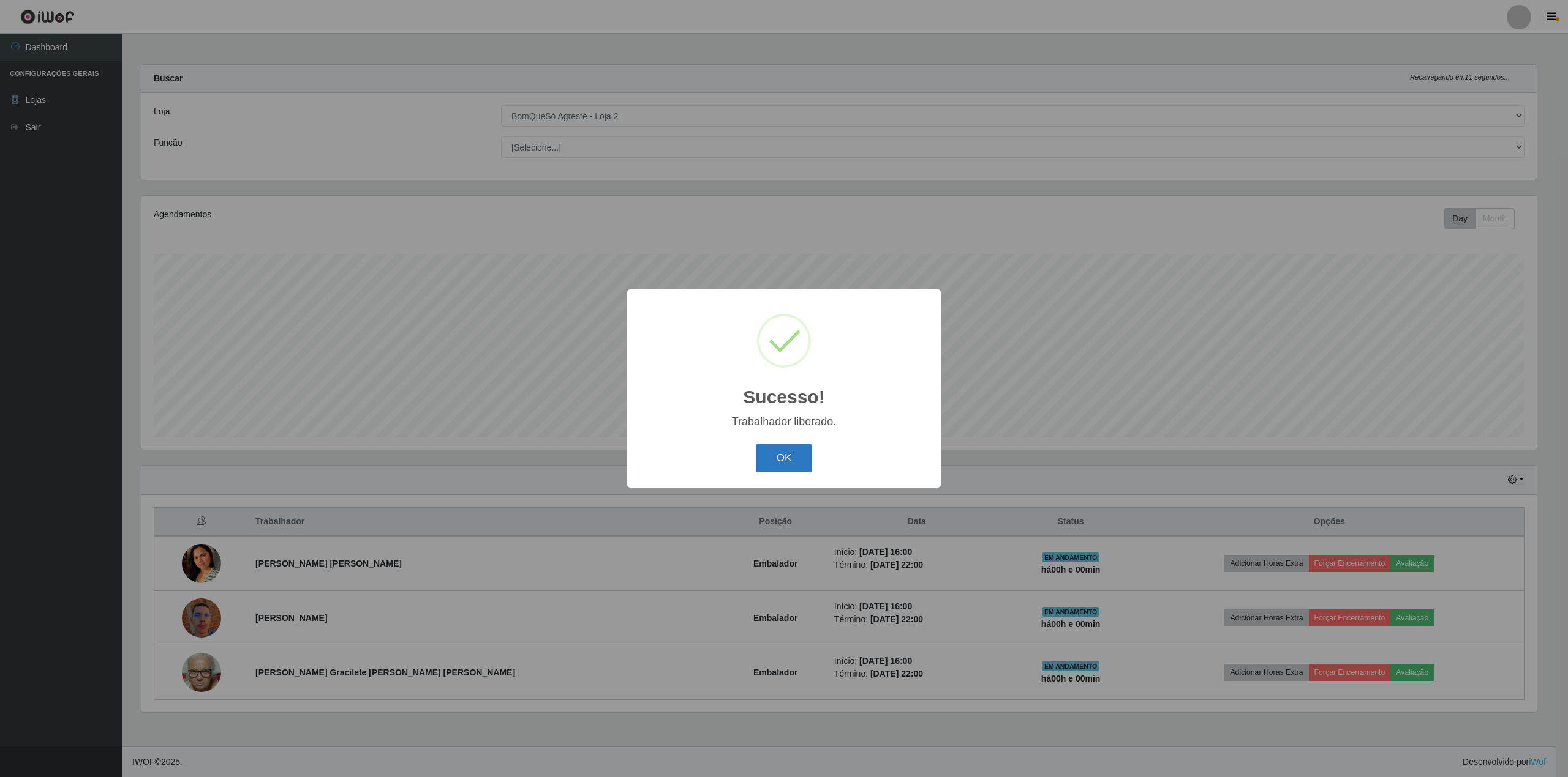
click at [784, 463] on button "OK" at bounding box center [784, 458] width 57 height 29
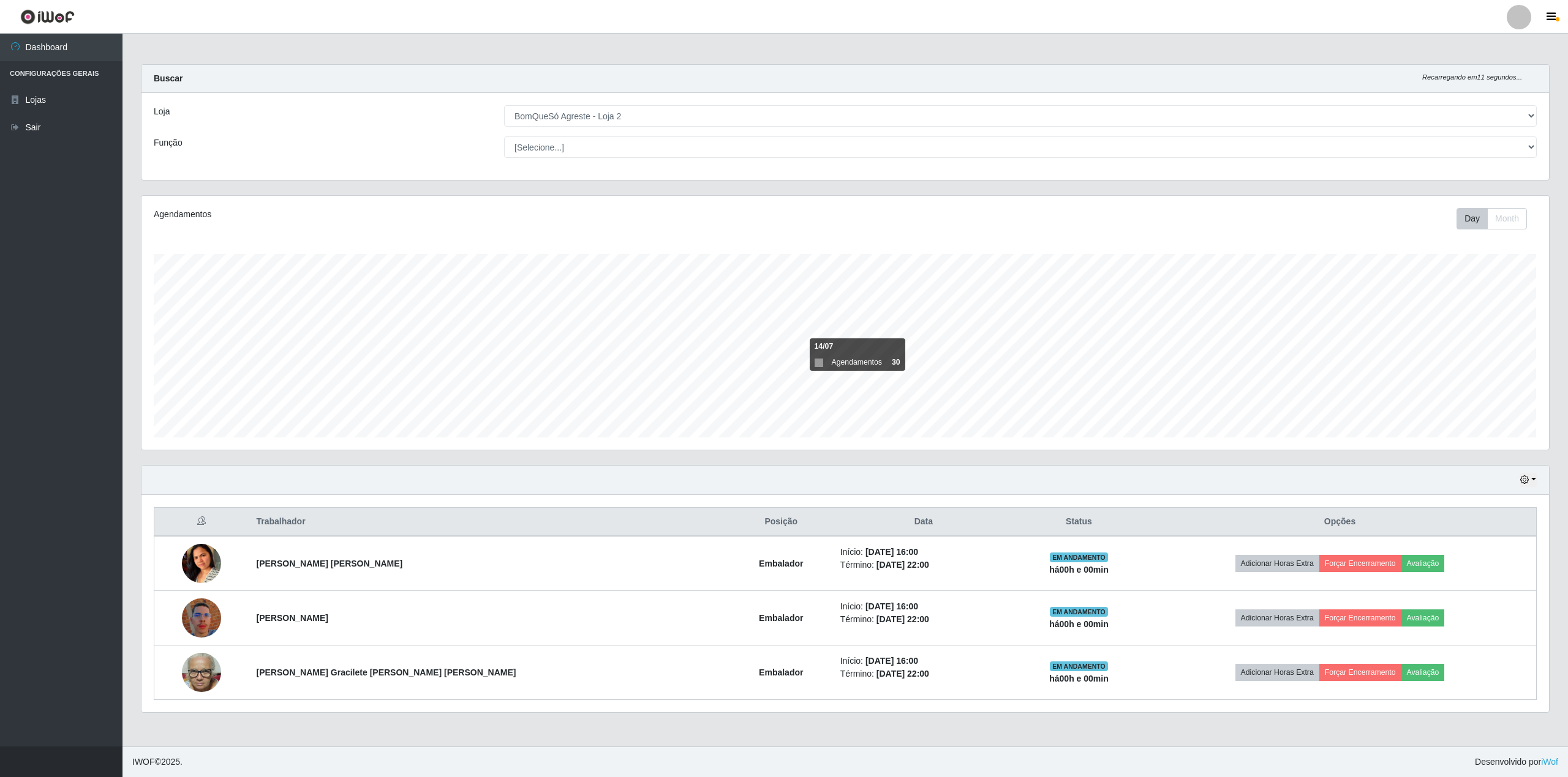
scroll to position [255, 1407]
